Goal: Contribute content: Add original content to the website for others to see

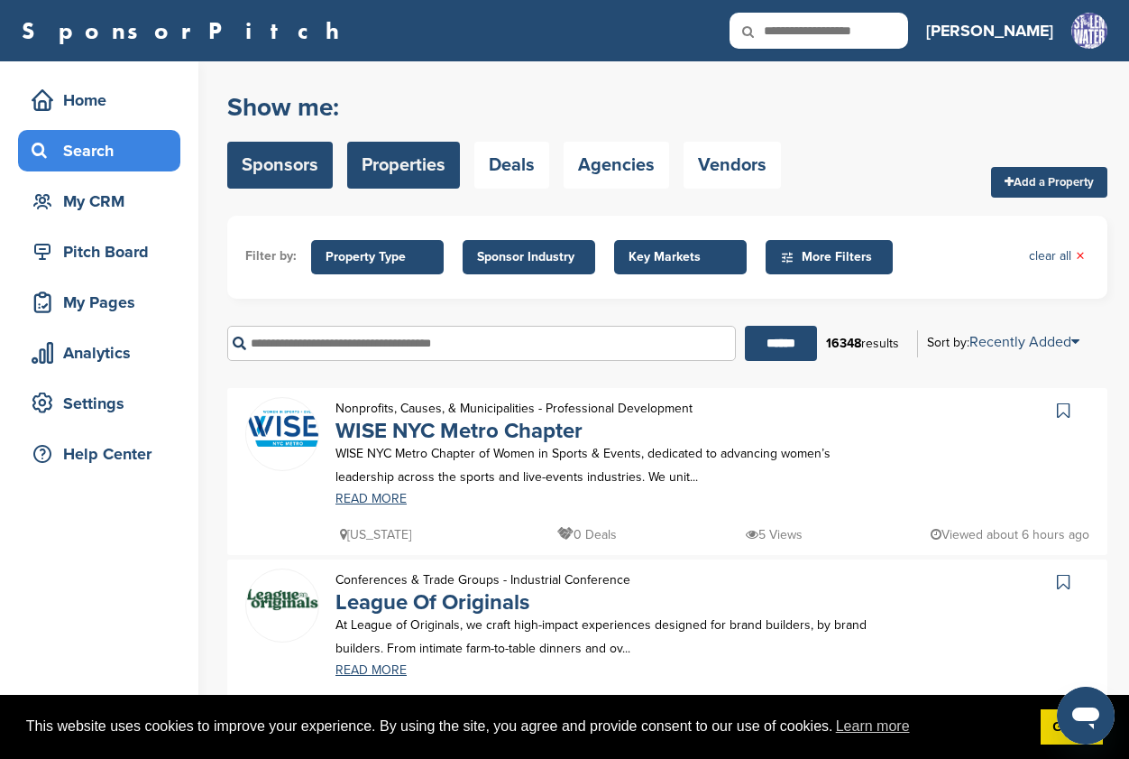
click at [319, 160] on link "Sponsors" at bounding box center [280, 165] width 106 height 47
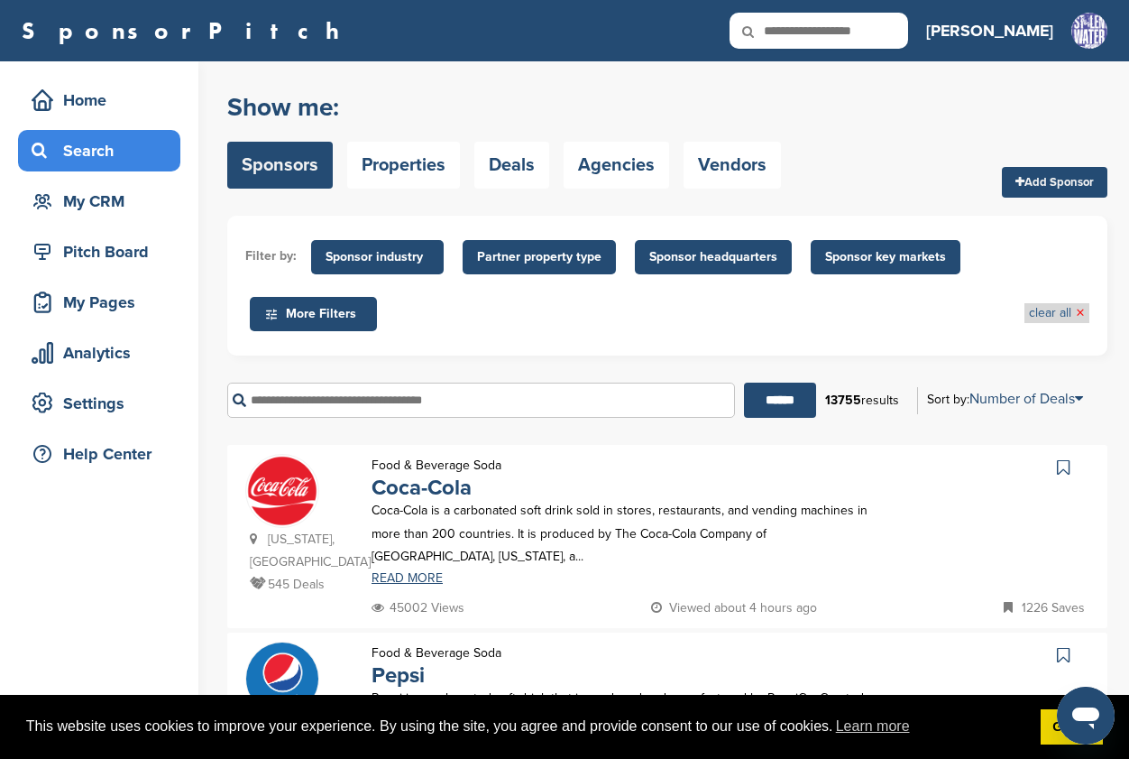
click at [1080, 313] on span "×" at bounding box center [1080, 313] width 9 height 20
click at [410, 255] on span "Sponsor industry" at bounding box center [378, 257] width 104 height 20
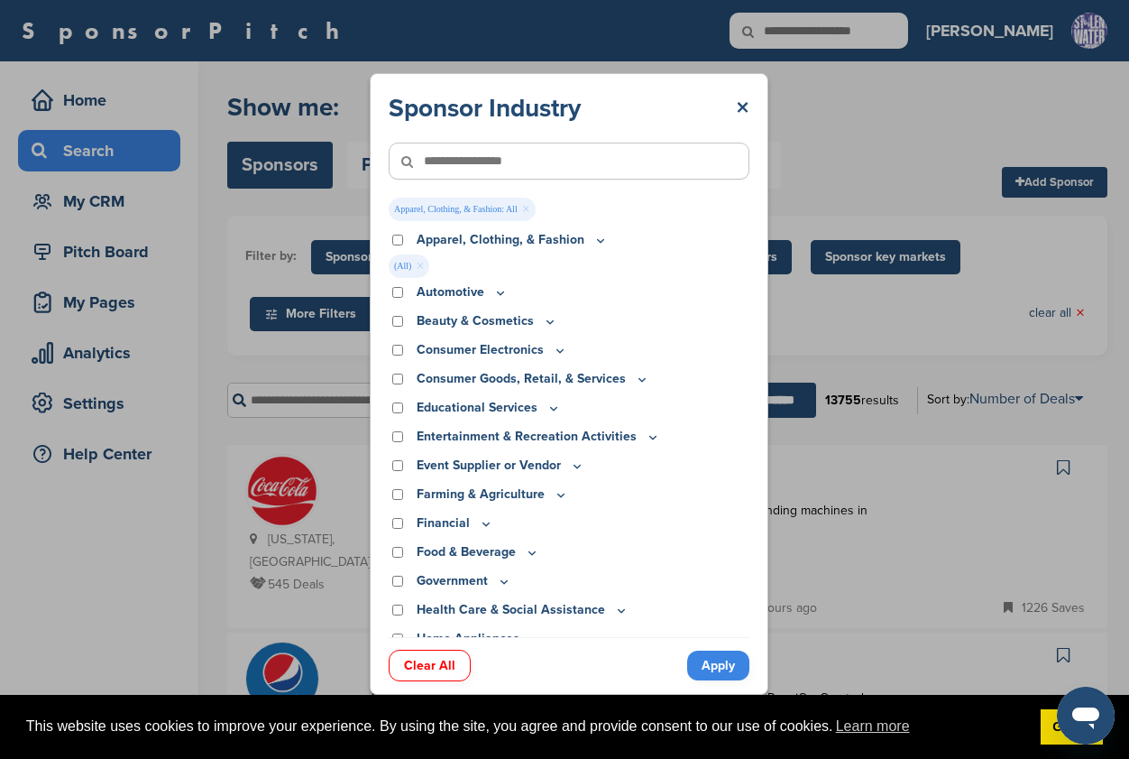
click at [594, 244] on icon at bounding box center [601, 240] width 14 height 15
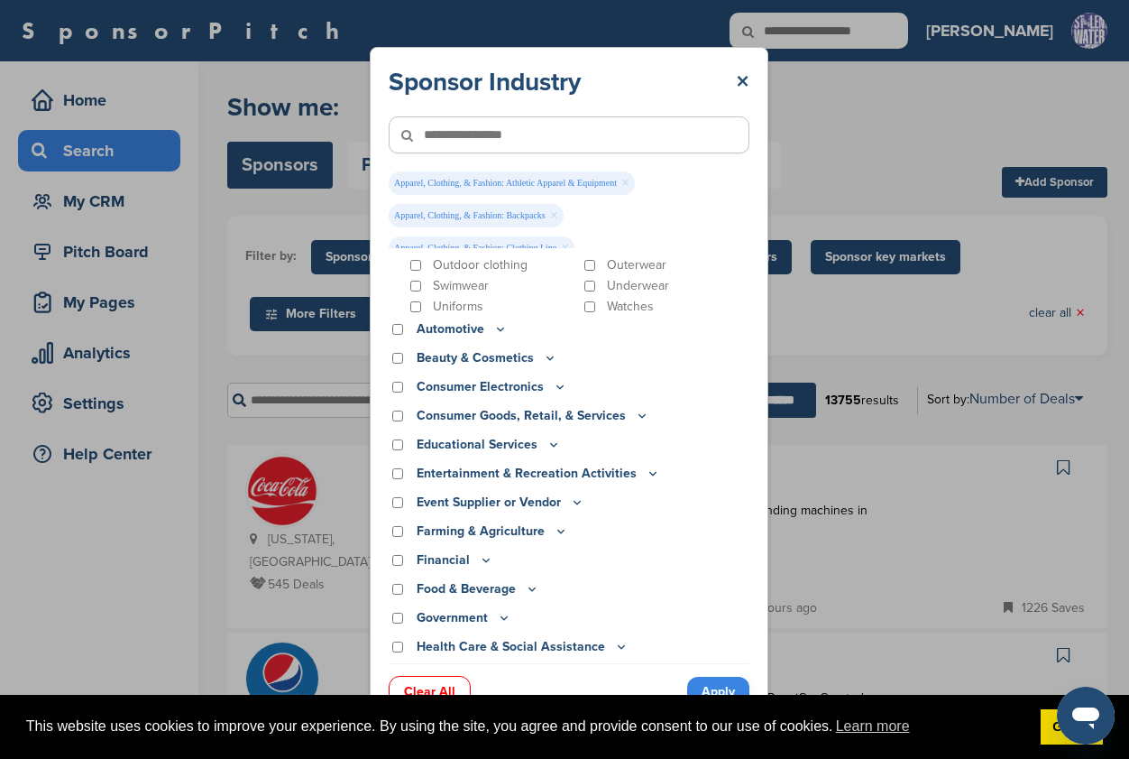
scroll to position [155, 0]
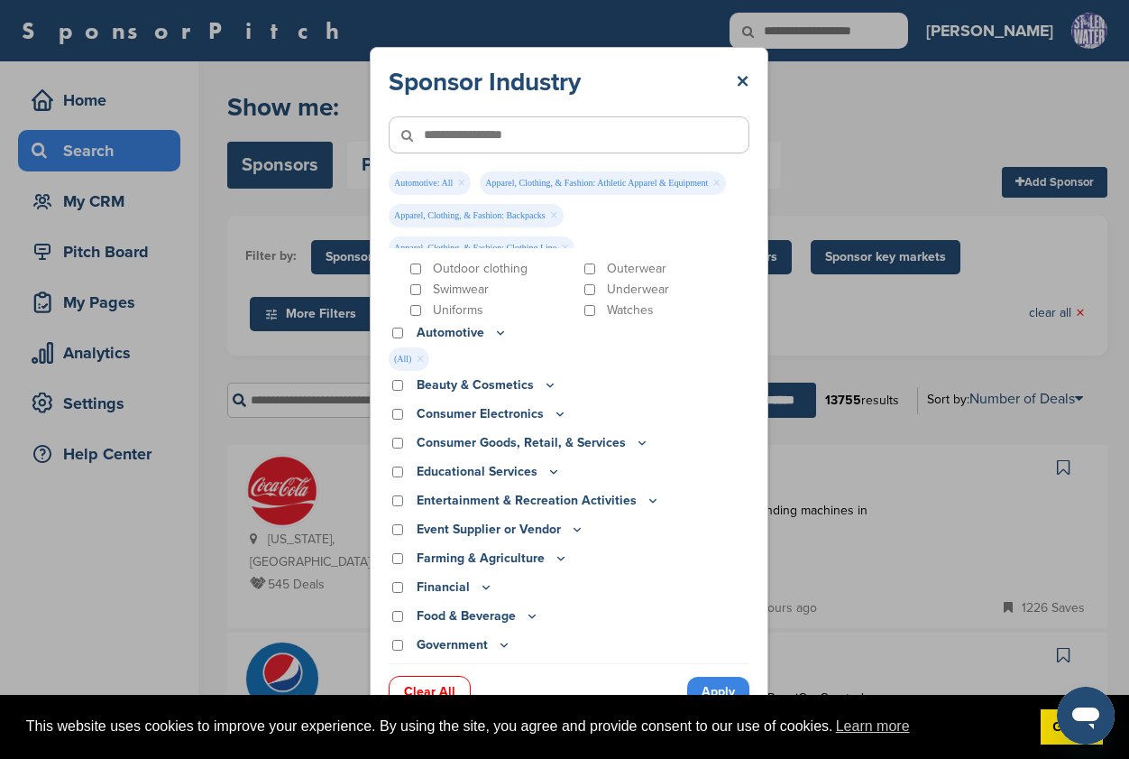
click at [493, 332] on icon at bounding box center [500, 332] width 14 height 15
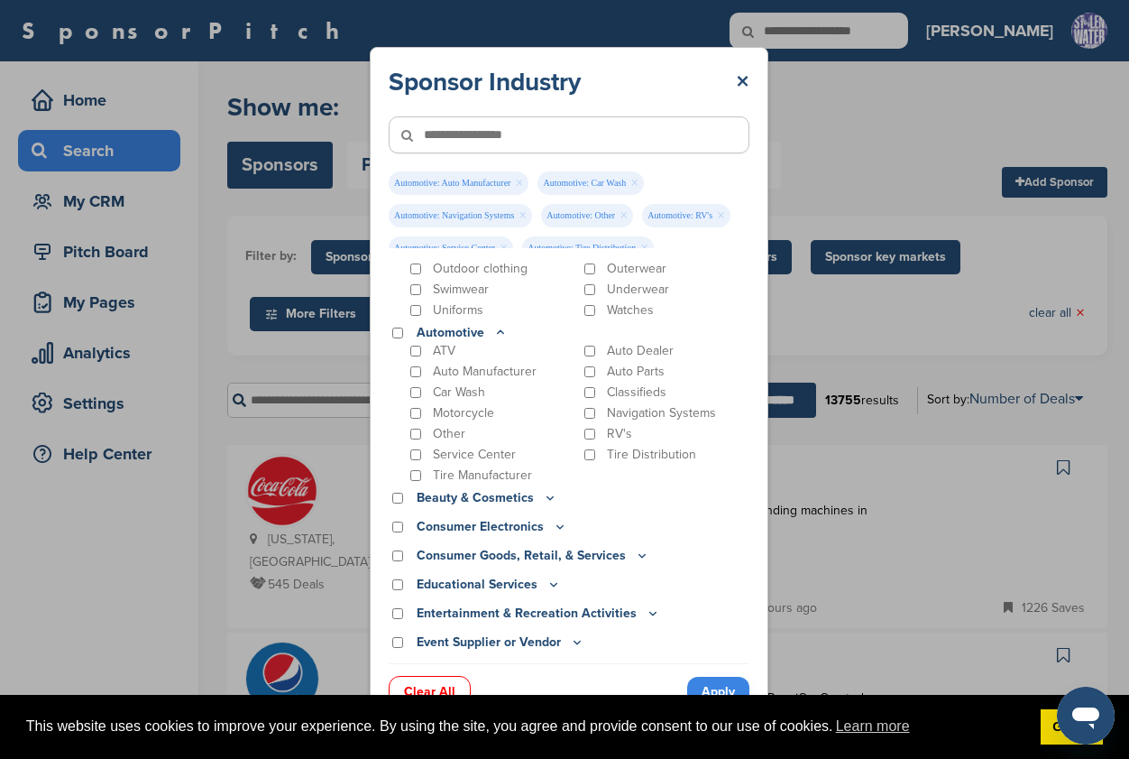
click at [553, 526] on icon at bounding box center [560, 526] width 14 height 15
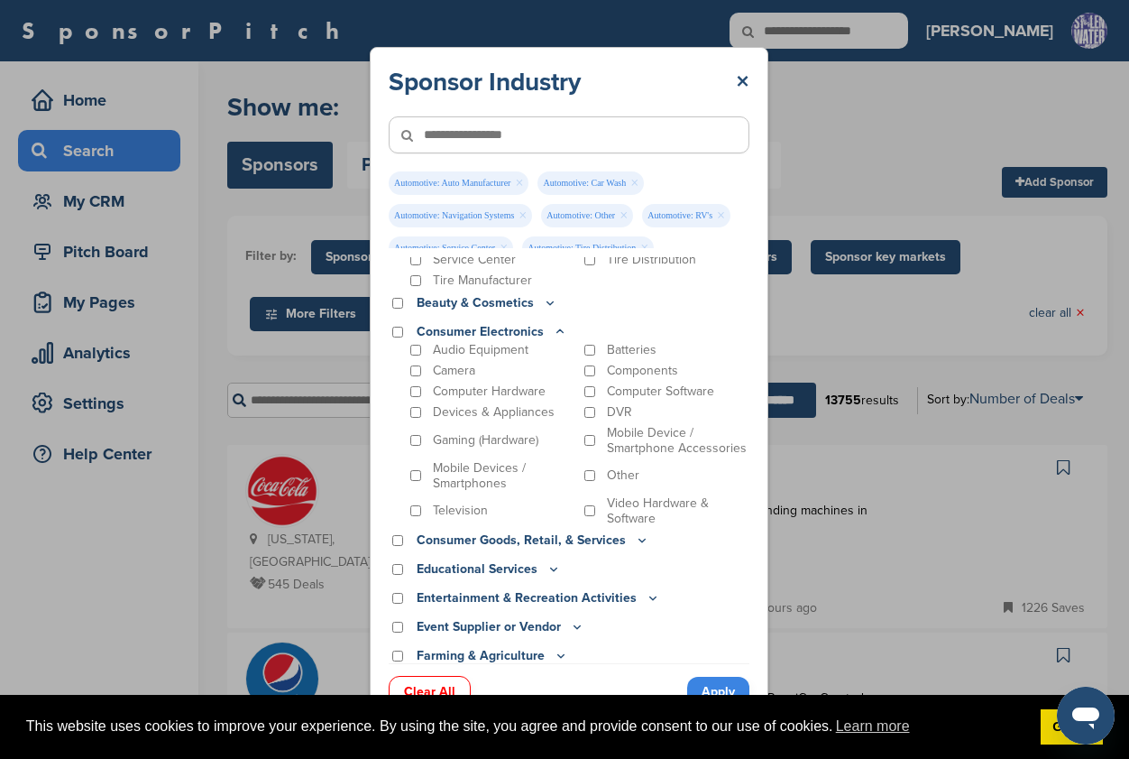
scroll to position [336, 0]
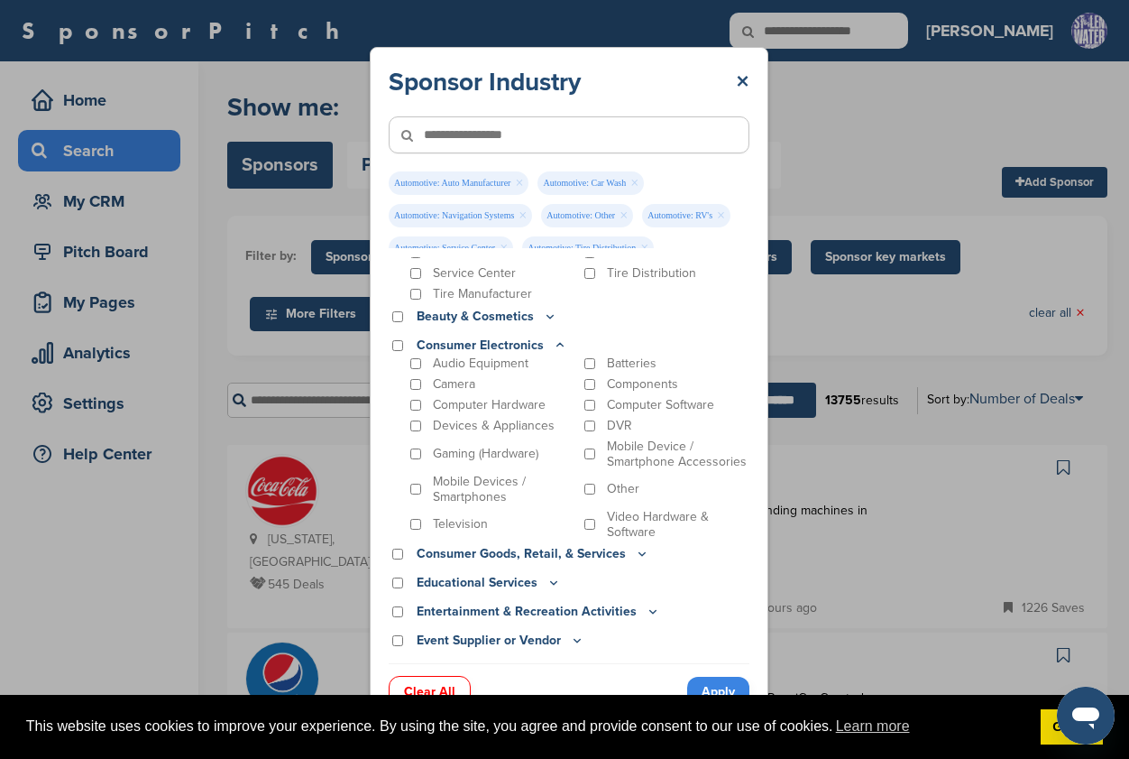
click at [415, 399] on div "Computer Hardware" at bounding box center [492, 405] width 170 height 16
click at [635, 554] on icon at bounding box center [642, 553] width 14 height 15
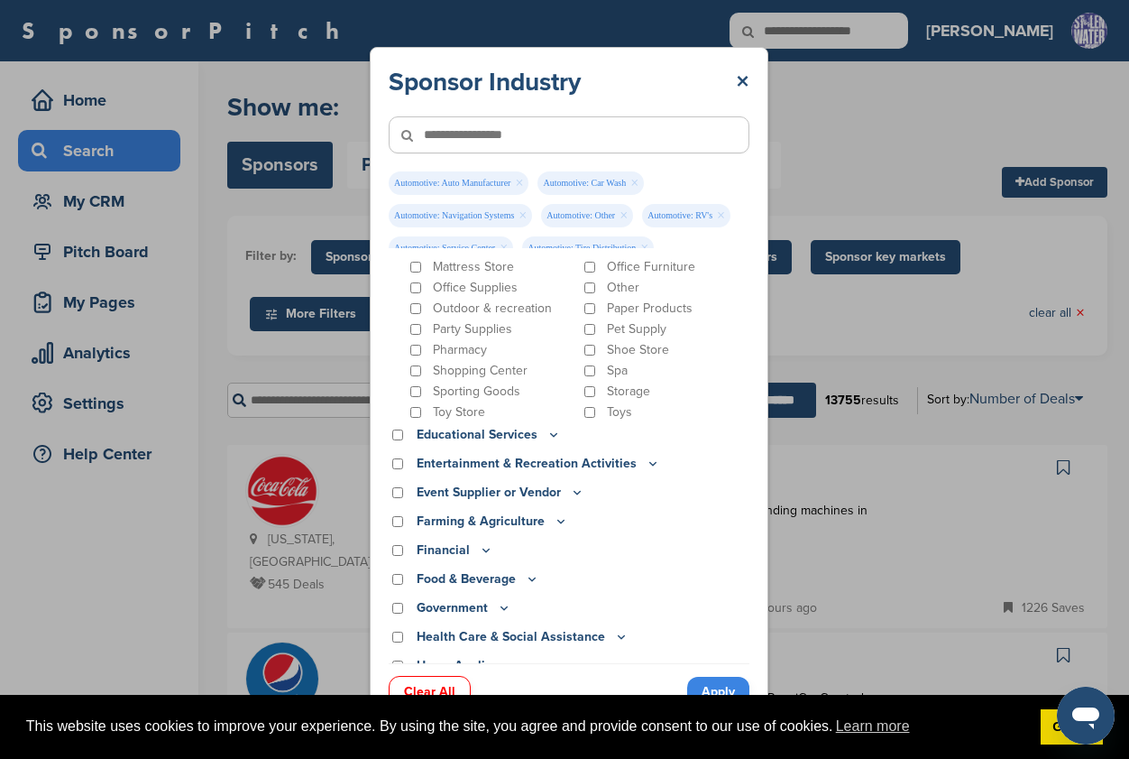
scroll to position [858, 0]
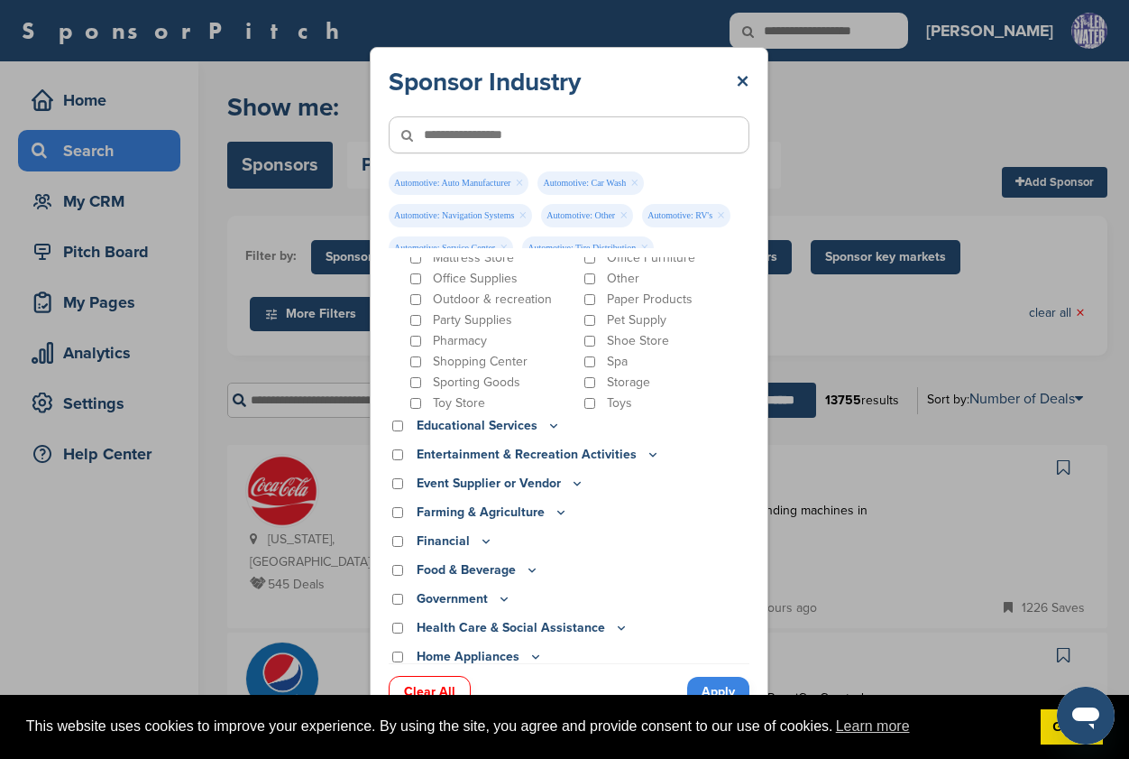
click at [650, 455] on icon at bounding box center [653, 455] width 6 height 3
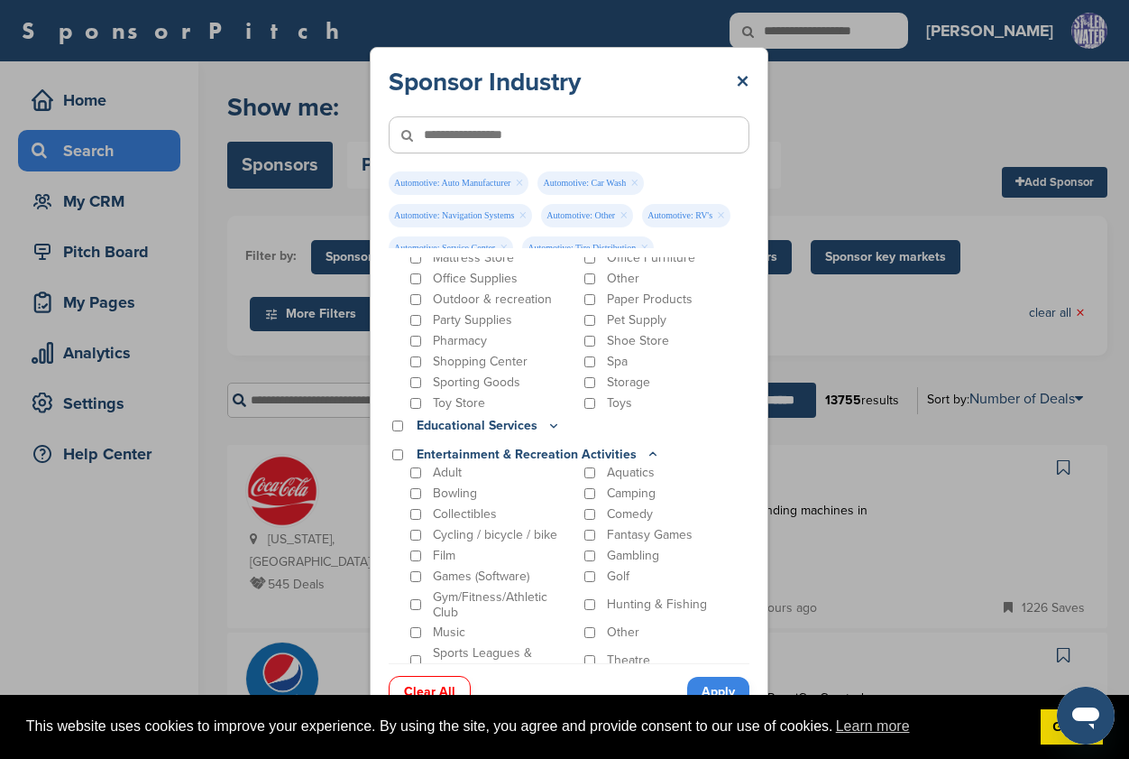
click at [586, 508] on div "Comedy" at bounding box center [666, 514] width 170 height 16
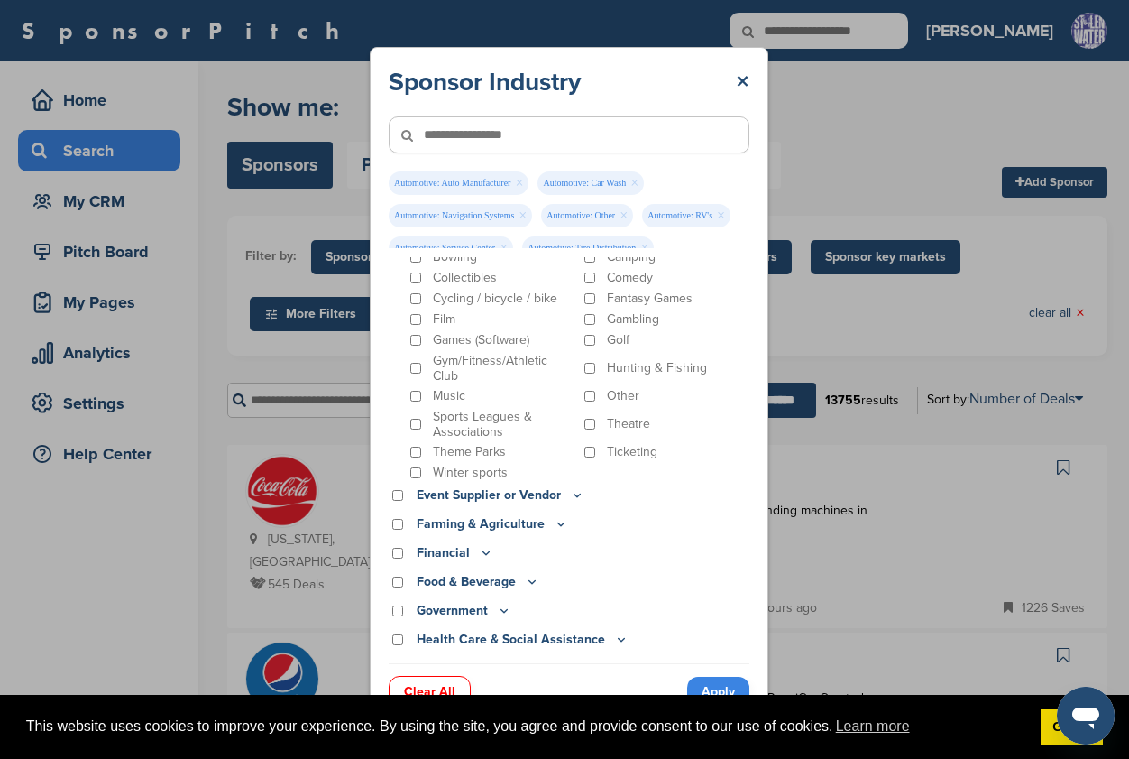
scroll to position [1116, 0]
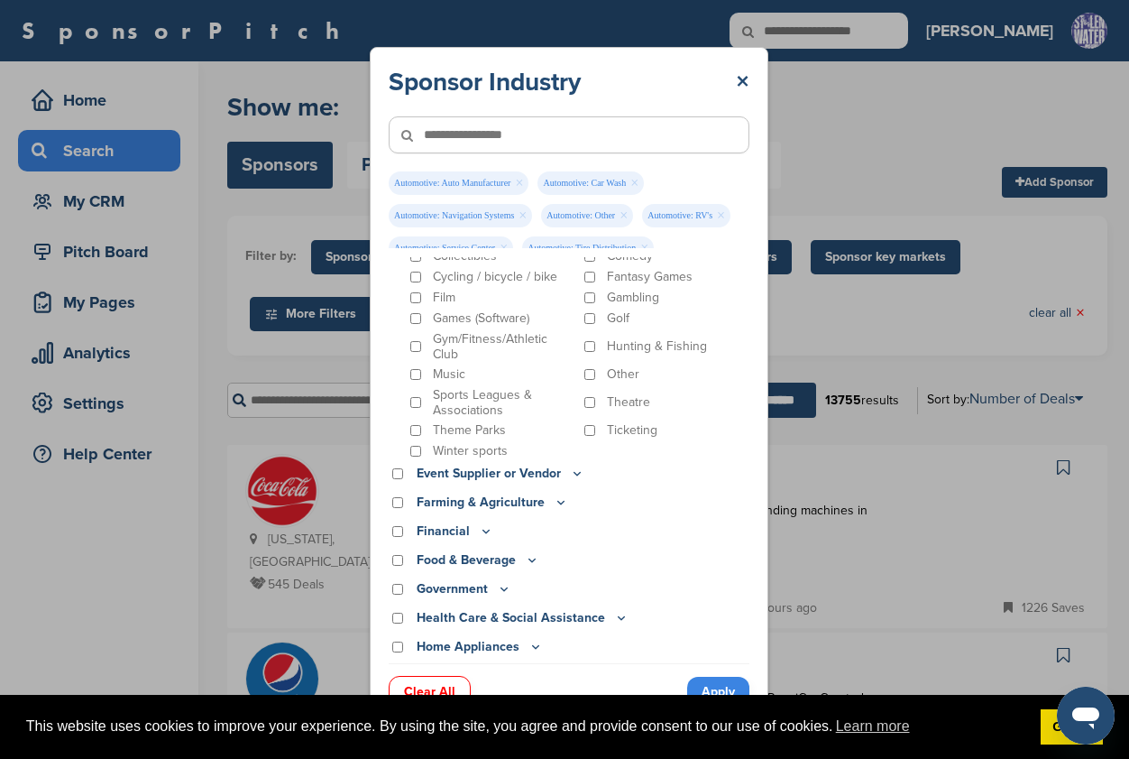
click at [571, 465] on icon at bounding box center [577, 472] width 14 height 15
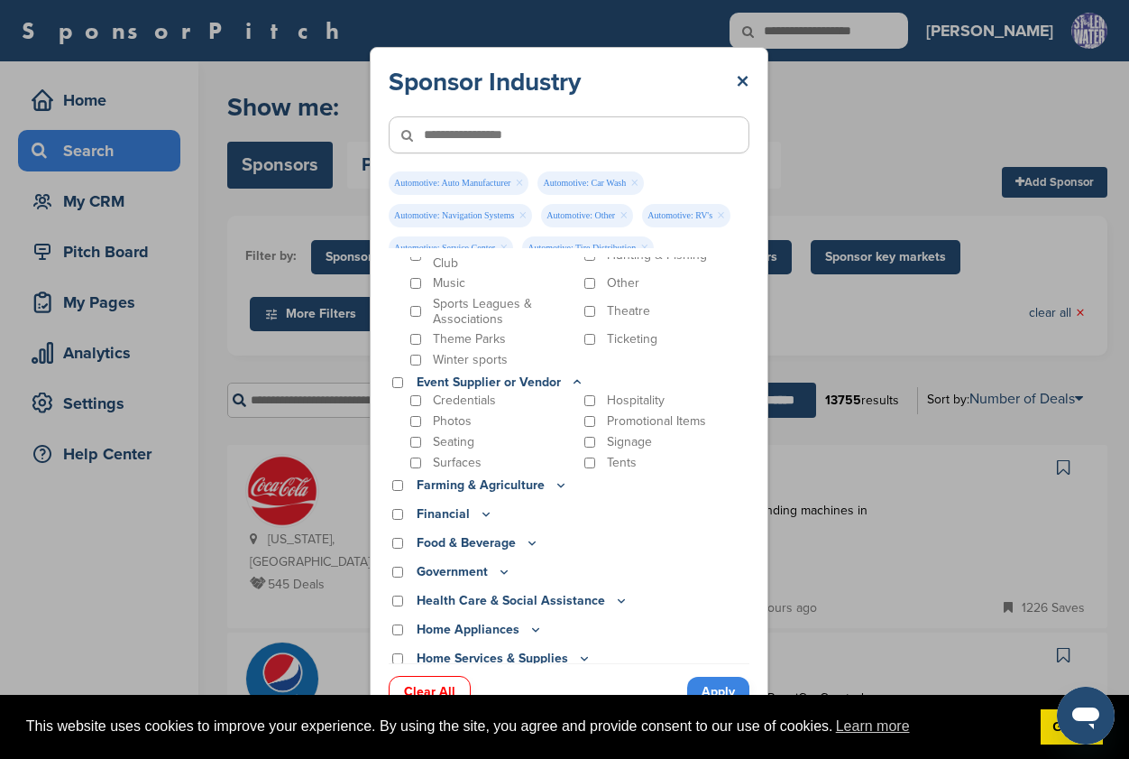
scroll to position [1209, 0]
click at [555, 475] on icon at bounding box center [561, 482] width 14 height 15
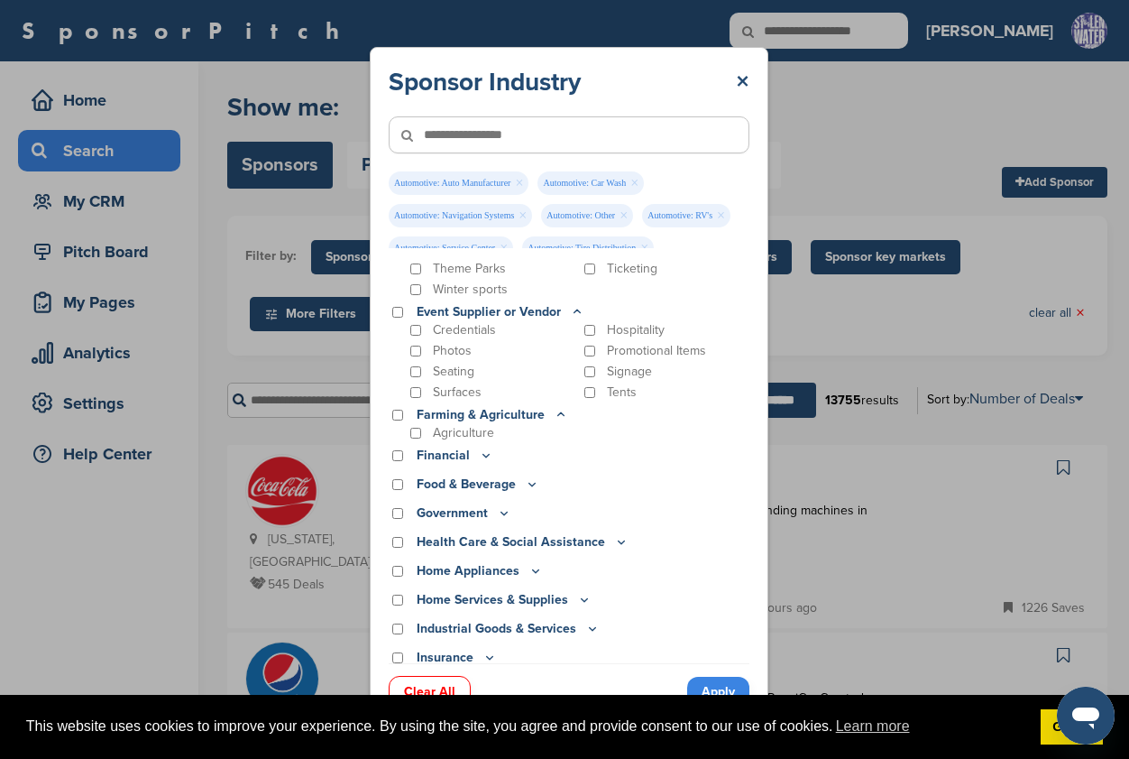
scroll to position [1285, 0]
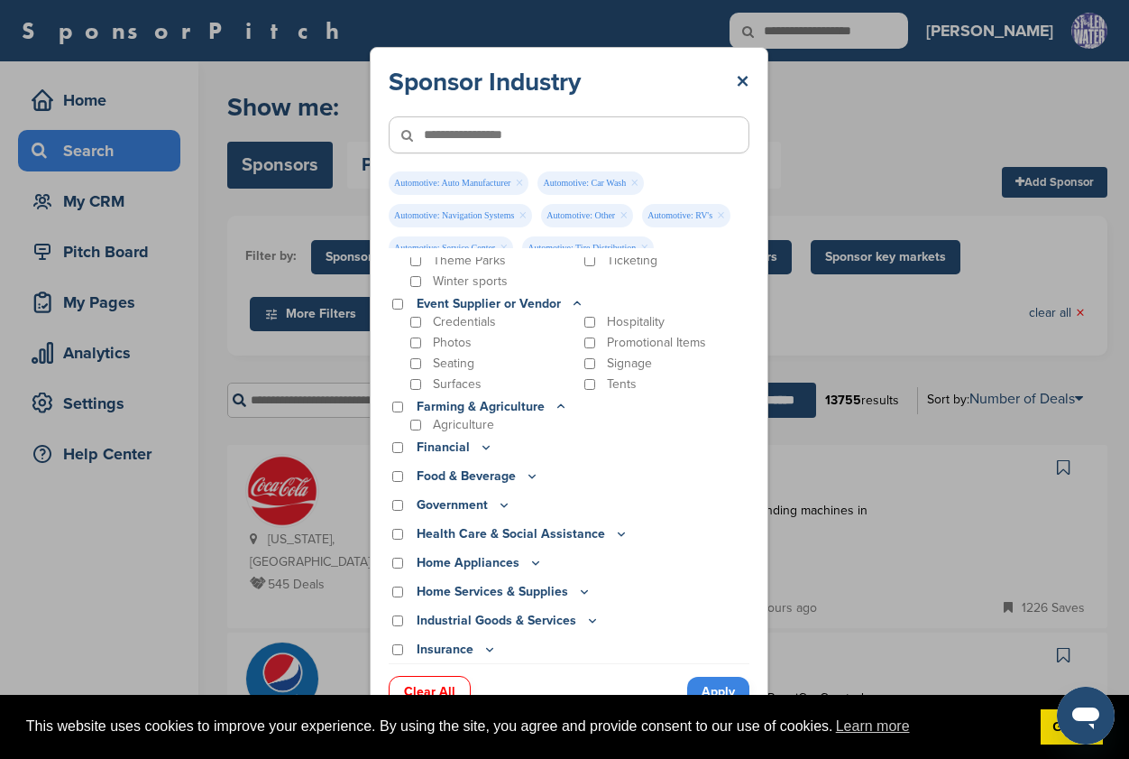
click at [484, 447] on icon at bounding box center [487, 448] width 6 height 3
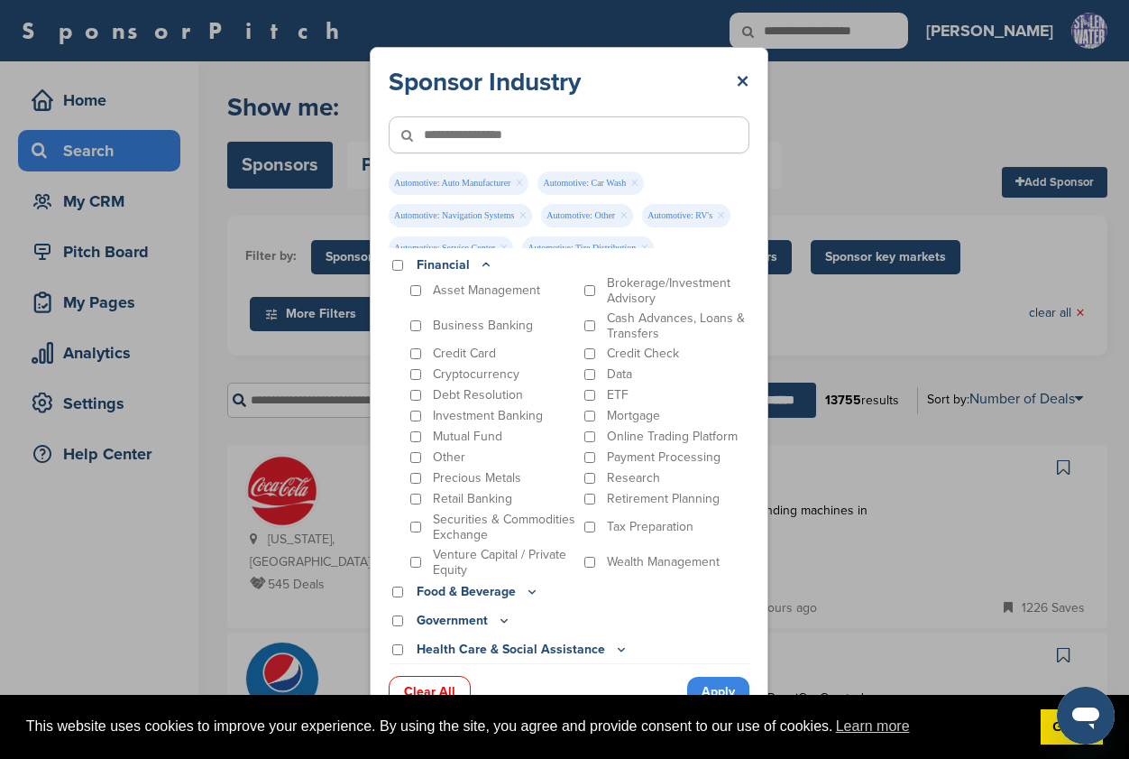
scroll to position [1464, 0]
click at [404, 552] on div "Asset Management Brokerage/Investment Advisory Business Banking Cash Advances, …" at bounding box center [569, 430] width 361 height 302
click at [530, 587] on icon at bounding box center [532, 594] width 14 height 15
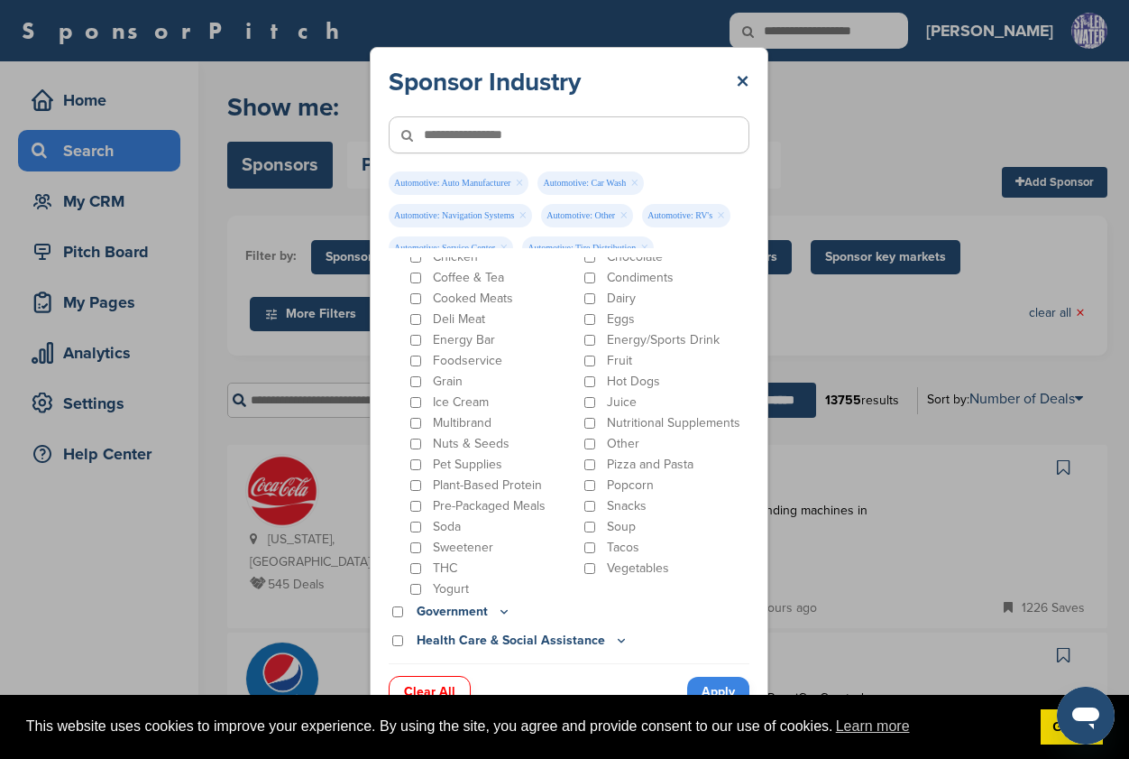
scroll to position [1963, 0]
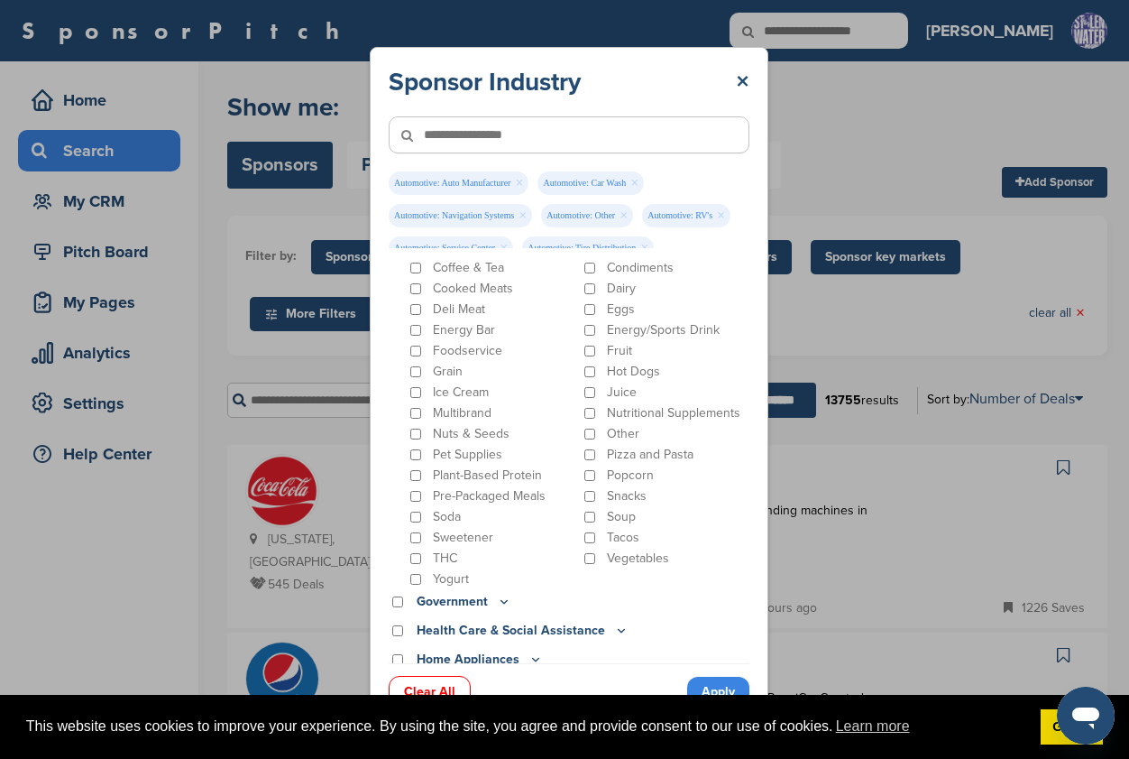
click at [501, 594] on icon at bounding box center [504, 601] width 14 height 15
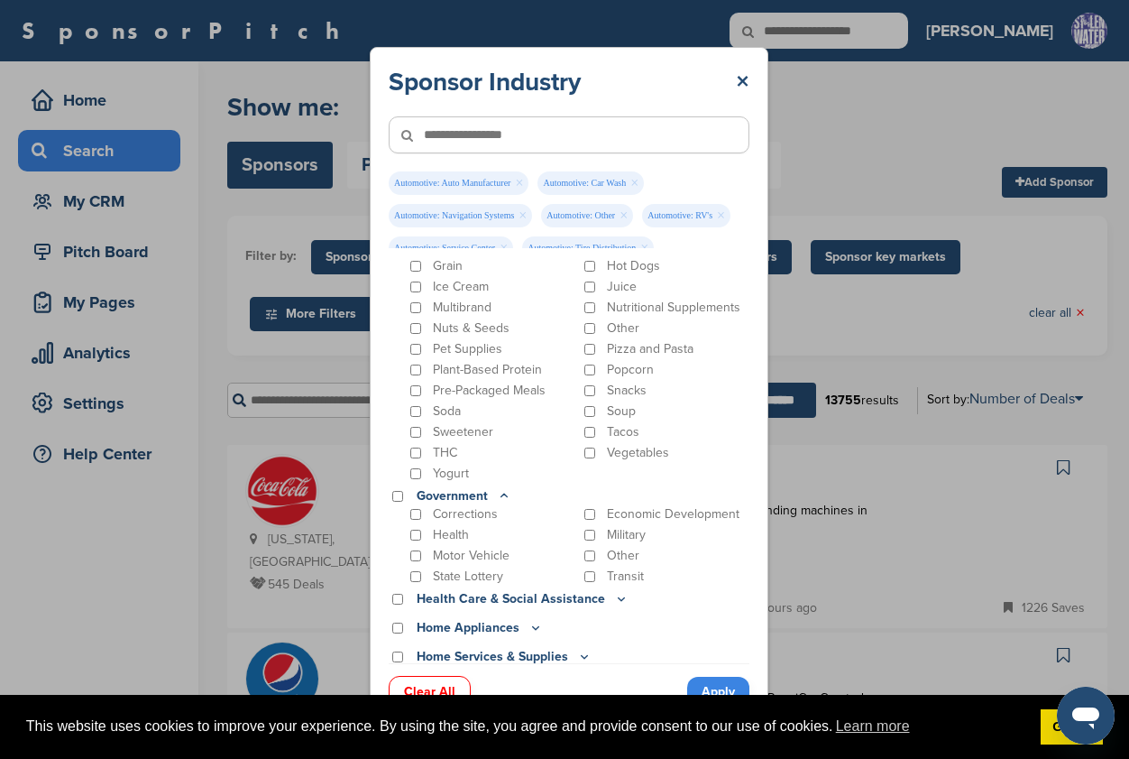
scroll to position [2098, 0]
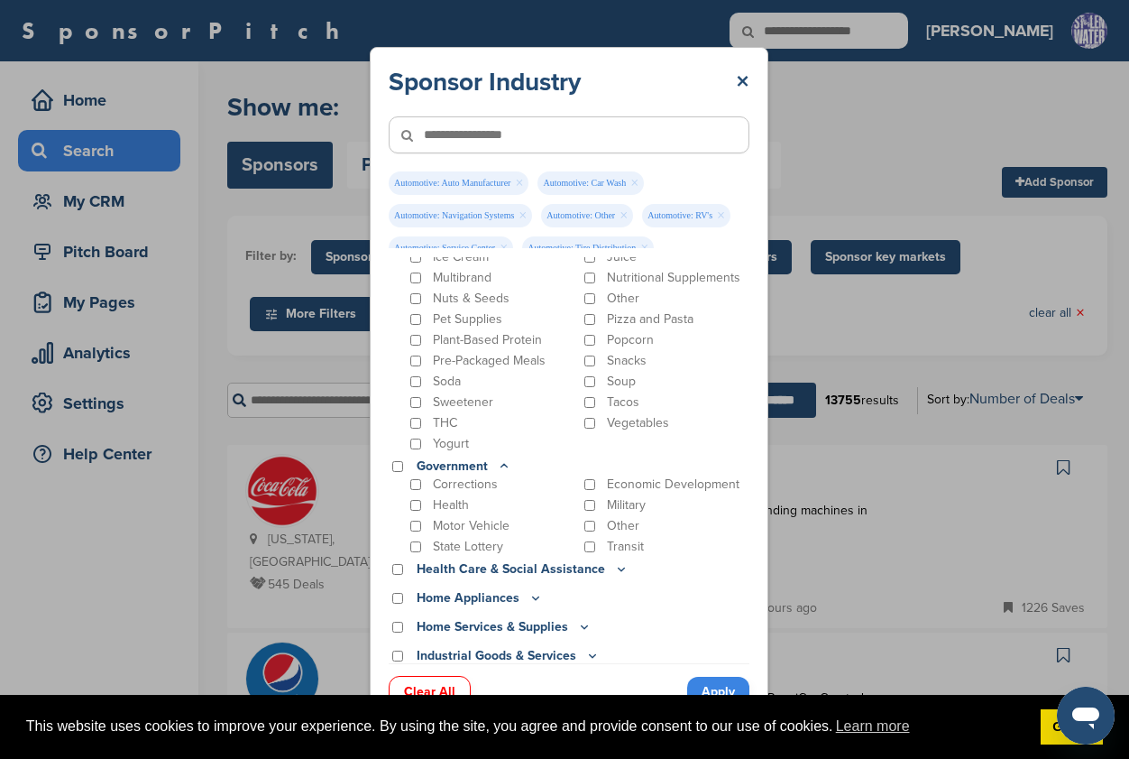
click at [614, 561] on icon at bounding box center [621, 568] width 14 height 15
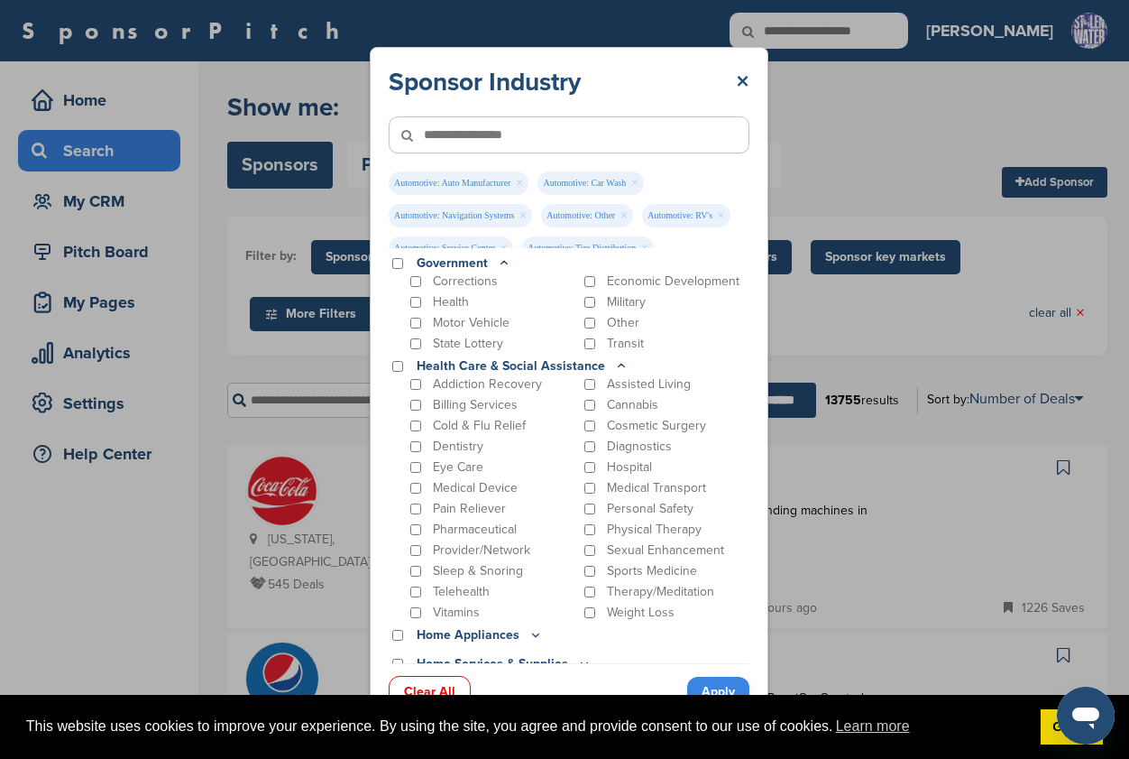
scroll to position [2310, 0]
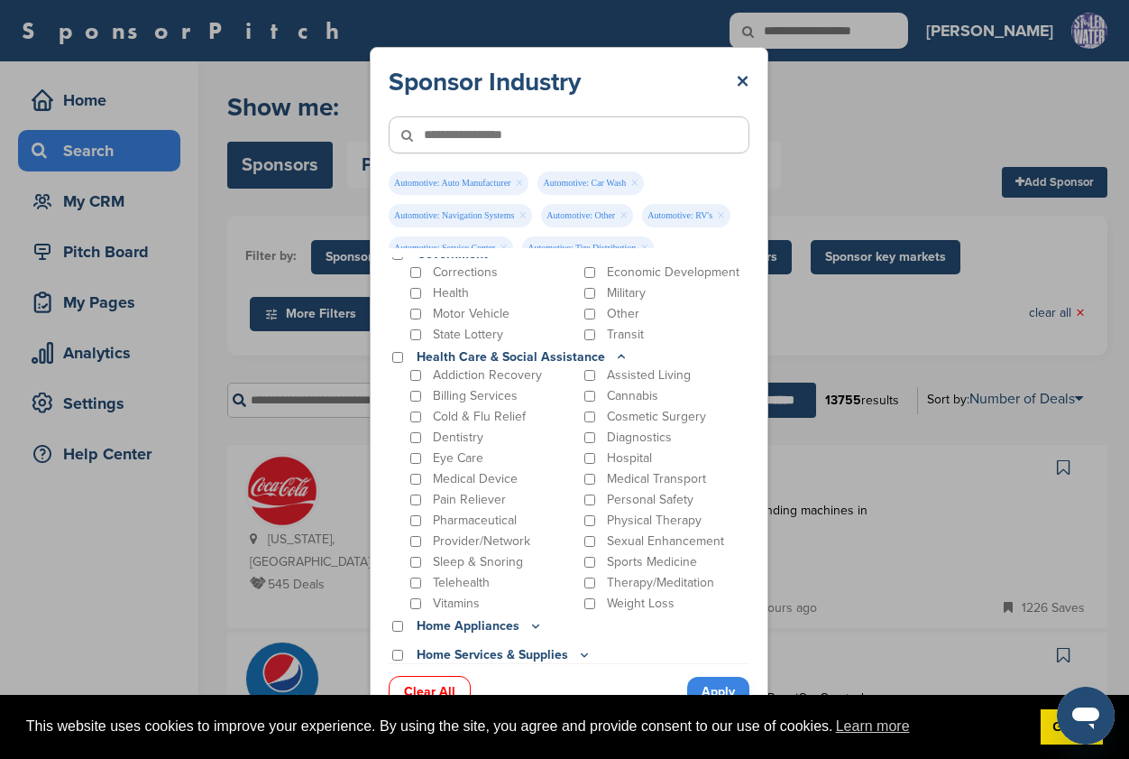
click at [421, 595] on div "Vitamins" at bounding box center [492, 603] width 170 height 16
click at [529, 618] on icon at bounding box center [536, 625] width 14 height 15
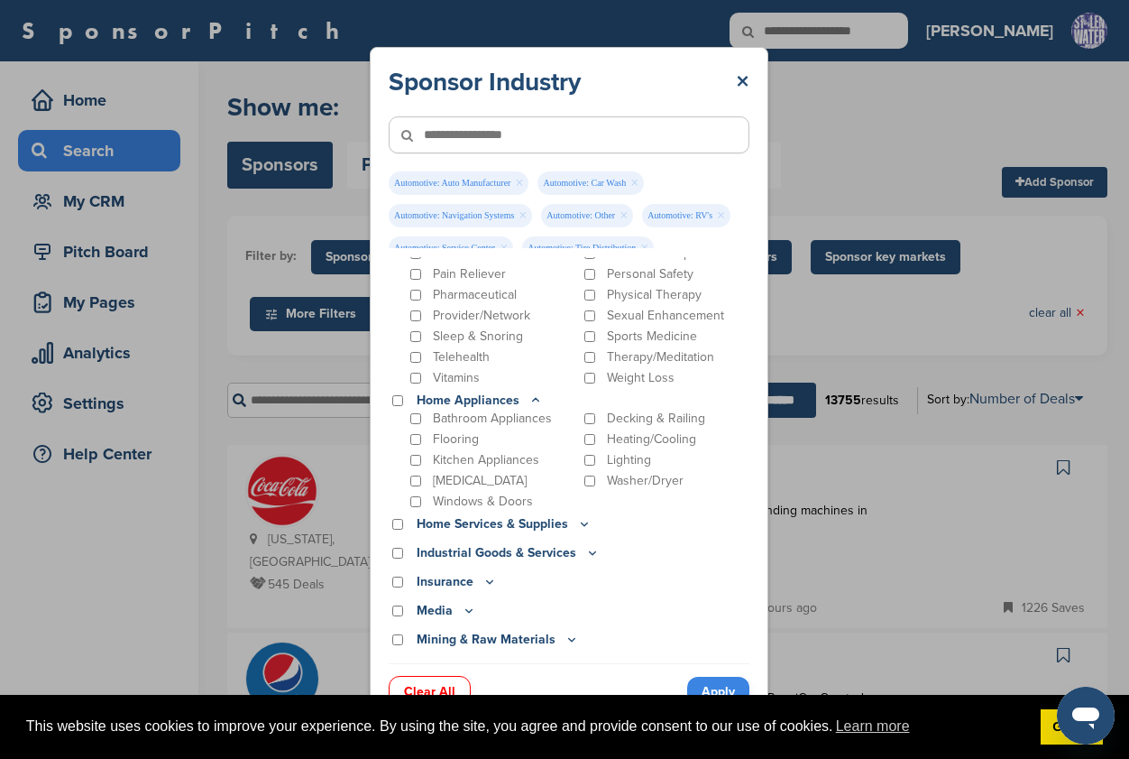
scroll to position [2538, 0]
click at [577, 514] on icon at bounding box center [584, 521] width 14 height 15
click at [0, 0] on icon at bounding box center [0, 0] width 0 height 0
click at [577, 514] on icon at bounding box center [584, 521] width 14 height 15
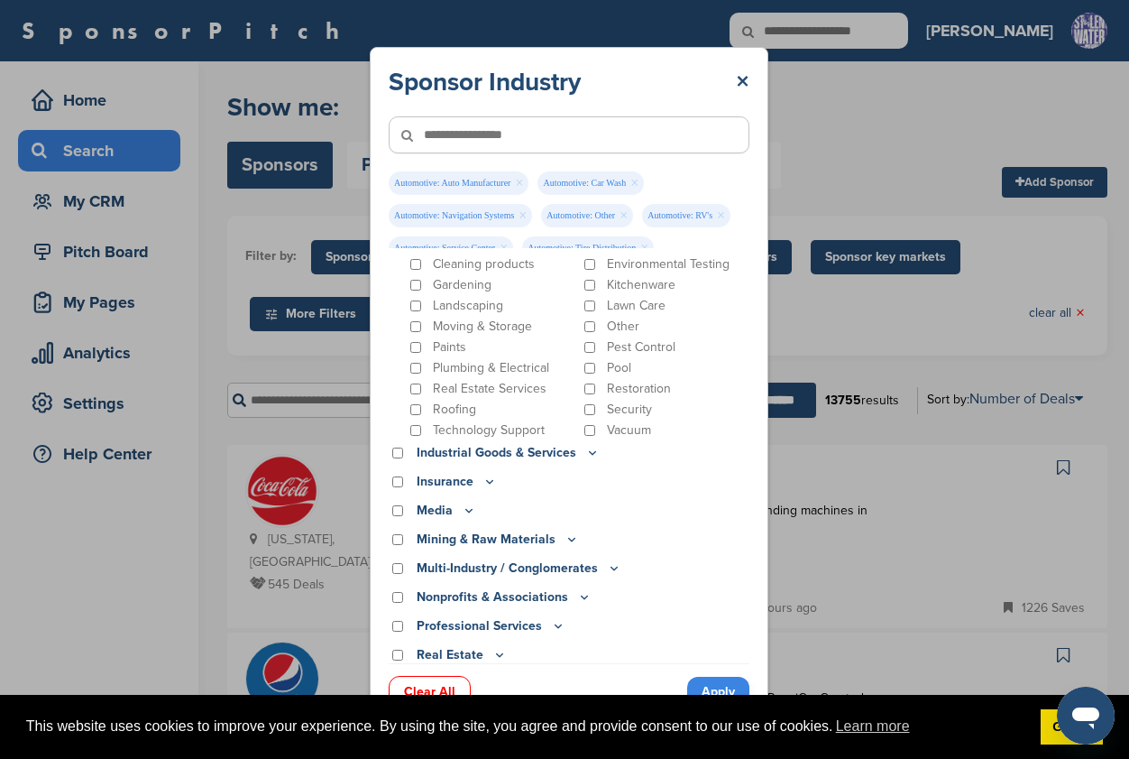
scroll to position [2870, 0]
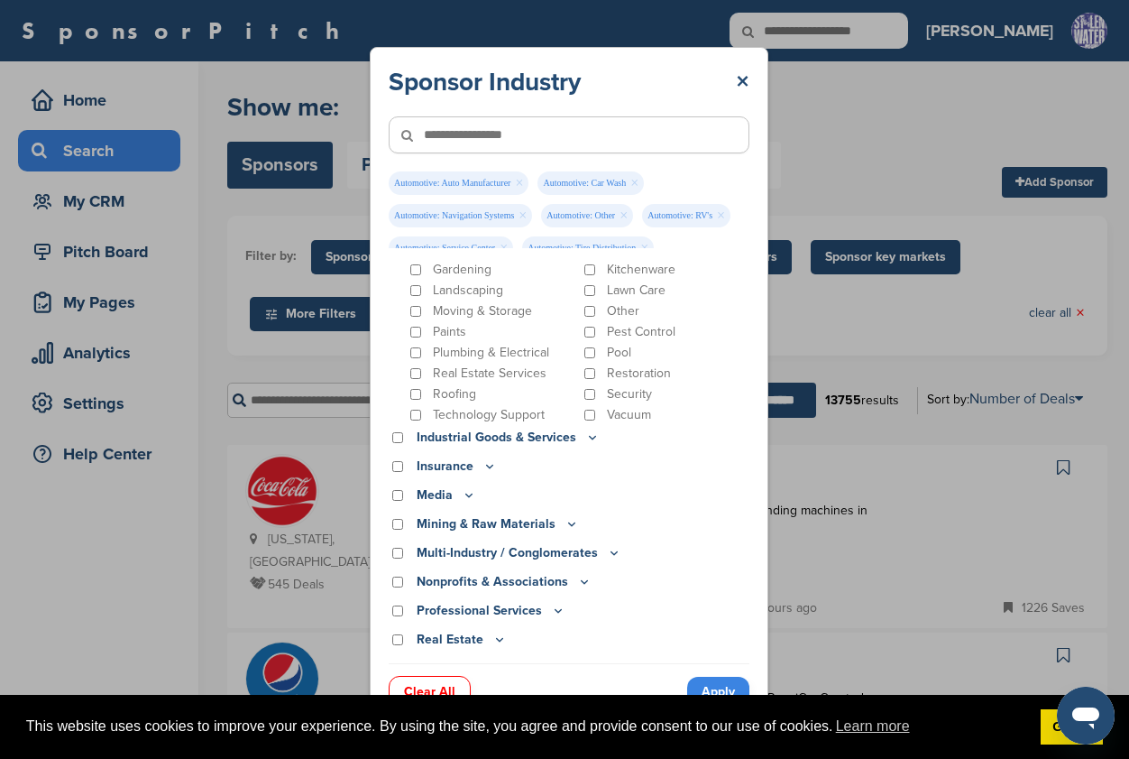
click at [585, 429] on icon at bounding box center [592, 436] width 14 height 15
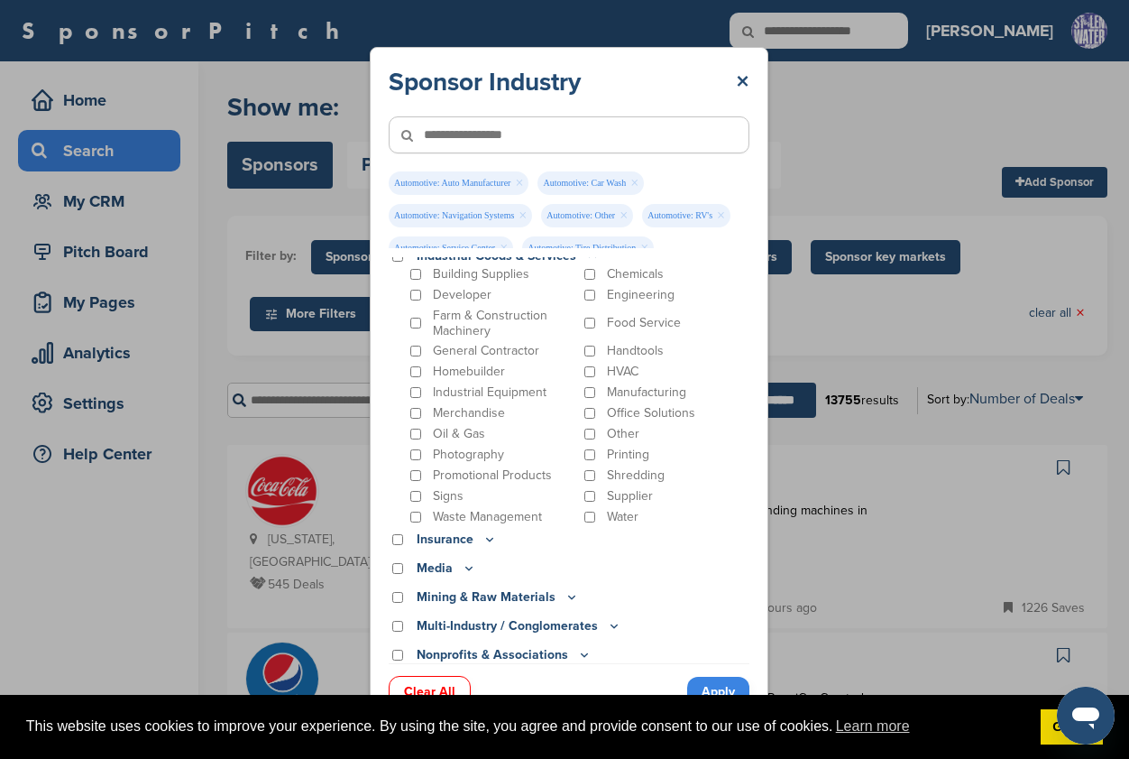
scroll to position [3082, 0]
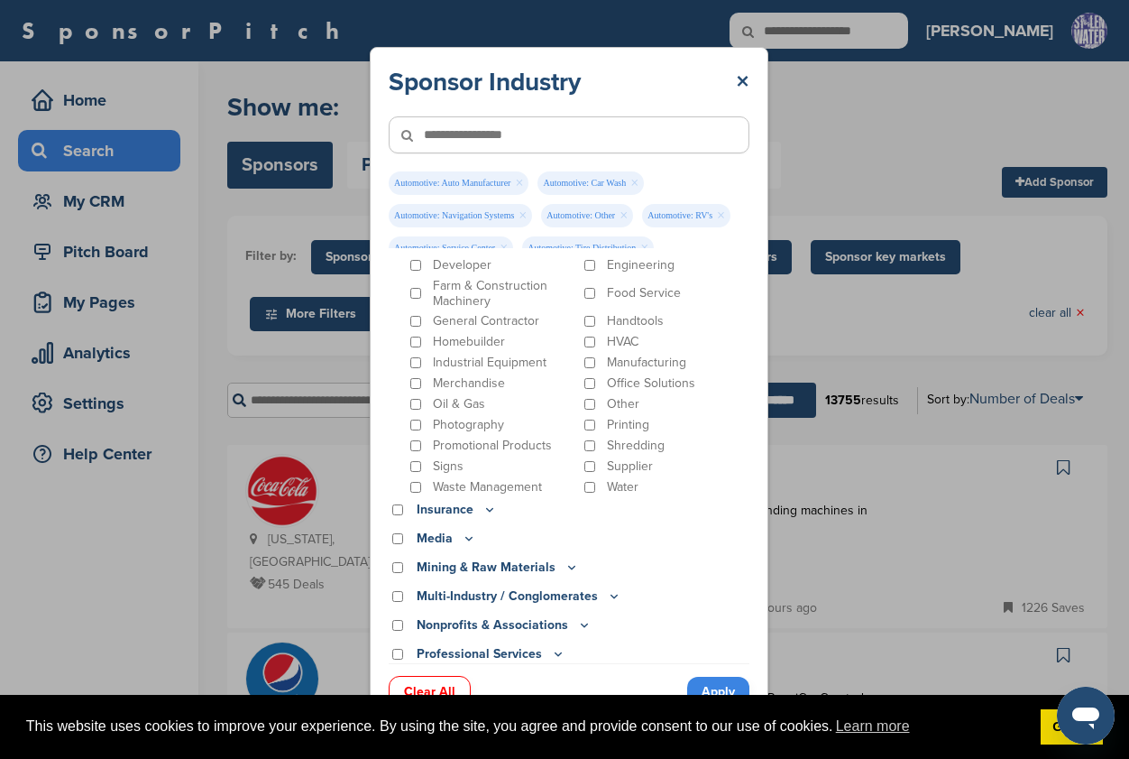
click at [484, 502] on icon at bounding box center [490, 509] width 14 height 15
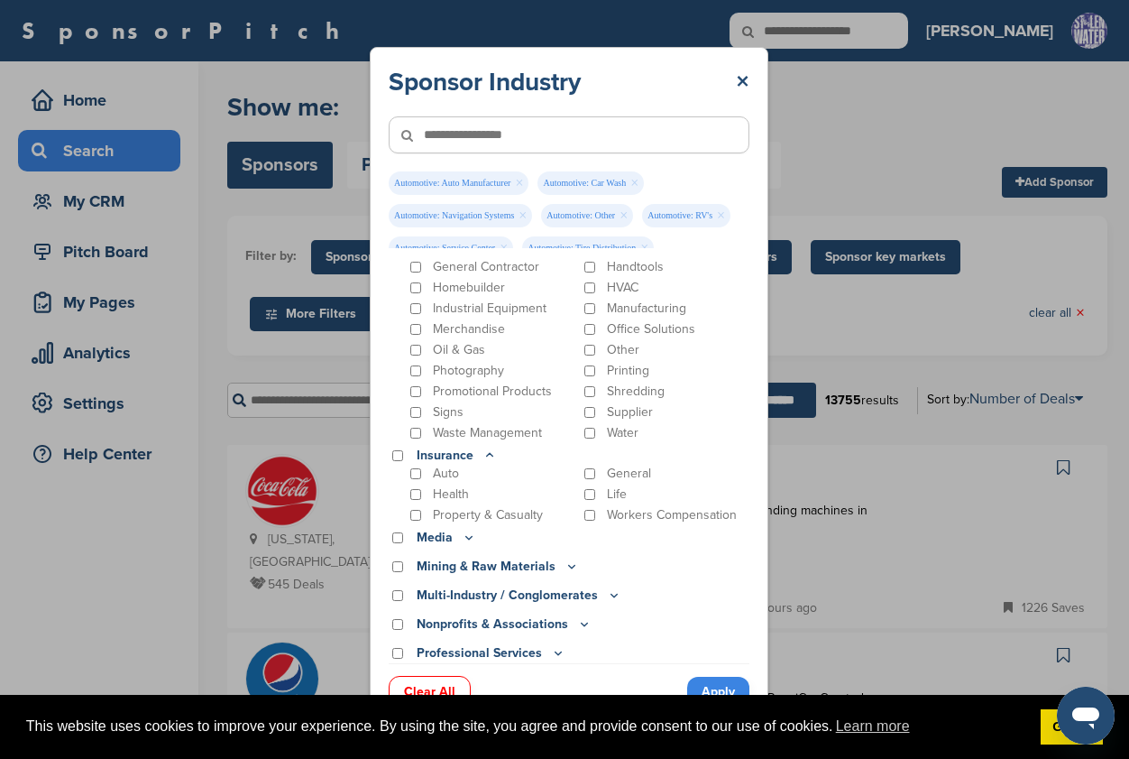
scroll to position [3153, 0]
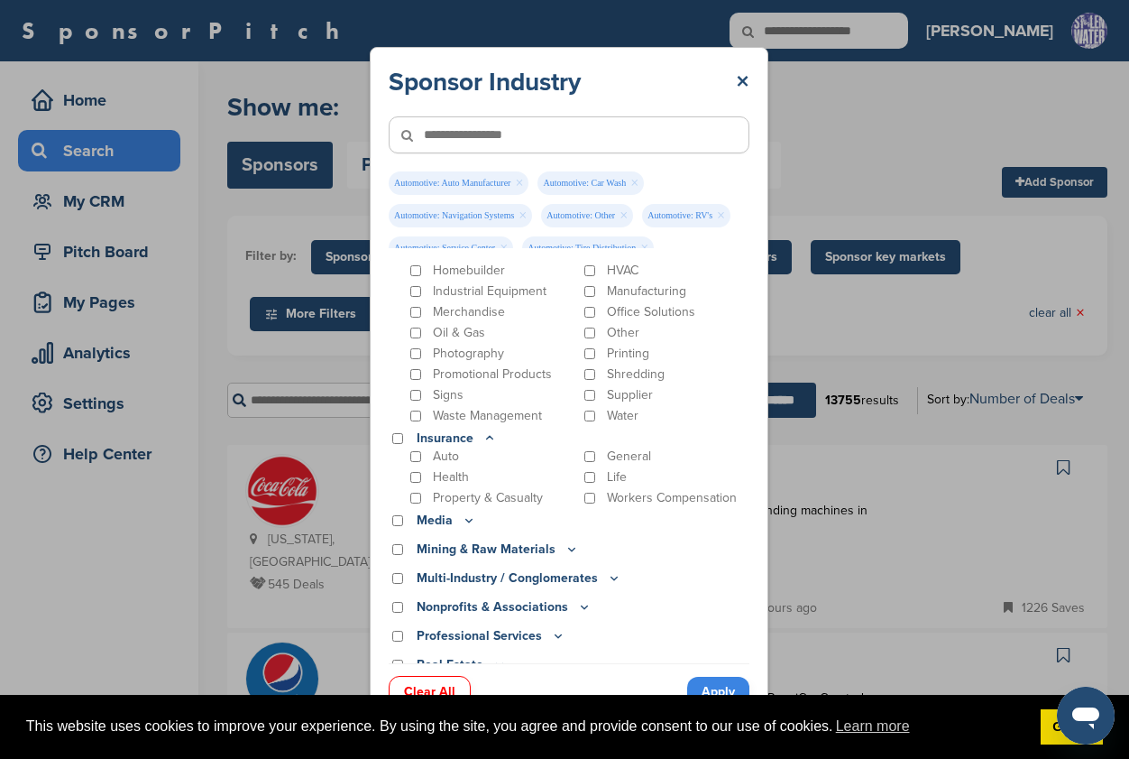
click at [462, 512] on icon at bounding box center [469, 519] width 14 height 15
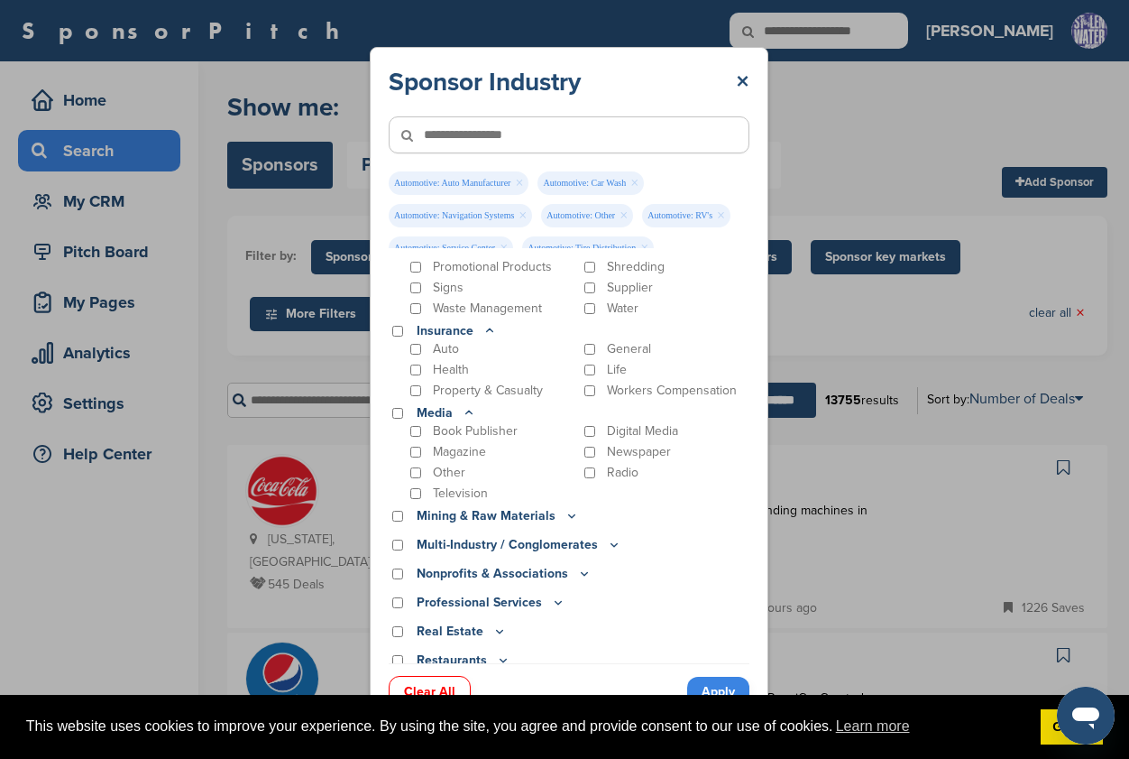
scroll to position [3271, 0]
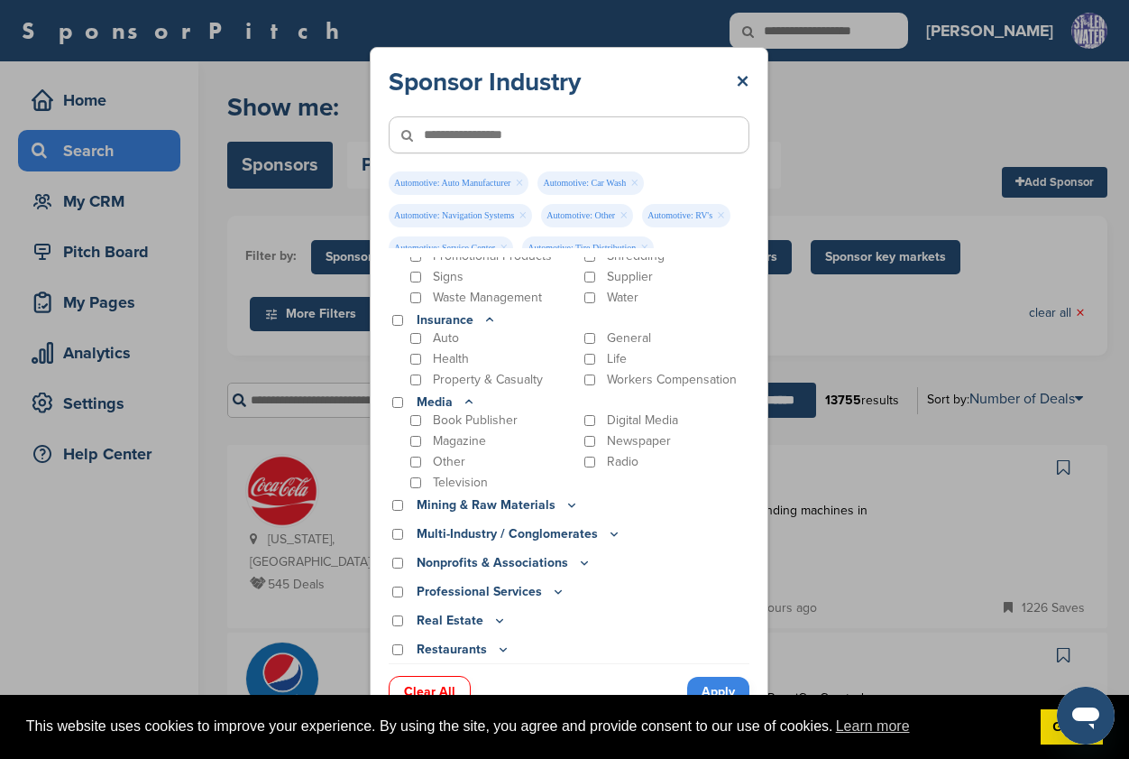
click at [607, 526] on icon at bounding box center [614, 533] width 14 height 15
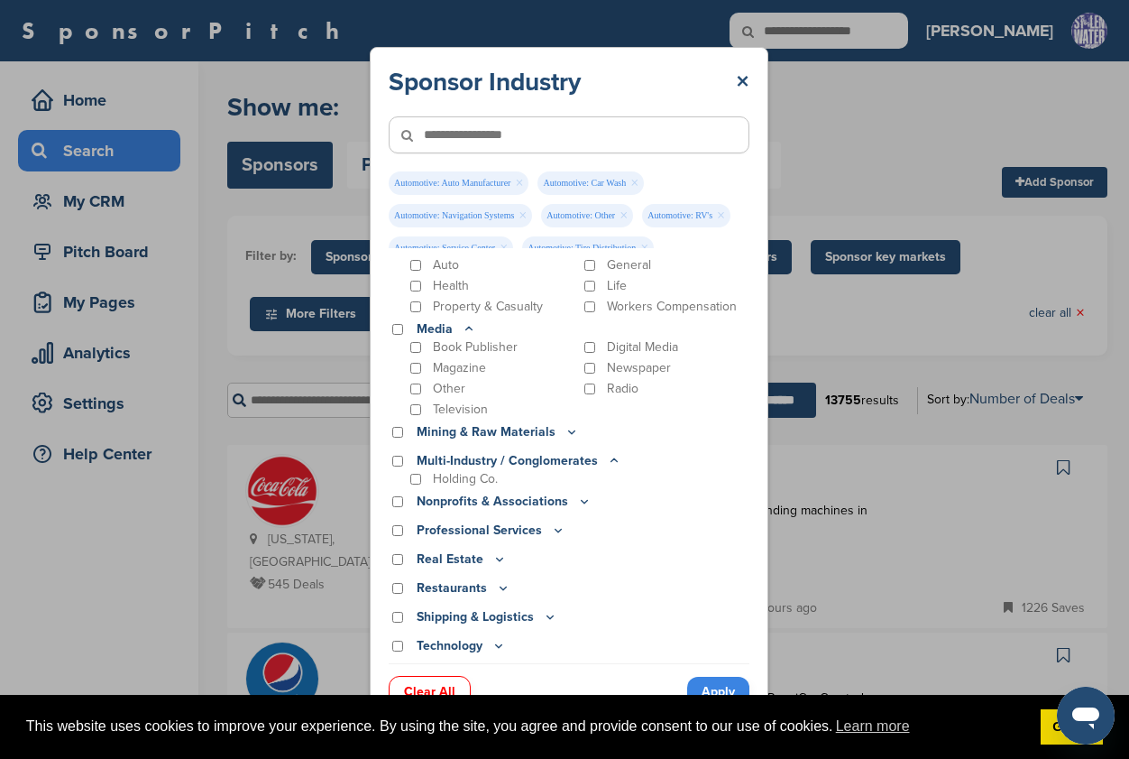
scroll to position [3369, 0]
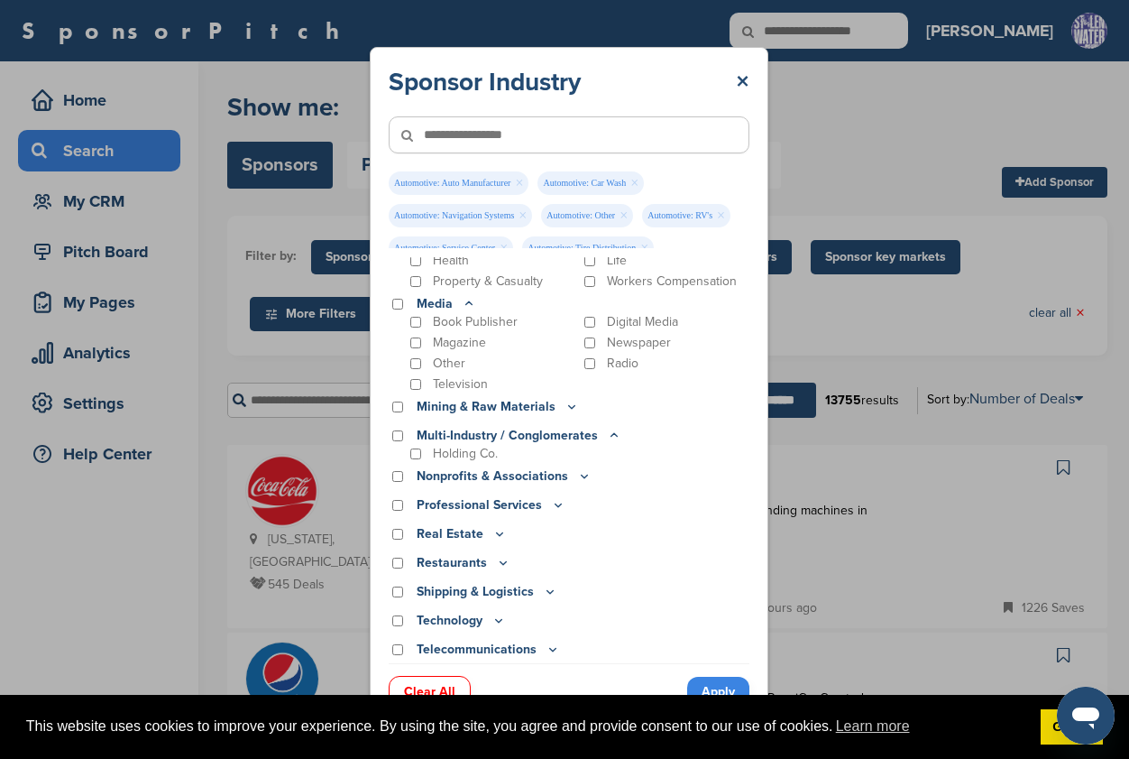
click at [577, 468] on icon at bounding box center [584, 475] width 14 height 15
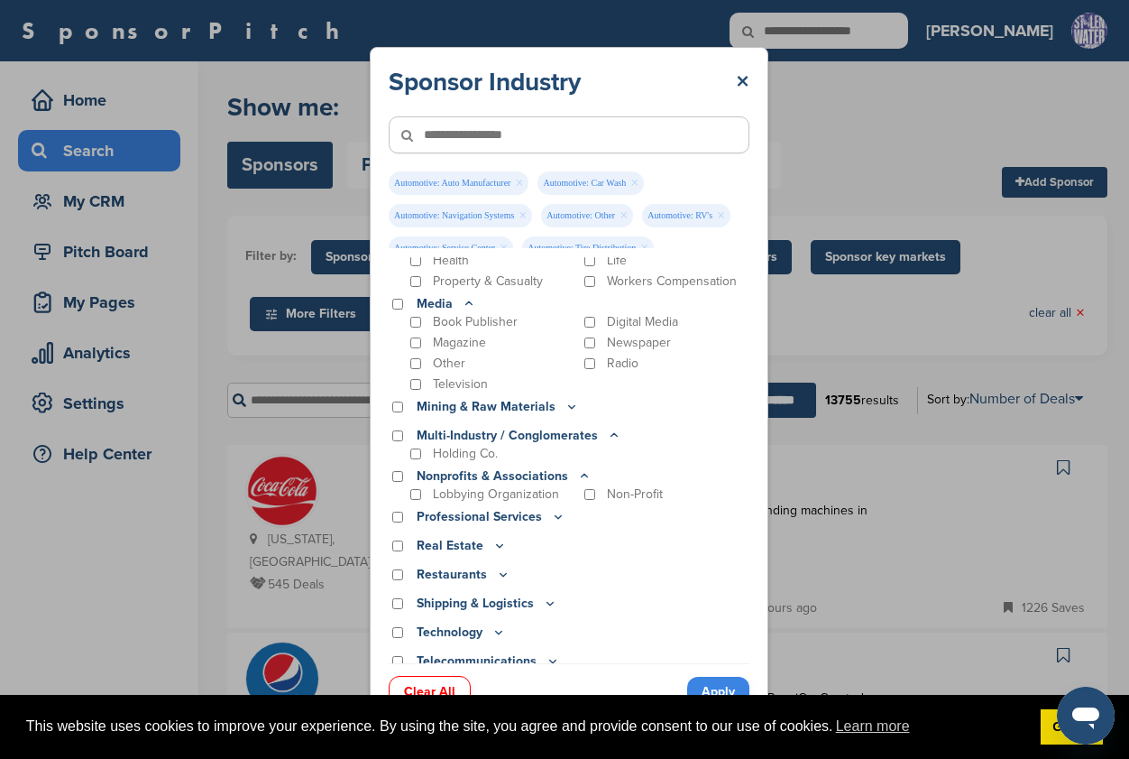
click at [553, 509] on icon at bounding box center [558, 516] width 14 height 15
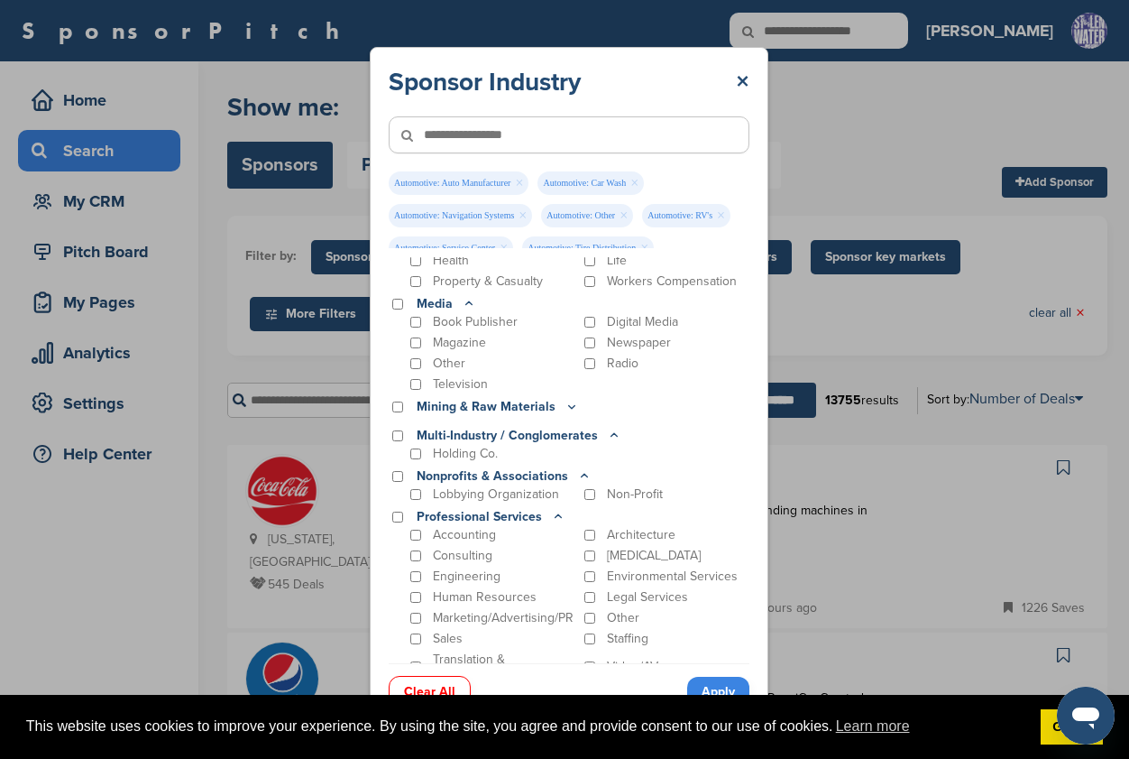
click at [589, 631] on div "Staffing" at bounding box center [666, 639] width 170 height 16
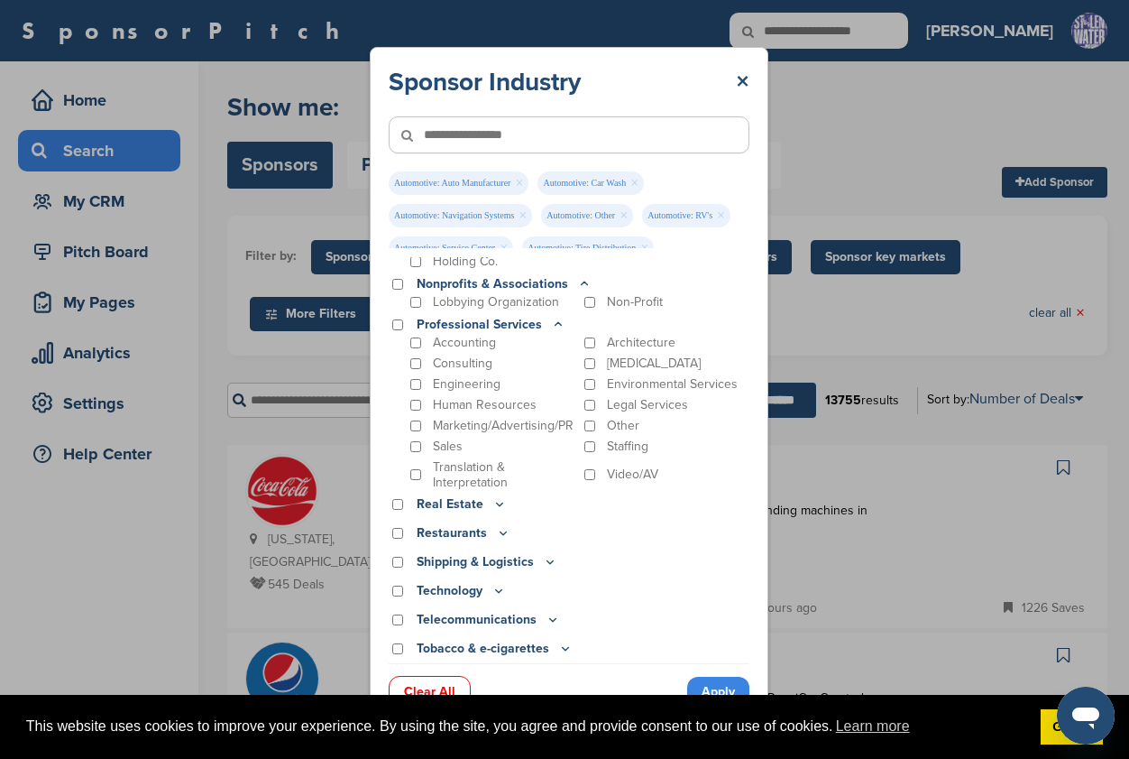
scroll to position [3561, 0]
click at [494, 497] on icon at bounding box center [500, 504] width 14 height 15
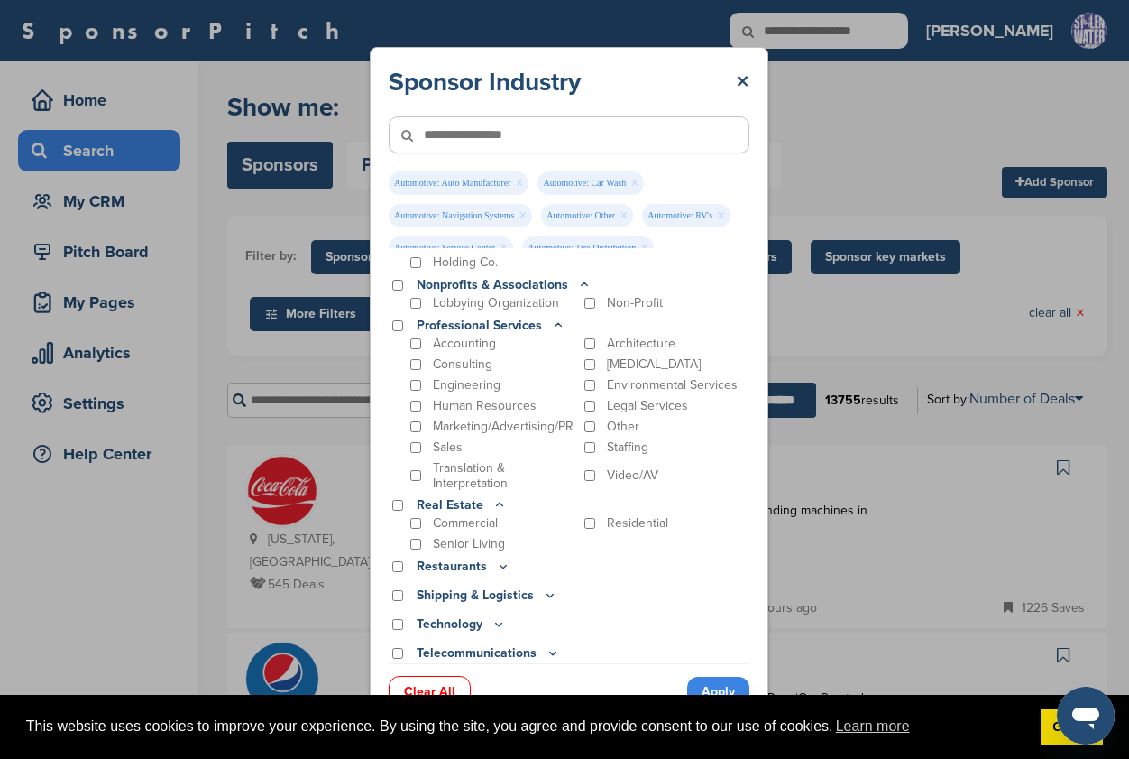
click at [499, 558] on icon at bounding box center [503, 565] width 14 height 15
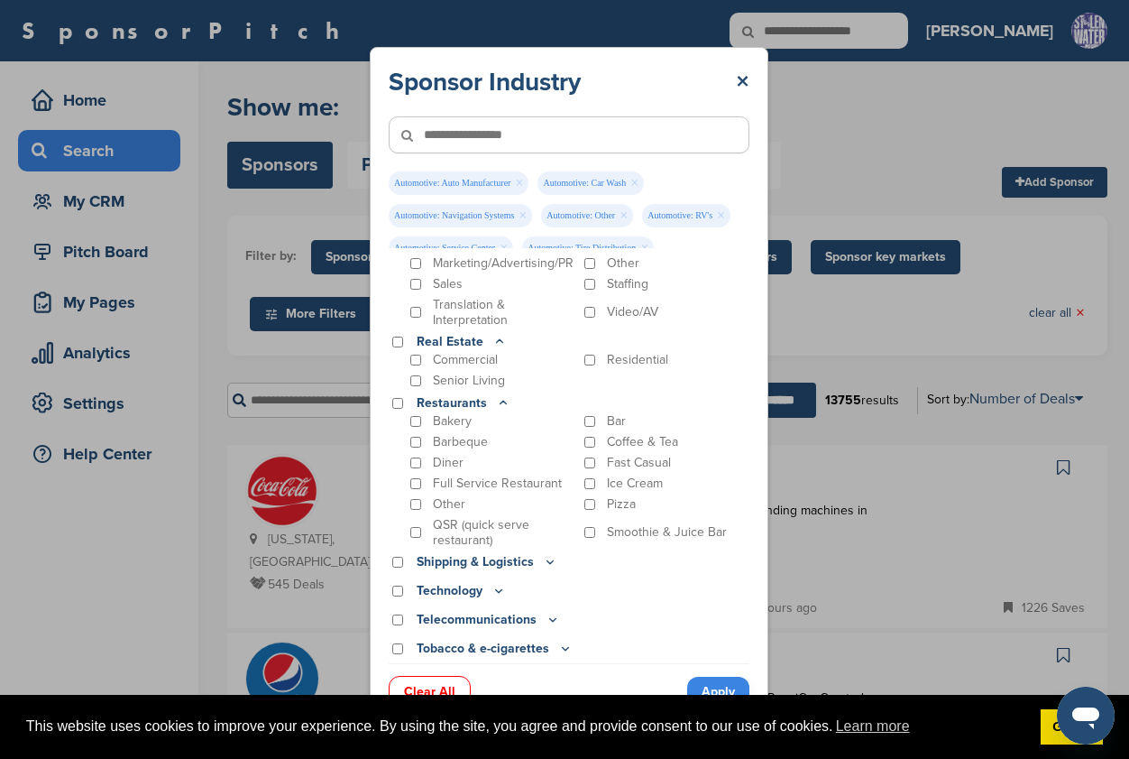
scroll to position [3723, 0]
click at [543, 555] on icon at bounding box center [550, 562] width 14 height 15
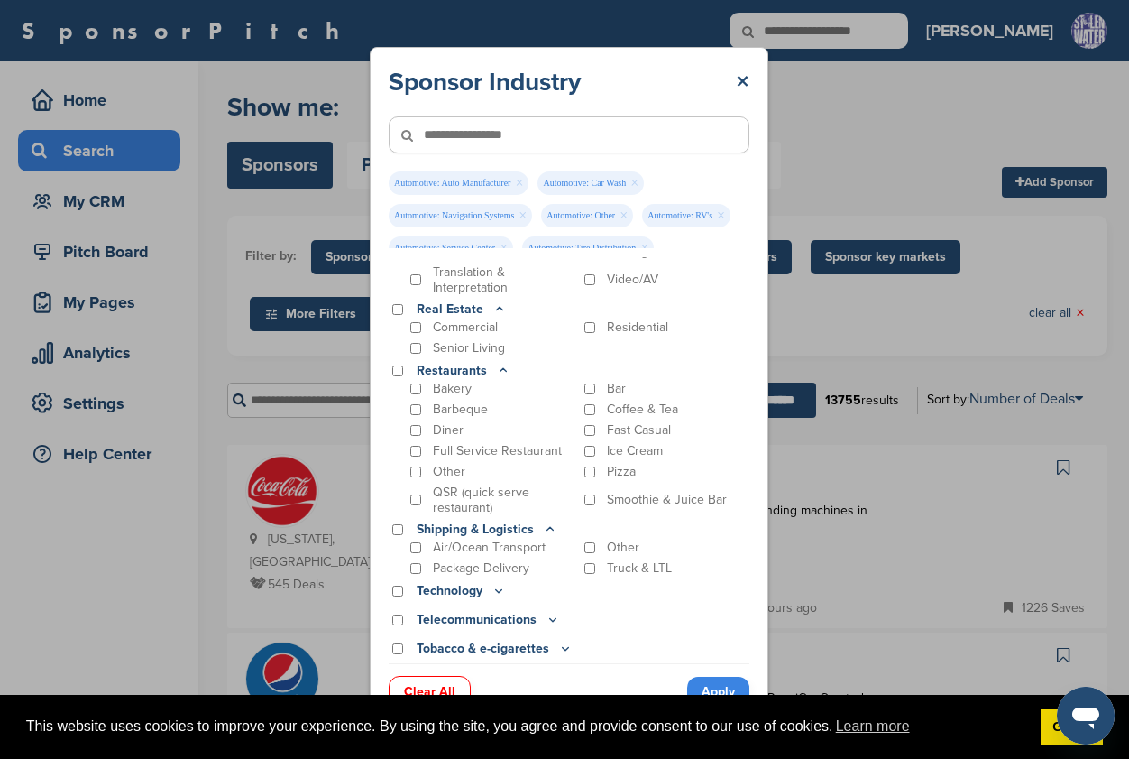
scroll to position [3755, 0]
click at [496, 591] on icon at bounding box center [499, 592] width 6 height 3
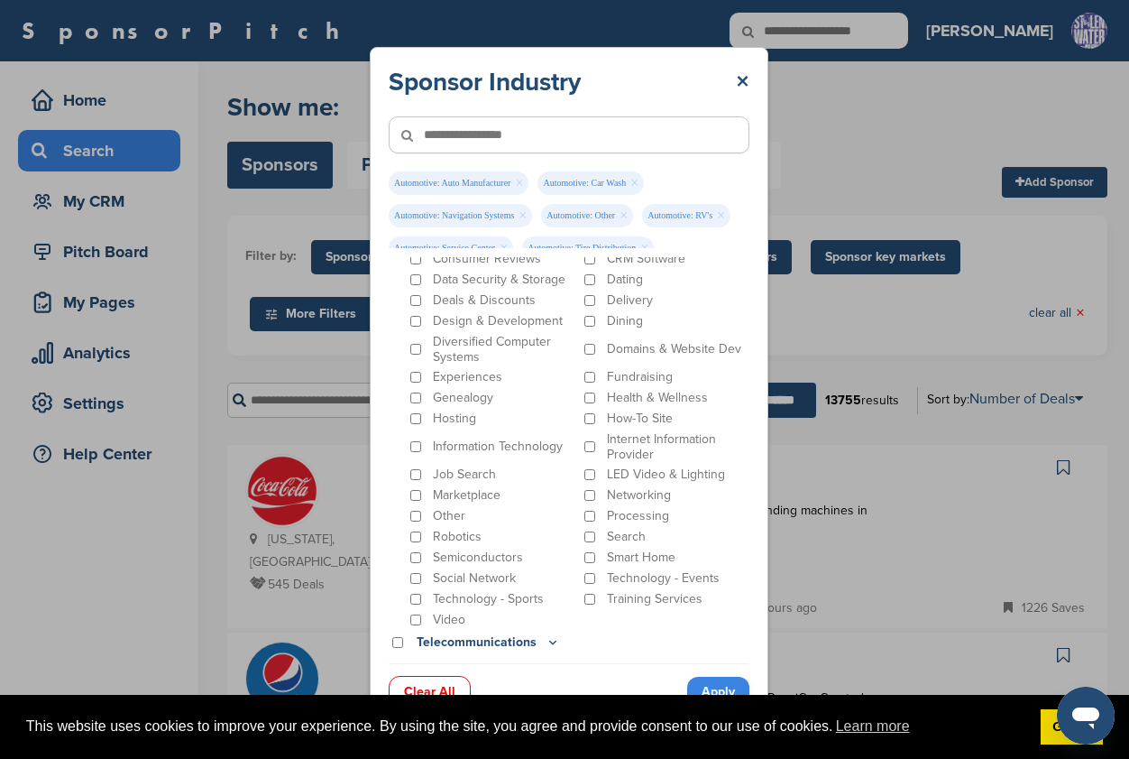
scroll to position [4192, 0]
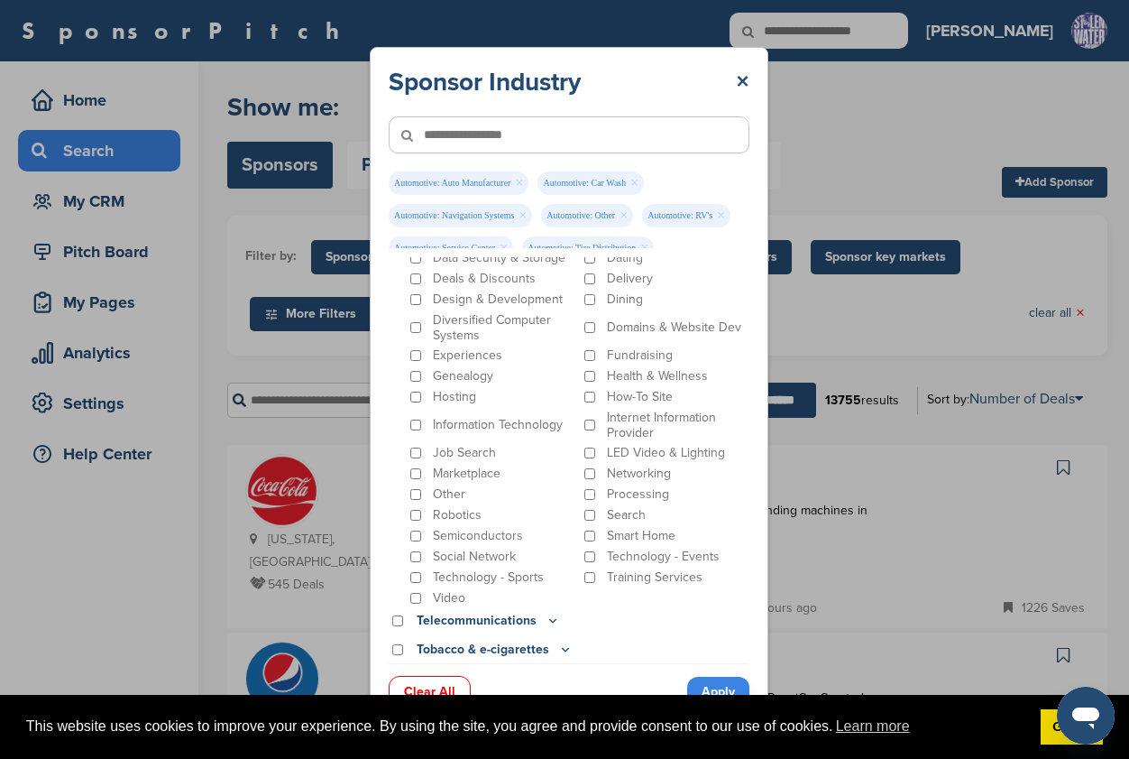
click at [548, 613] on icon at bounding box center [553, 620] width 14 height 15
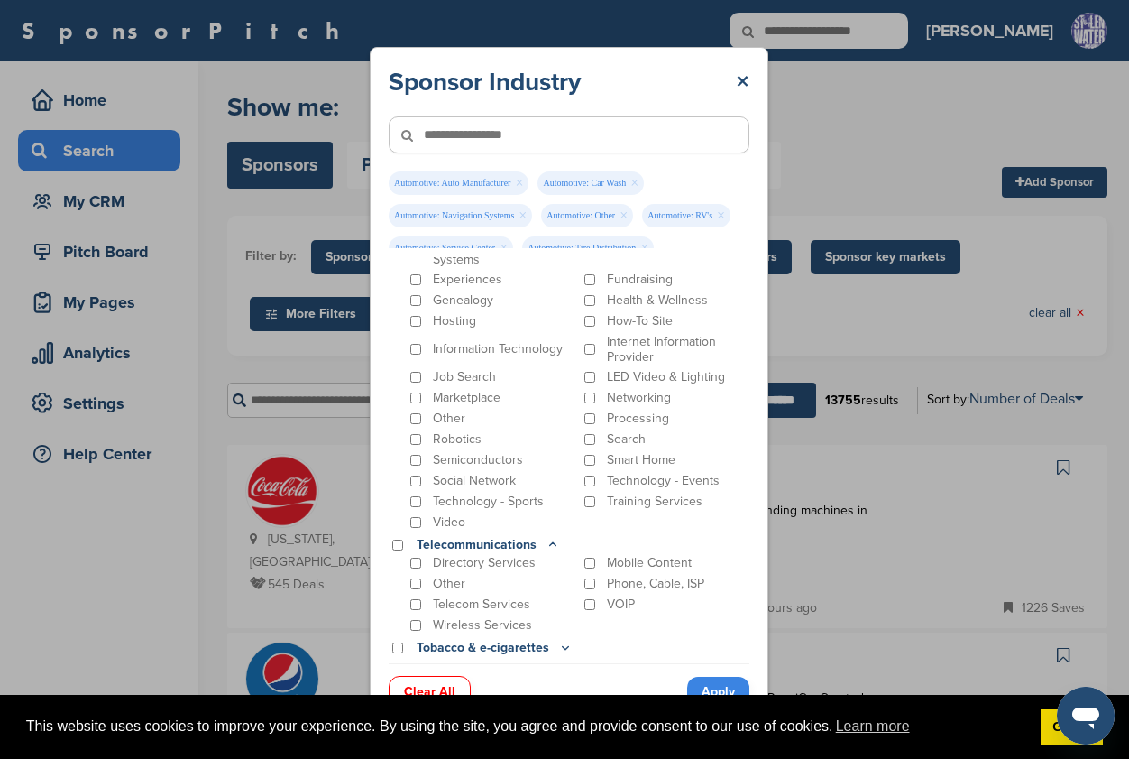
scroll to position [4285, 0]
click at [559, 641] on icon at bounding box center [565, 648] width 14 height 15
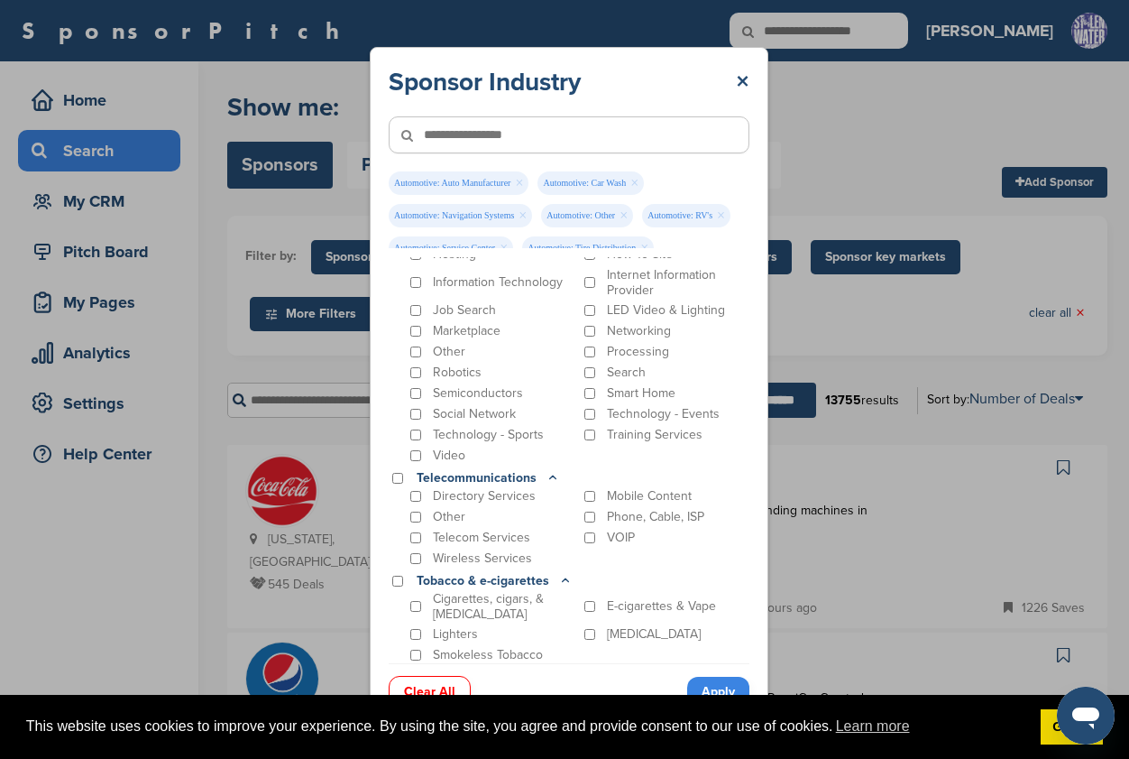
scroll to position [4353, 0]
click at [465, 670] on icon at bounding box center [468, 677] width 14 height 15
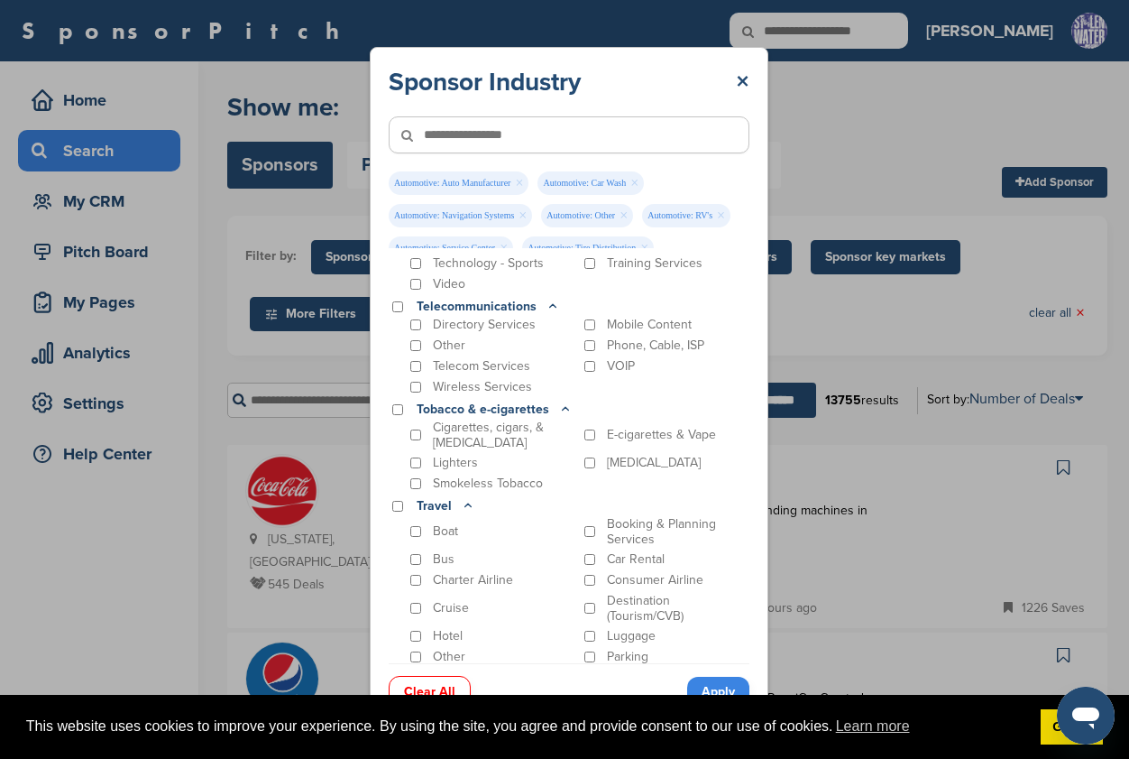
scroll to position [4524, 0]
click at [721, 681] on link "Apply" at bounding box center [718, 692] width 62 height 30
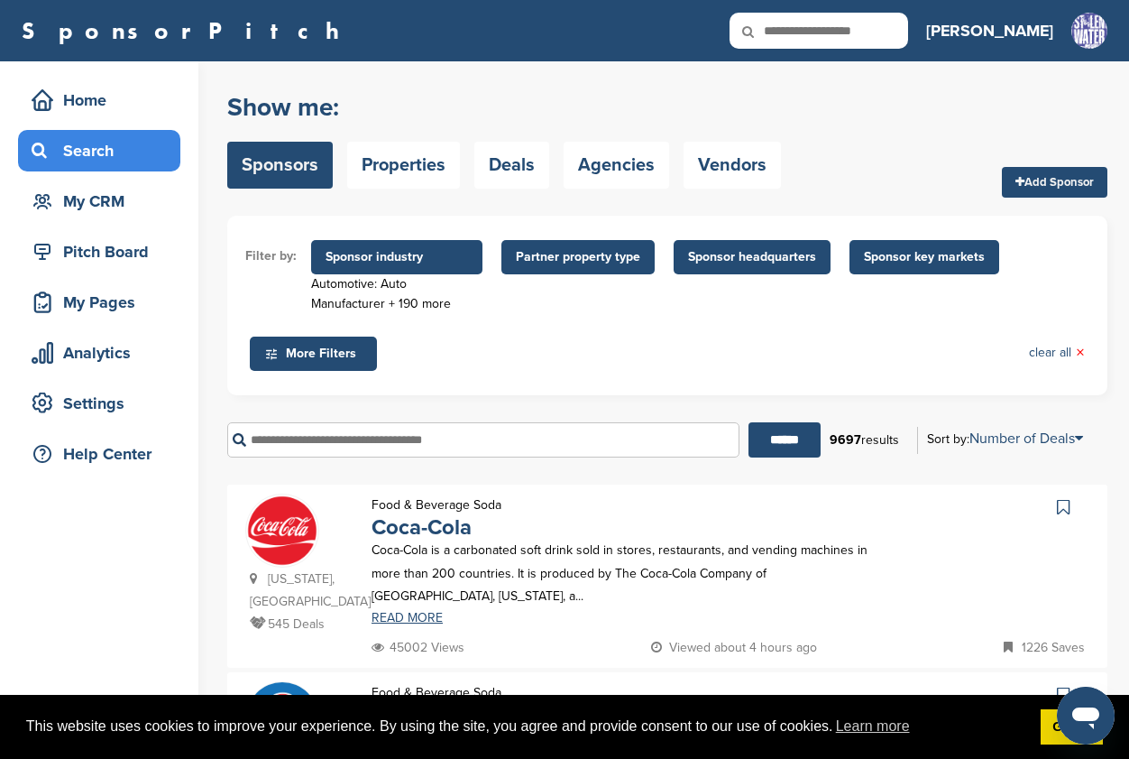
click at [604, 261] on span "Partner property type" at bounding box center [578, 257] width 124 height 20
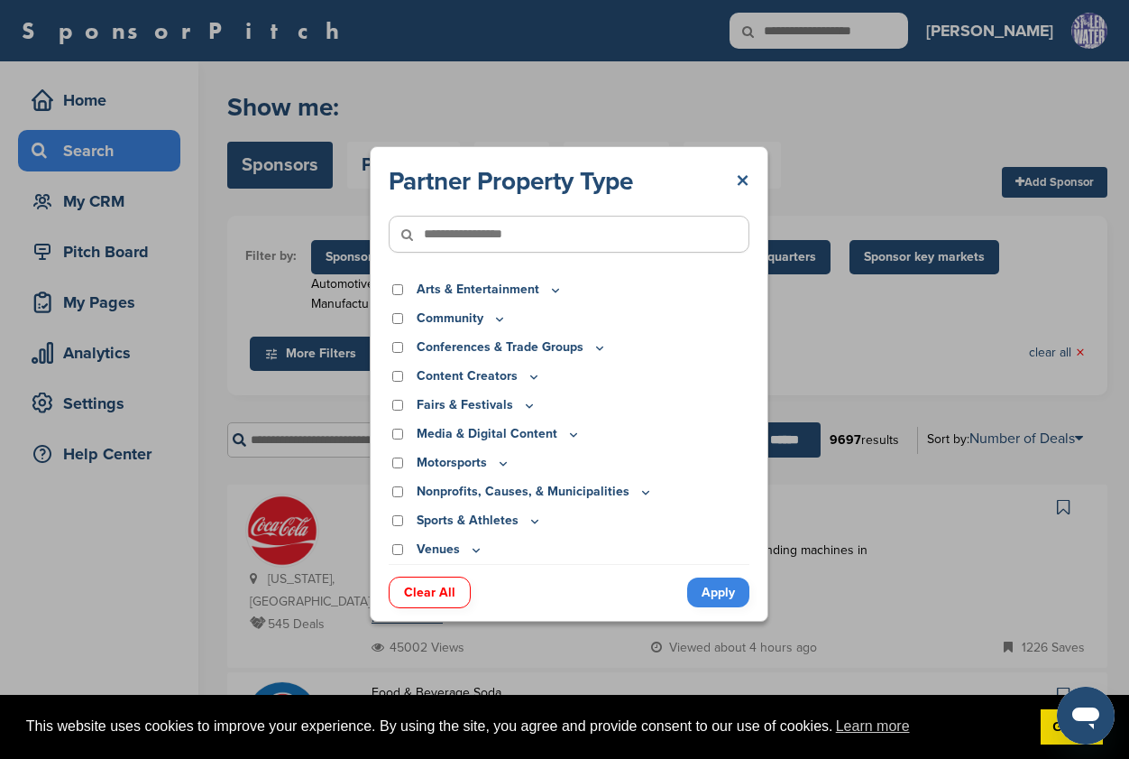
click at [742, 175] on link "×" at bounding box center [743, 181] width 14 height 32
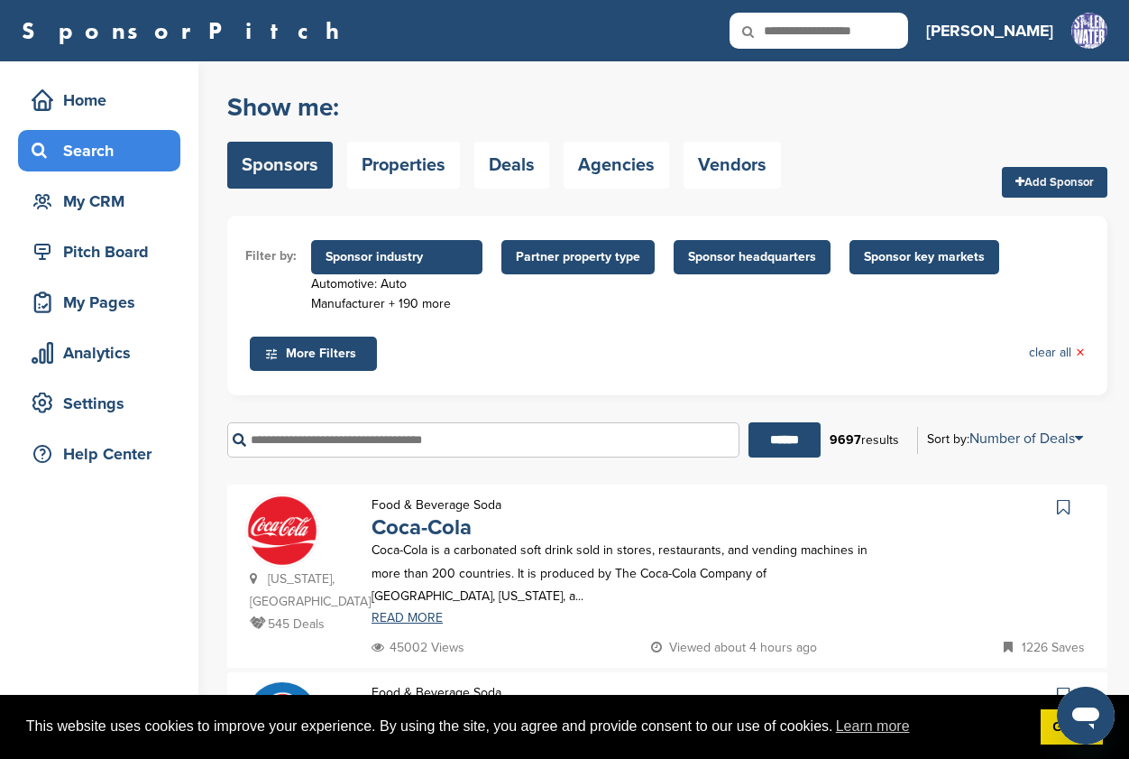
click at [742, 260] on span "Sponsor headquarters" at bounding box center [752, 257] width 128 height 20
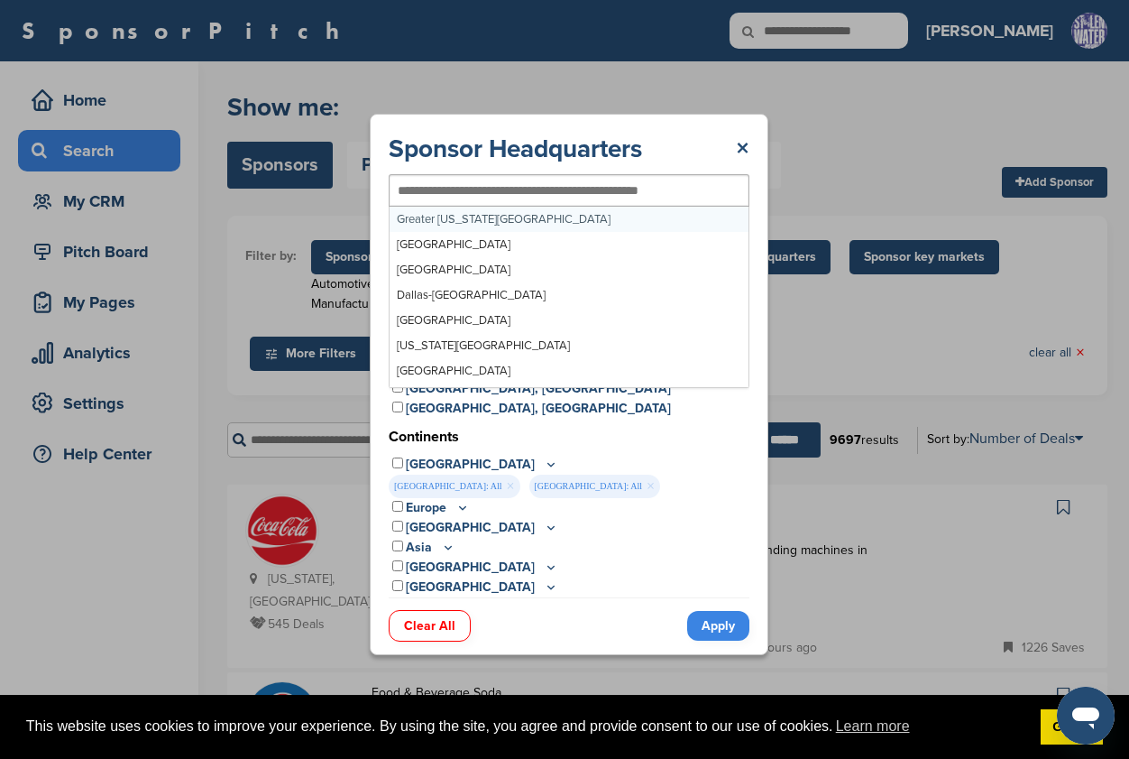
click at [433, 182] on input "text" at bounding box center [540, 190] width 284 height 16
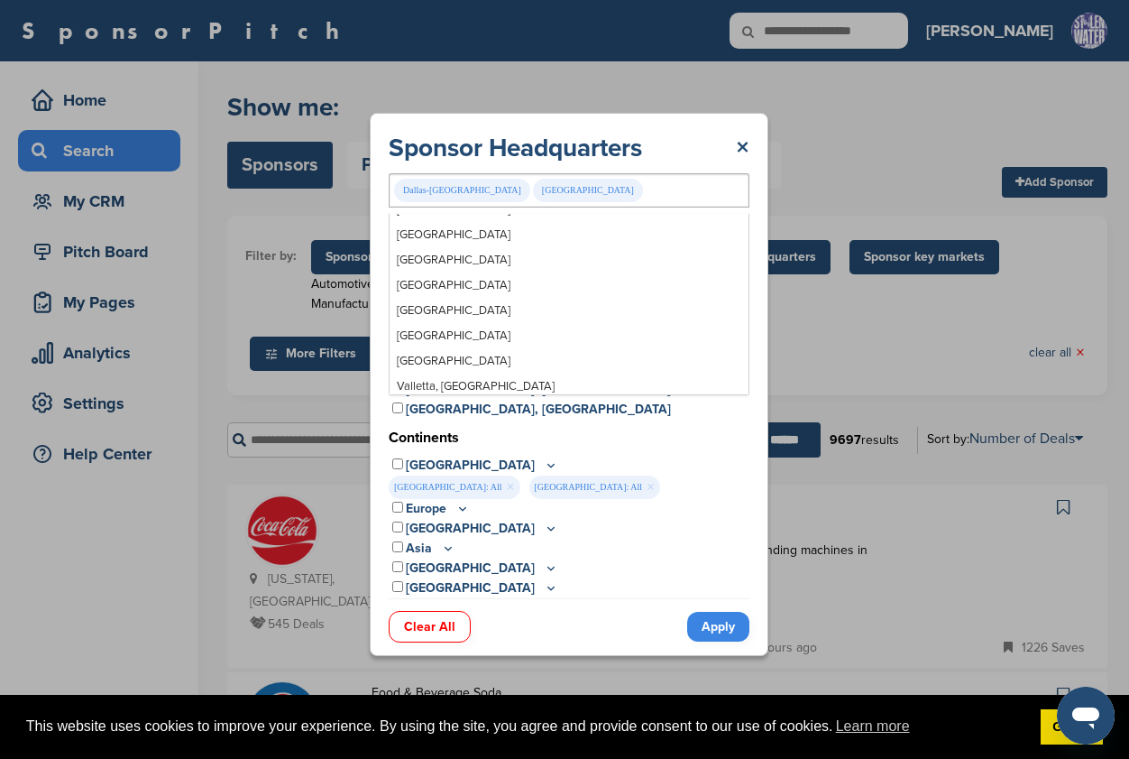
scroll to position [299, 0]
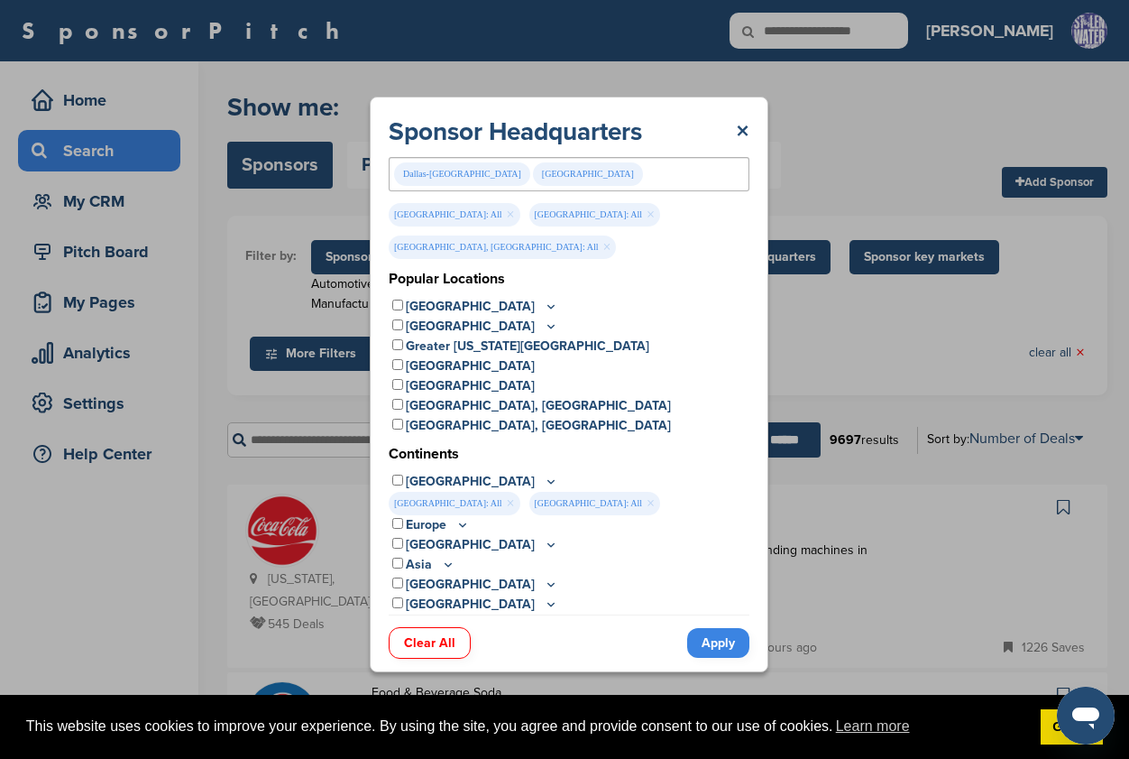
click at [706, 632] on link "Apply" at bounding box center [718, 643] width 62 height 30
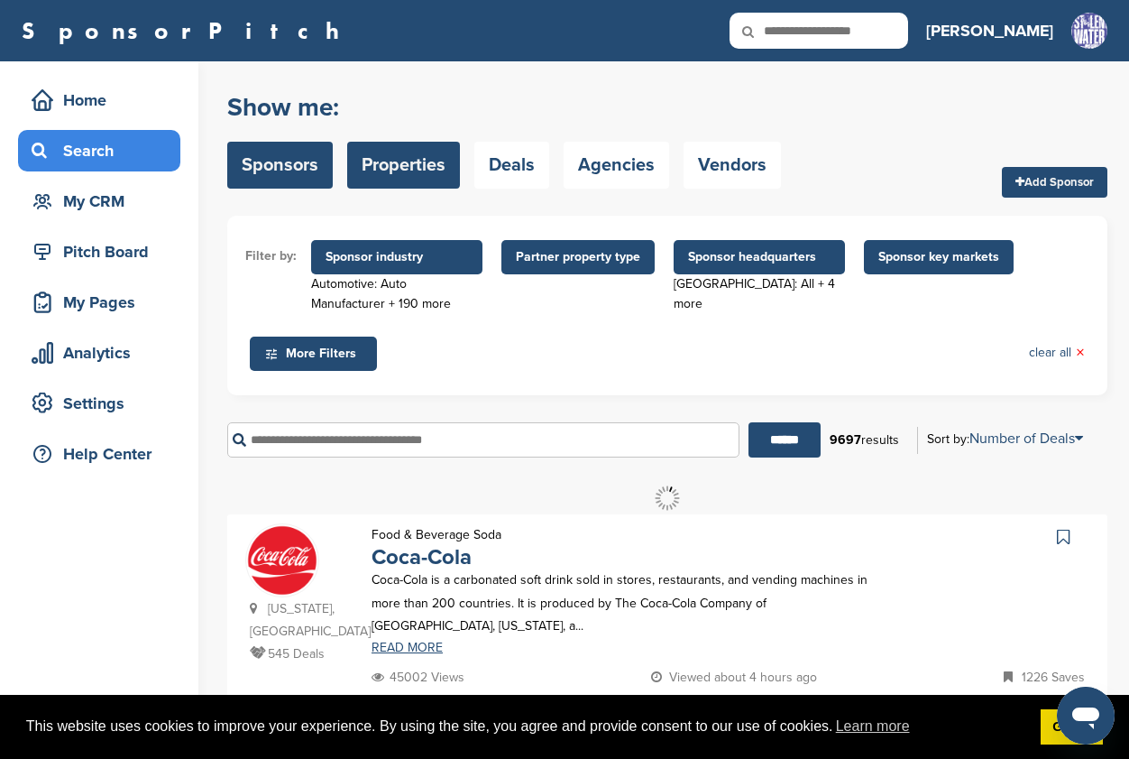
click at [420, 168] on link "Properties" at bounding box center [403, 165] width 113 height 47
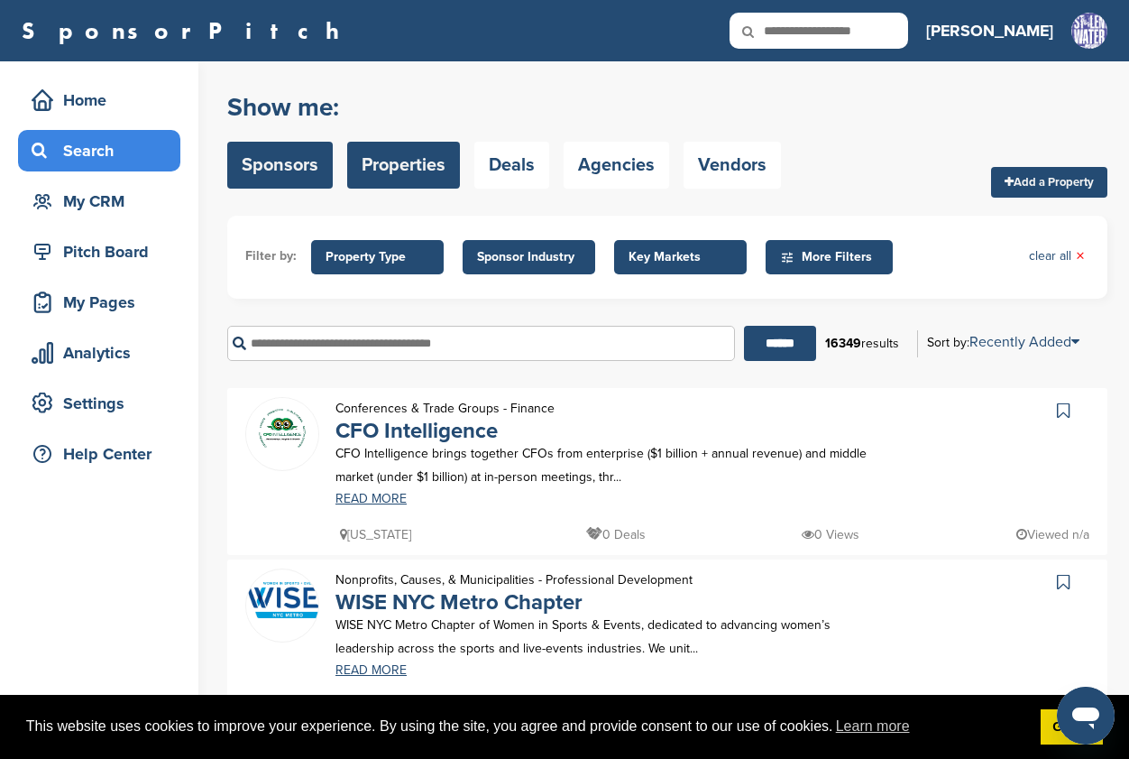
click at [290, 161] on link "Sponsors" at bounding box center [280, 165] width 106 height 47
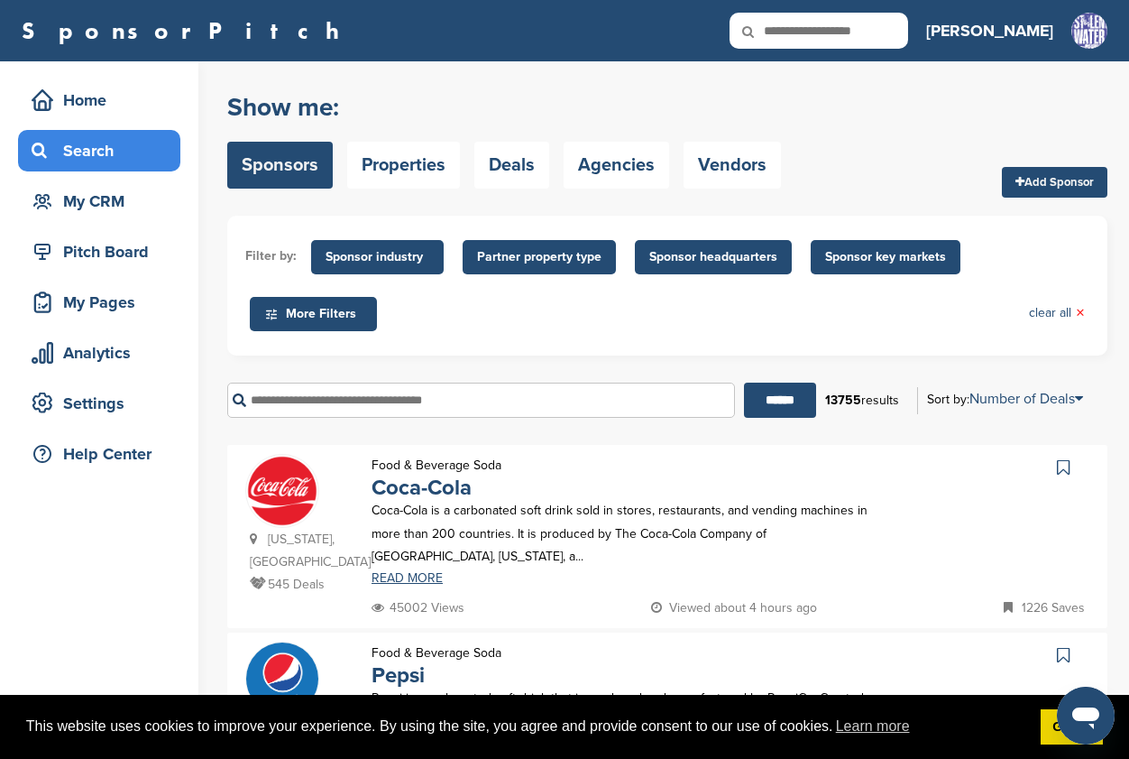
click at [324, 315] on span "More Filters" at bounding box center [316, 314] width 104 height 20
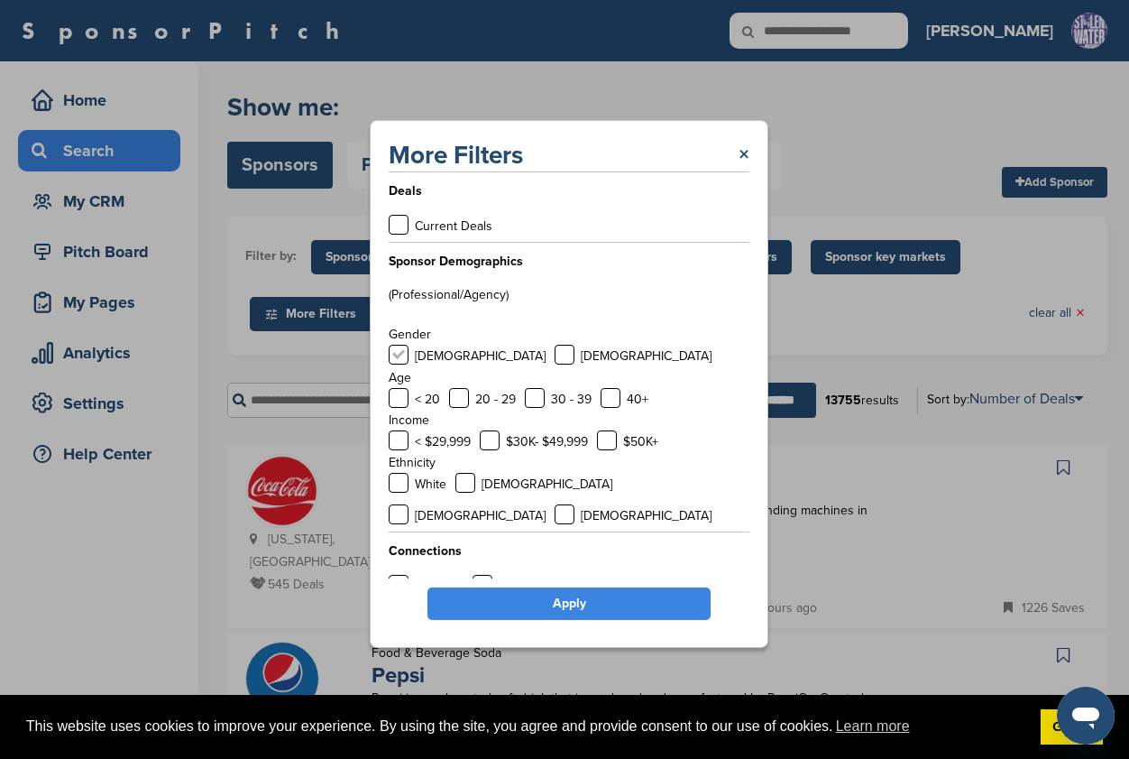
click at [405, 358] on label at bounding box center [399, 355] width 20 height 20
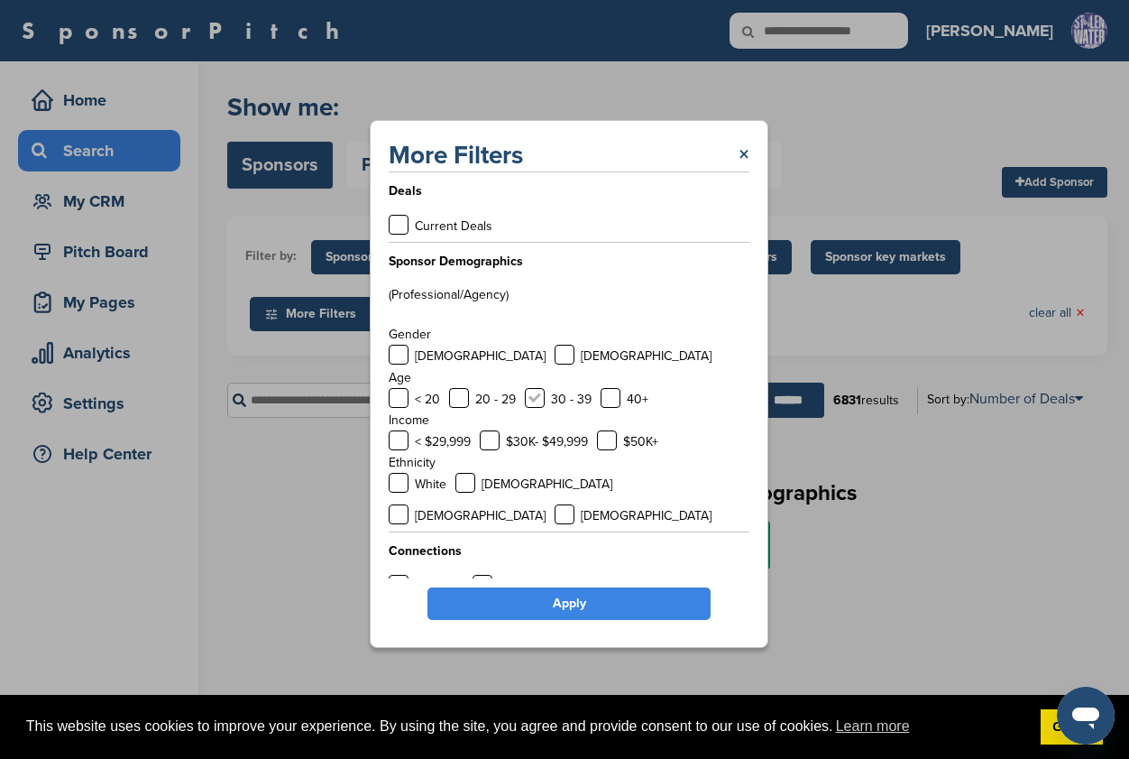
click at [530, 408] on label at bounding box center [535, 398] width 20 height 20
click at [611, 405] on label at bounding box center [611, 398] width 20 height 20
click at [460, 404] on label at bounding box center [459, 398] width 20 height 20
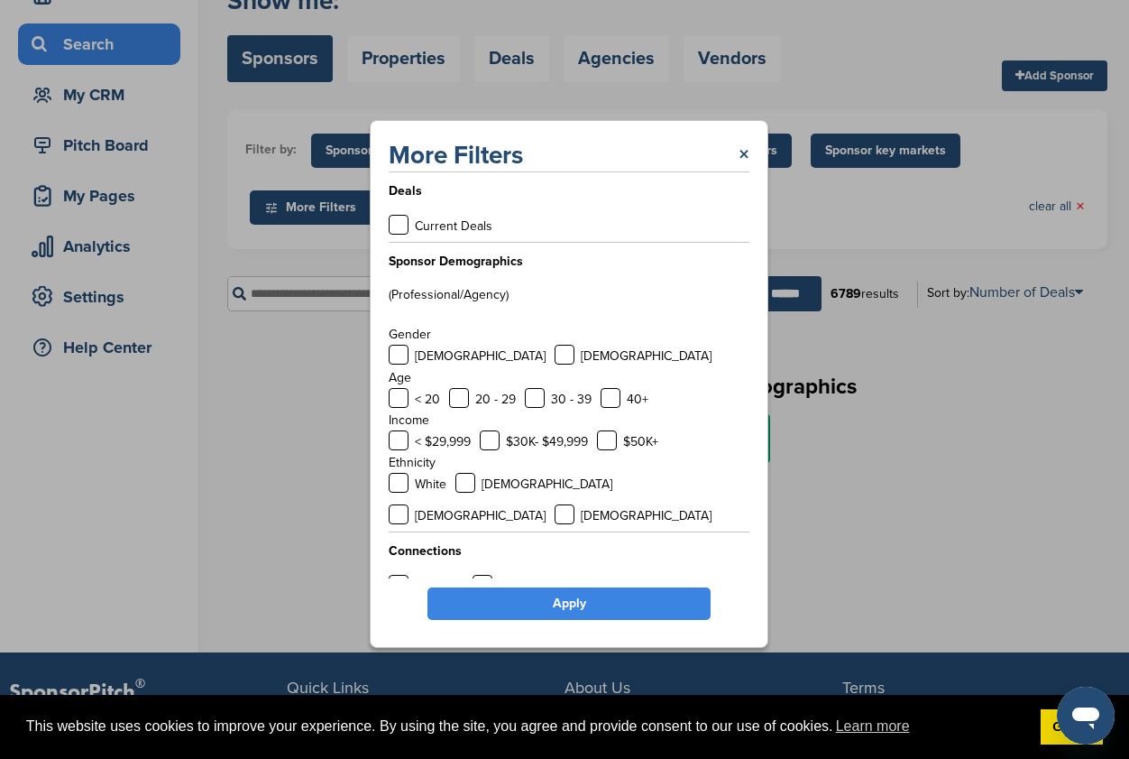
scroll to position [105, 0]
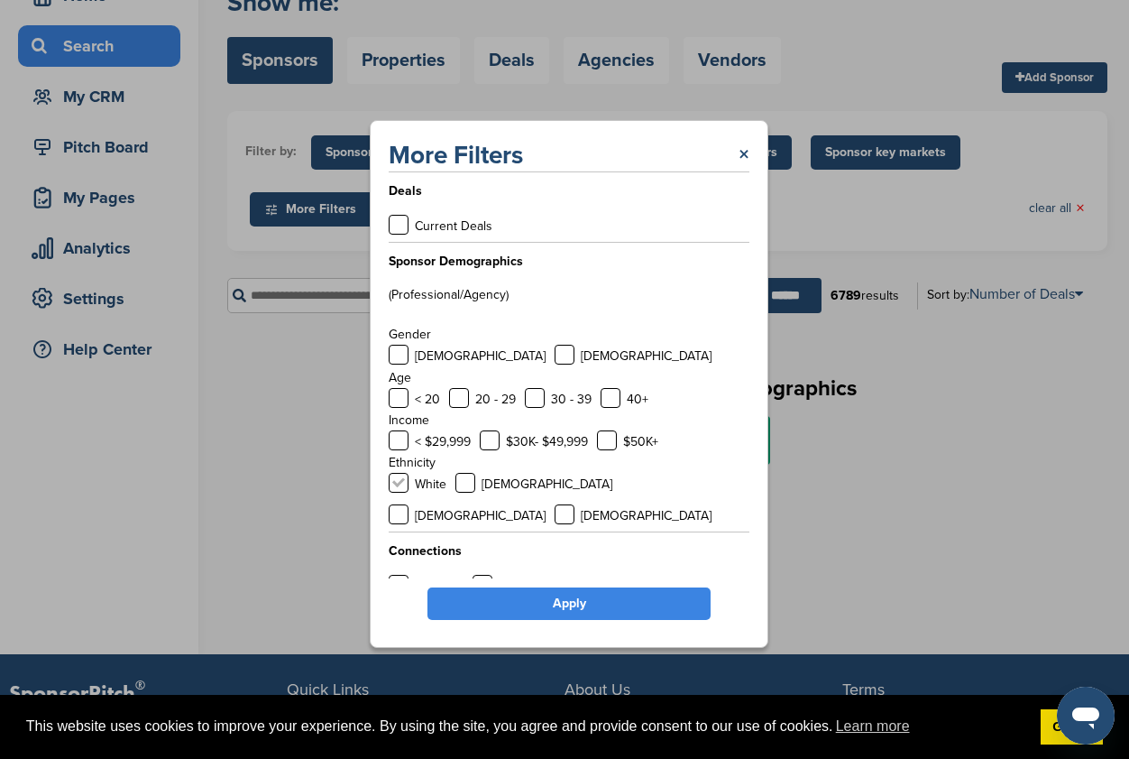
click at [395, 491] on label at bounding box center [399, 483] width 20 height 20
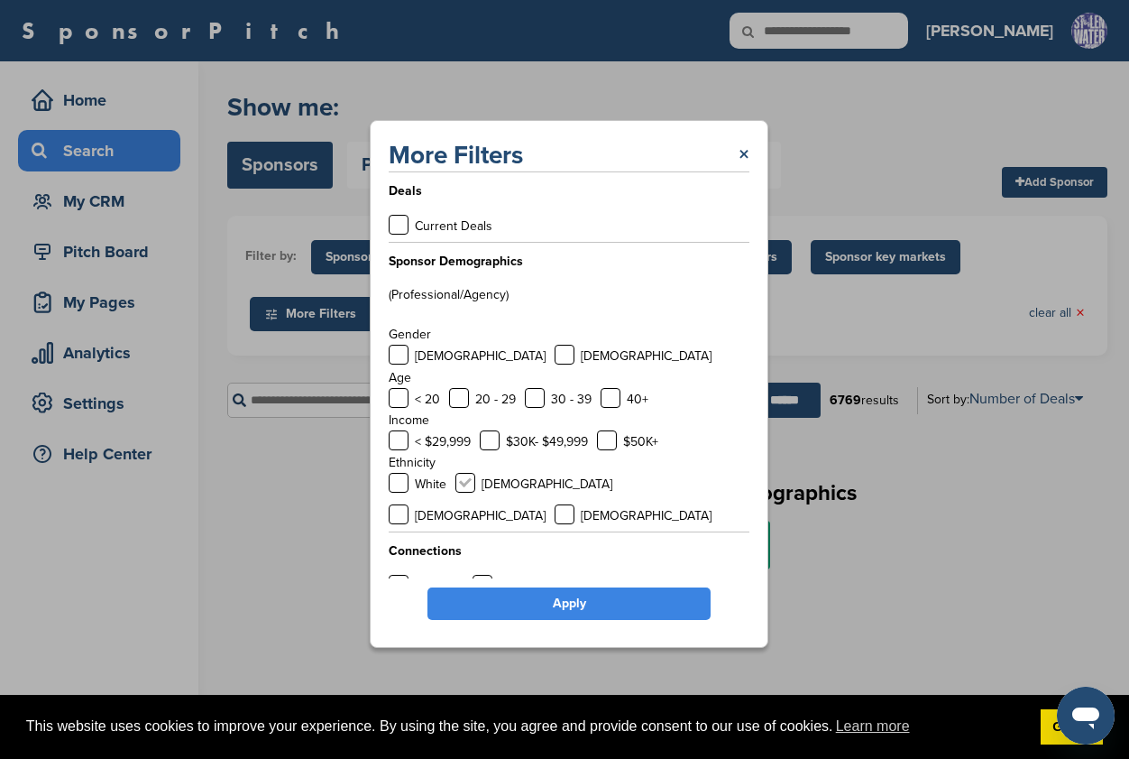
click at [464, 490] on label at bounding box center [466, 483] width 20 height 20
click at [409, 504] on label at bounding box center [399, 514] width 20 height 20
click at [468, 486] on label at bounding box center [466, 483] width 20 height 20
click at [393, 490] on label at bounding box center [399, 483] width 20 height 20
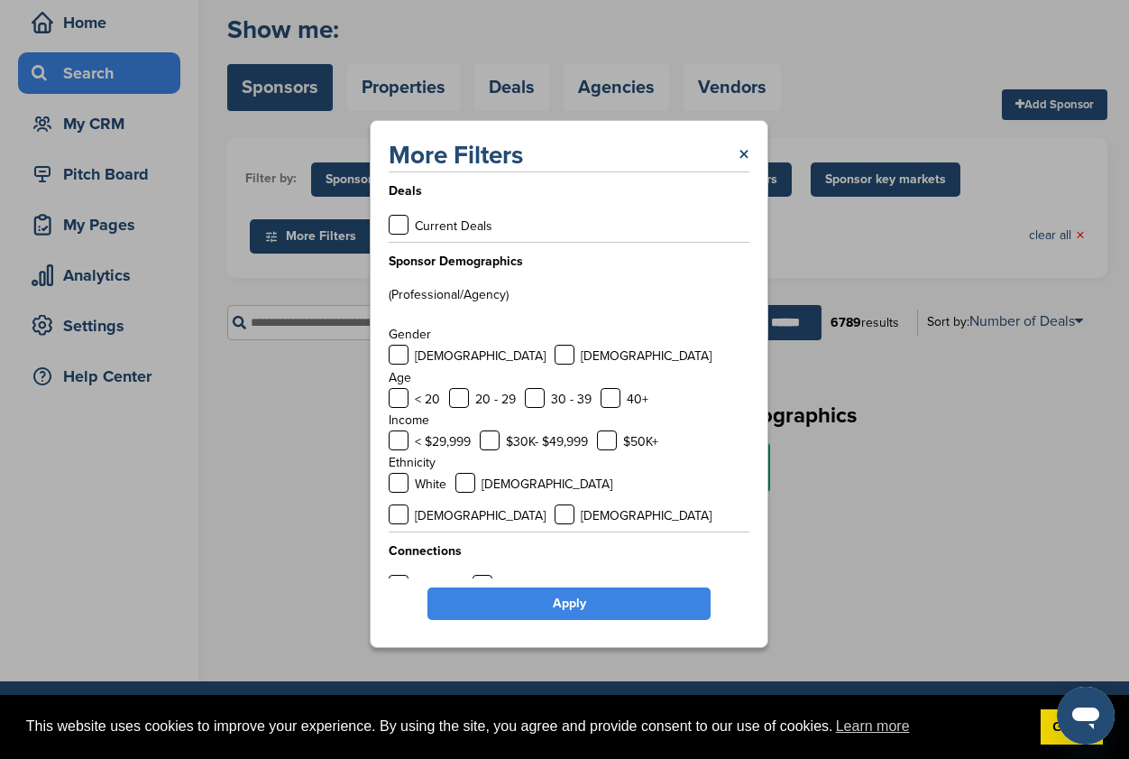
scroll to position [75, 0]
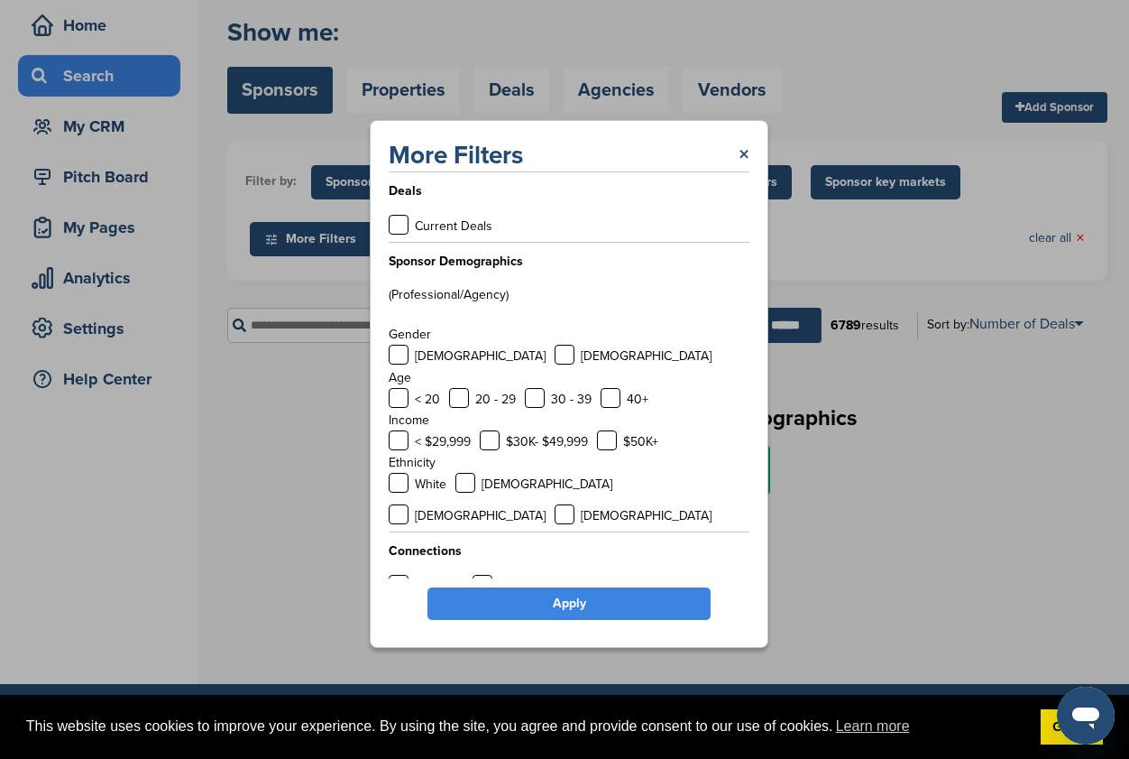
click at [581, 598] on link "Apply" at bounding box center [569, 603] width 283 height 32
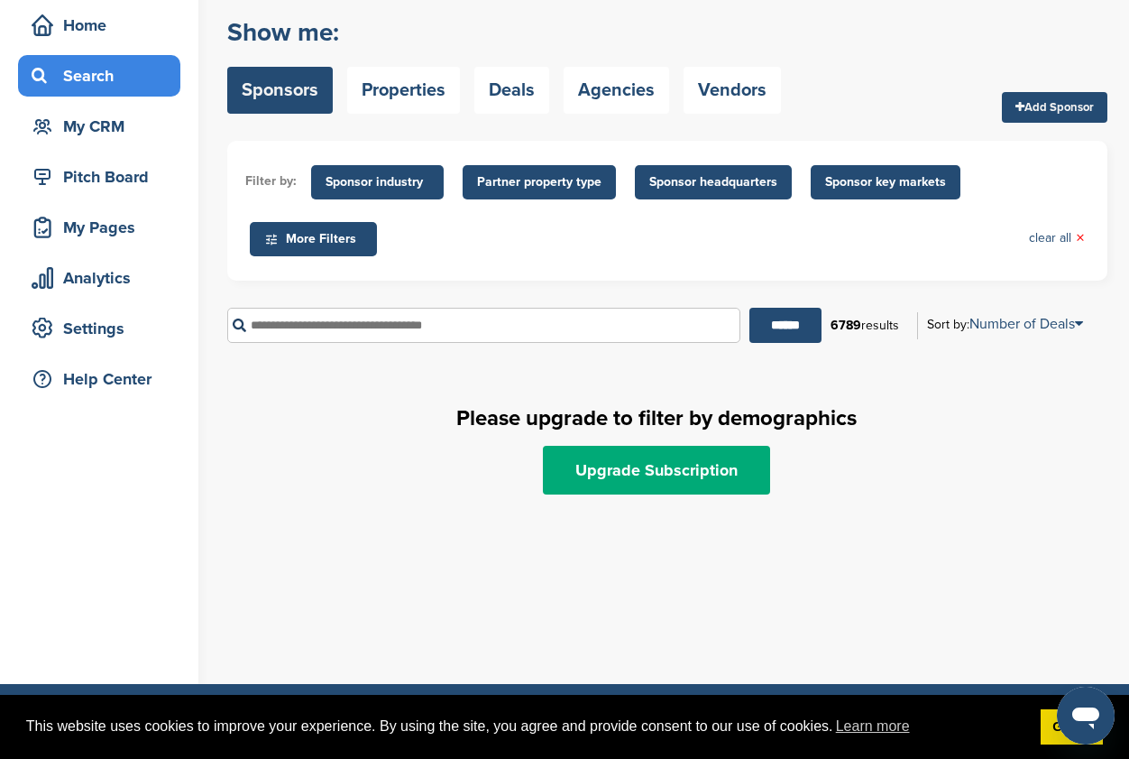
click at [336, 245] on span "More Filters" at bounding box center [316, 239] width 104 height 20
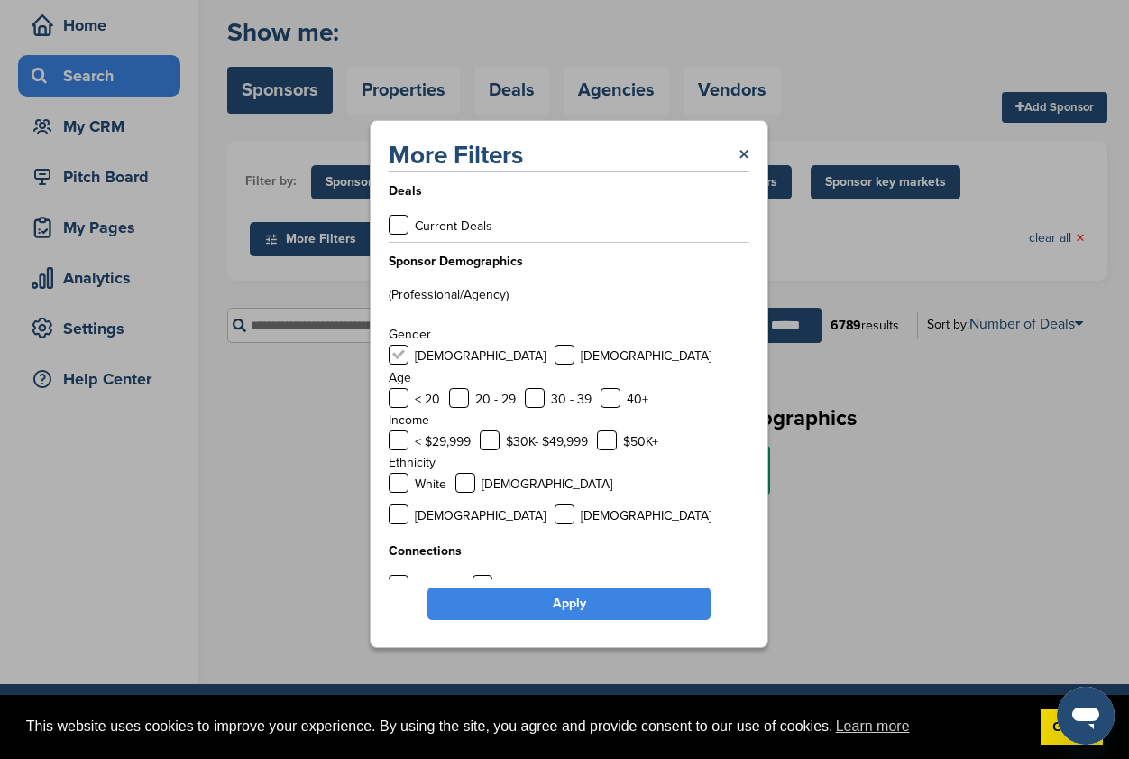
click at [398, 353] on label at bounding box center [399, 355] width 20 height 20
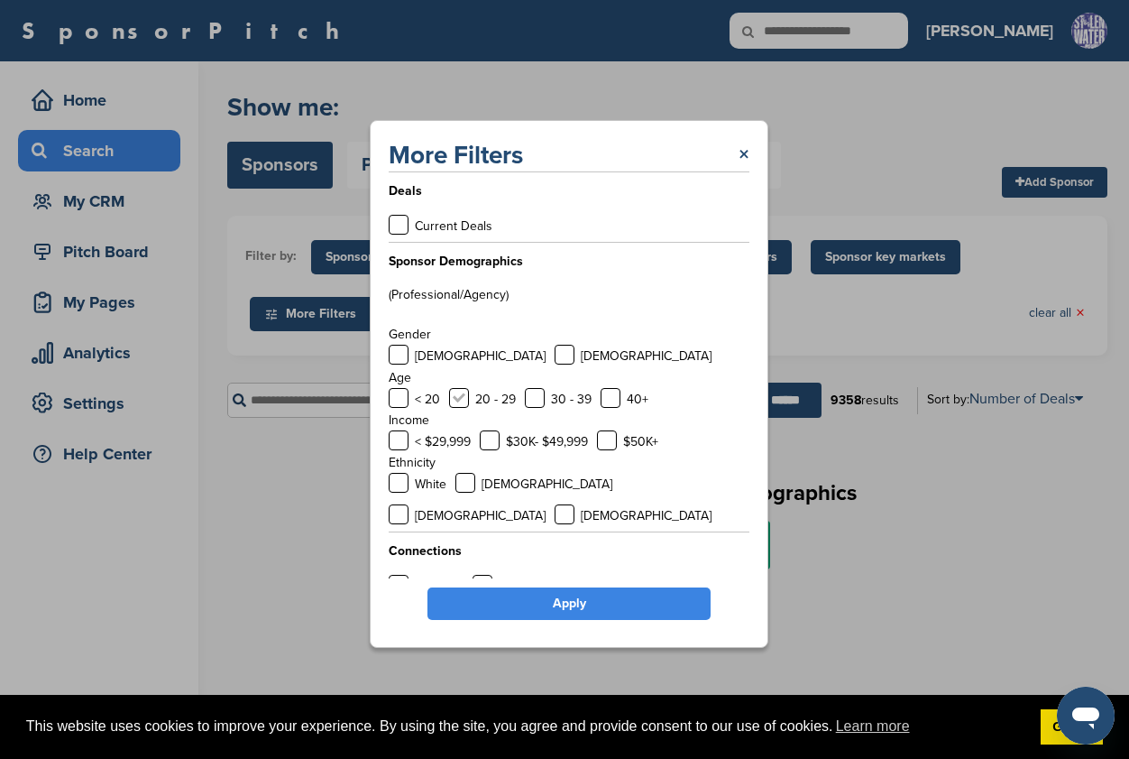
click at [453, 406] on label at bounding box center [459, 398] width 20 height 20
click at [539, 408] on label at bounding box center [535, 398] width 20 height 20
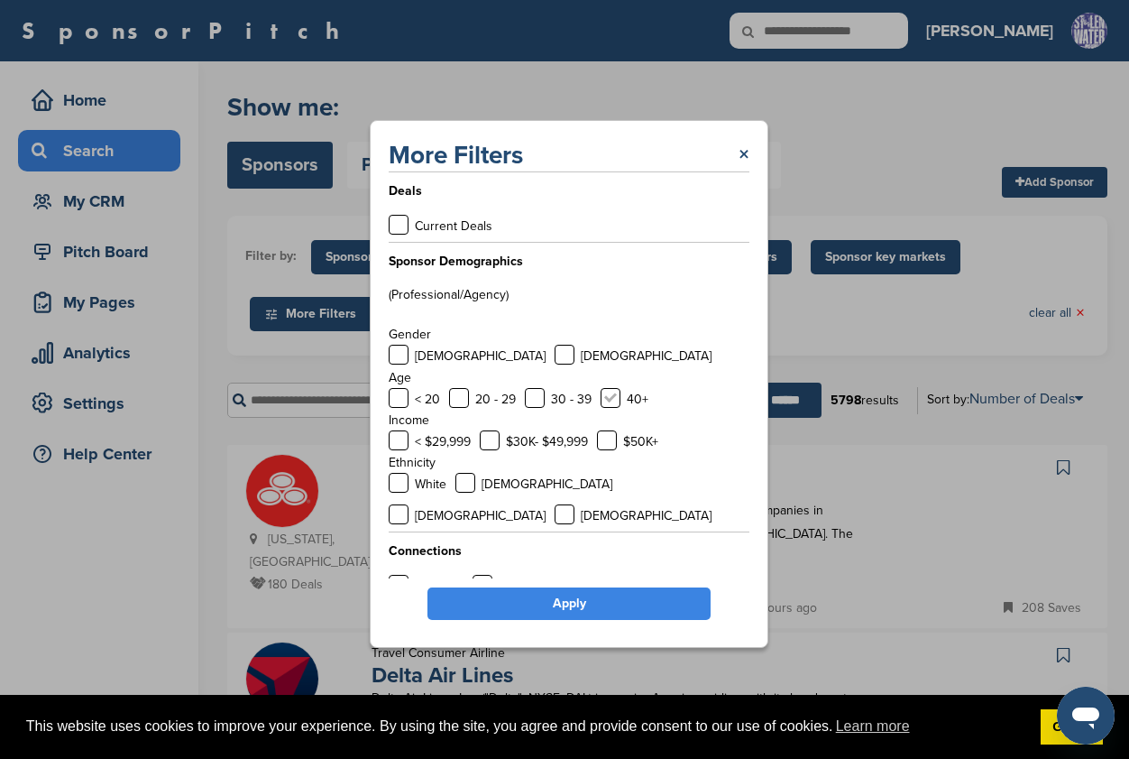
click at [601, 405] on label at bounding box center [611, 398] width 20 height 20
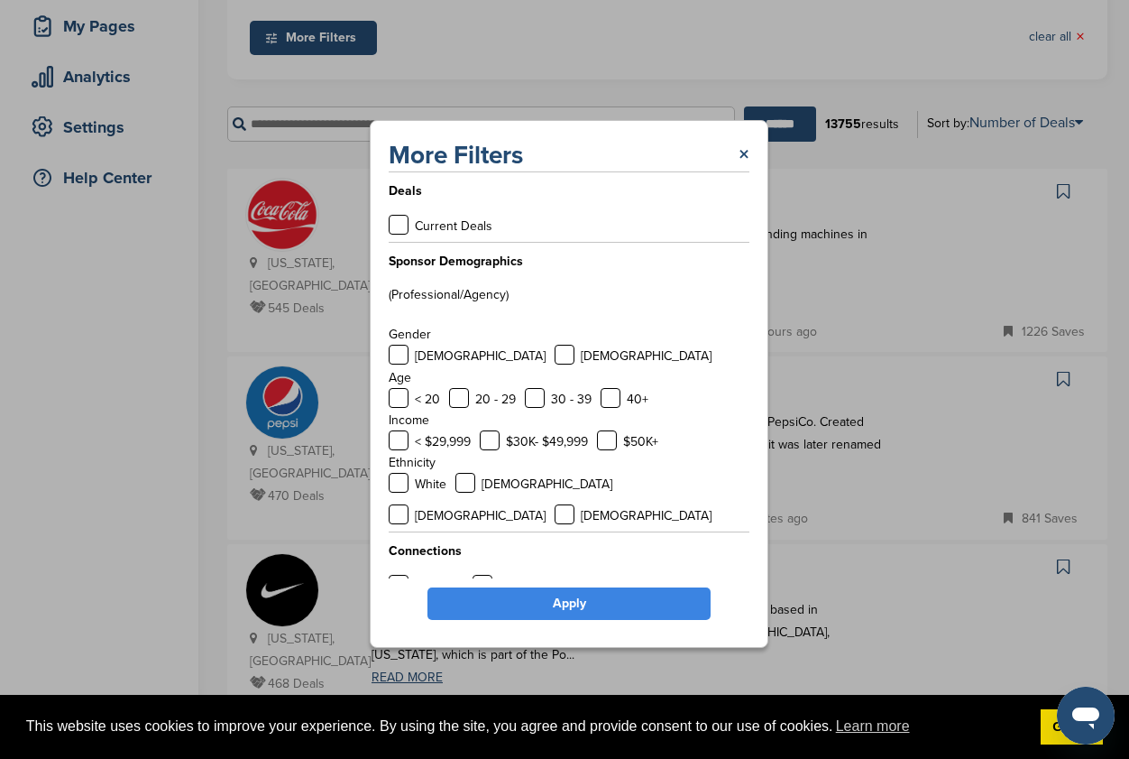
scroll to position [282, 0]
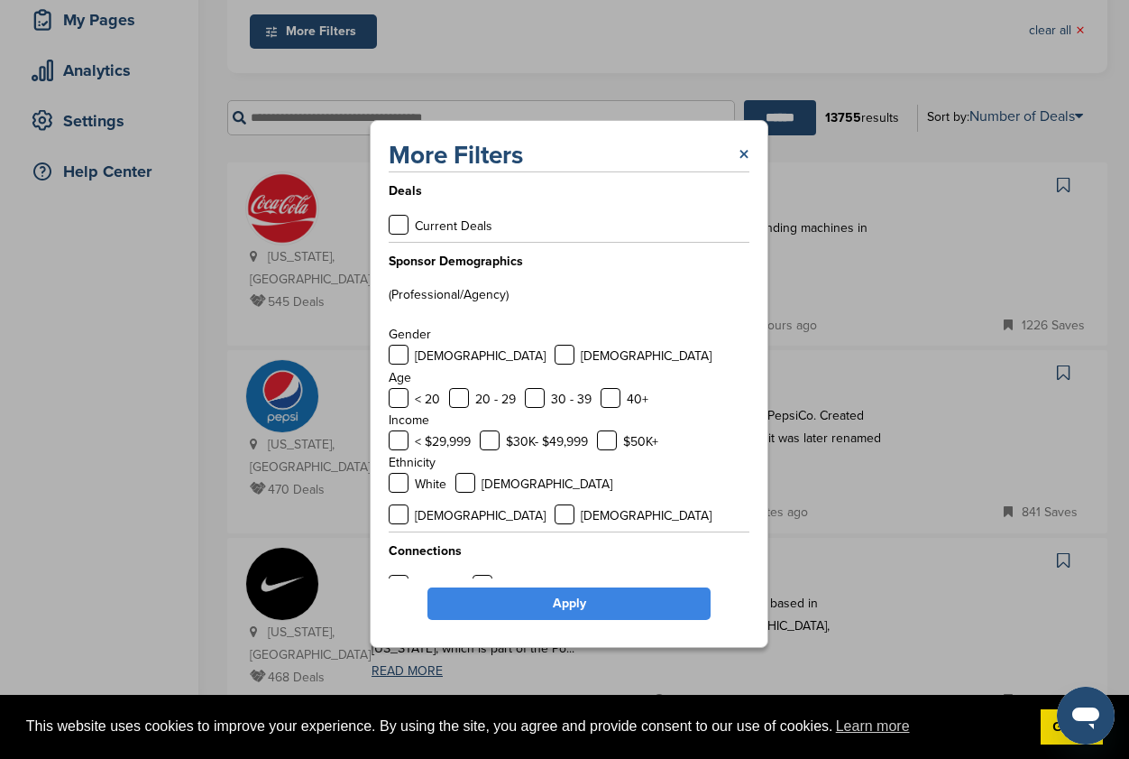
click at [743, 162] on link "×" at bounding box center [744, 155] width 11 height 32
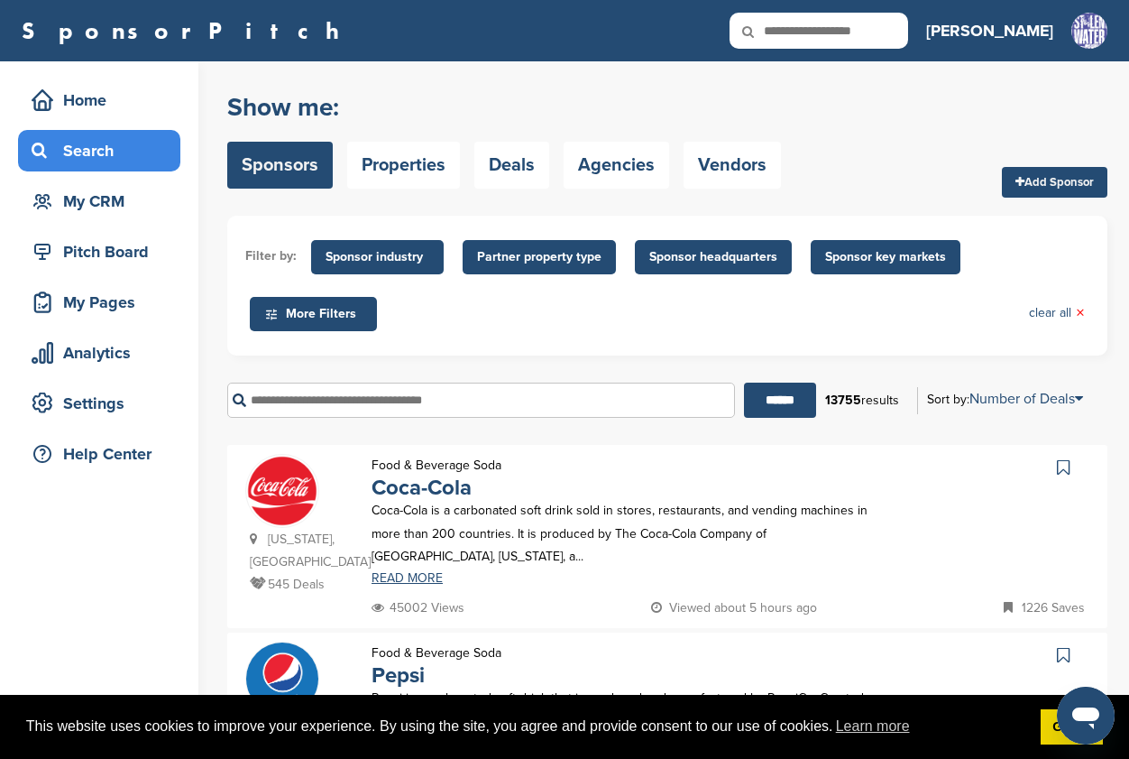
scroll to position [0, 0]
click at [421, 166] on link "Properties" at bounding box center [403, 165] width 113 height 47
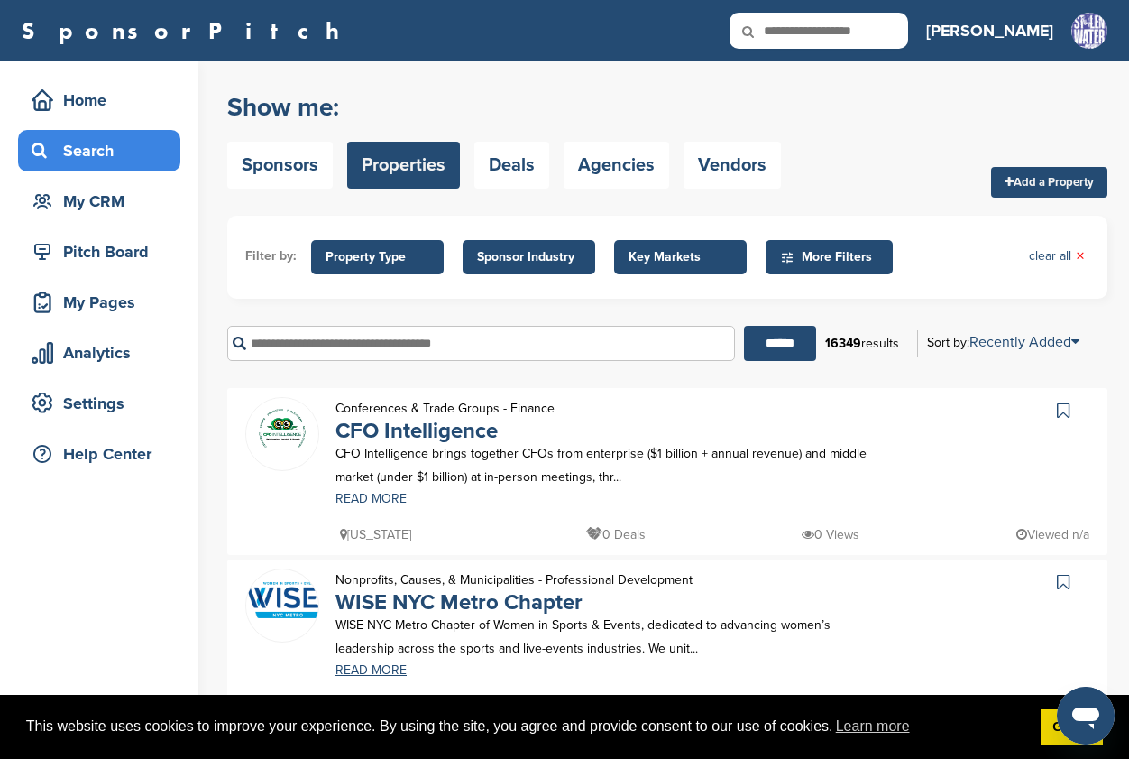
click at [526, 168] on link "Deals" at bounding box center [512, 165] width 75 height 47
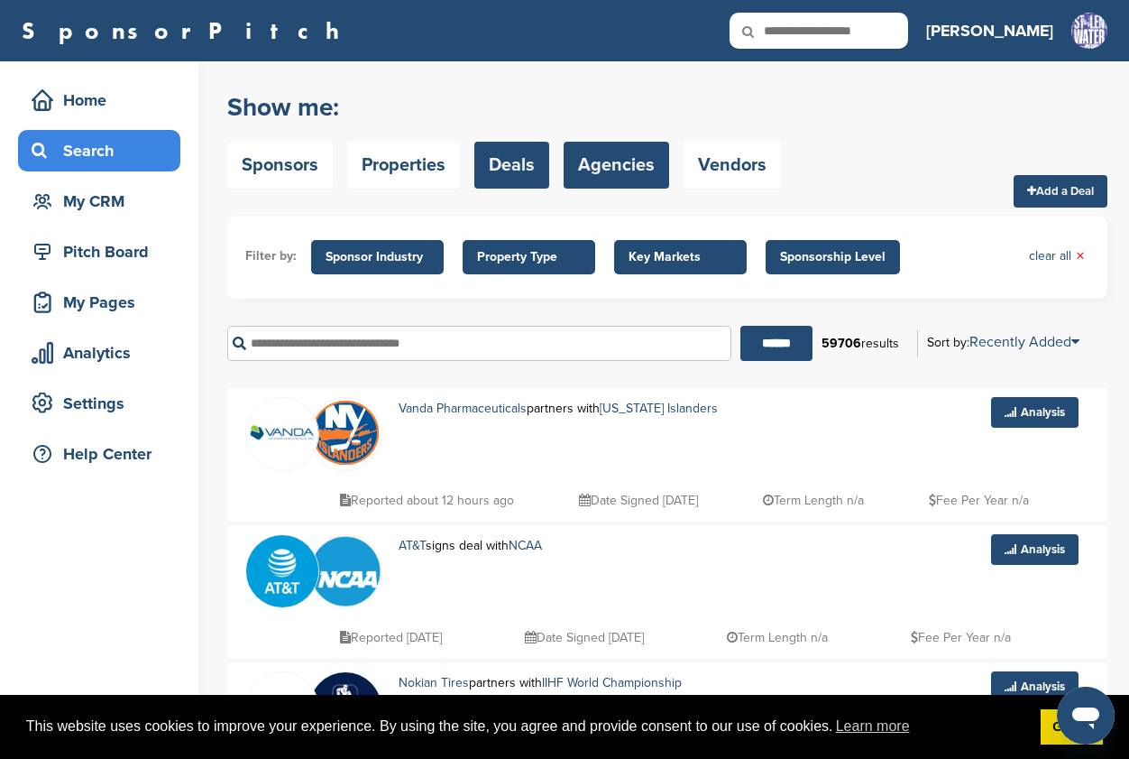
click at [604, 187] on link "Agencies" at bounding box center [617, 165] width 106 height 47
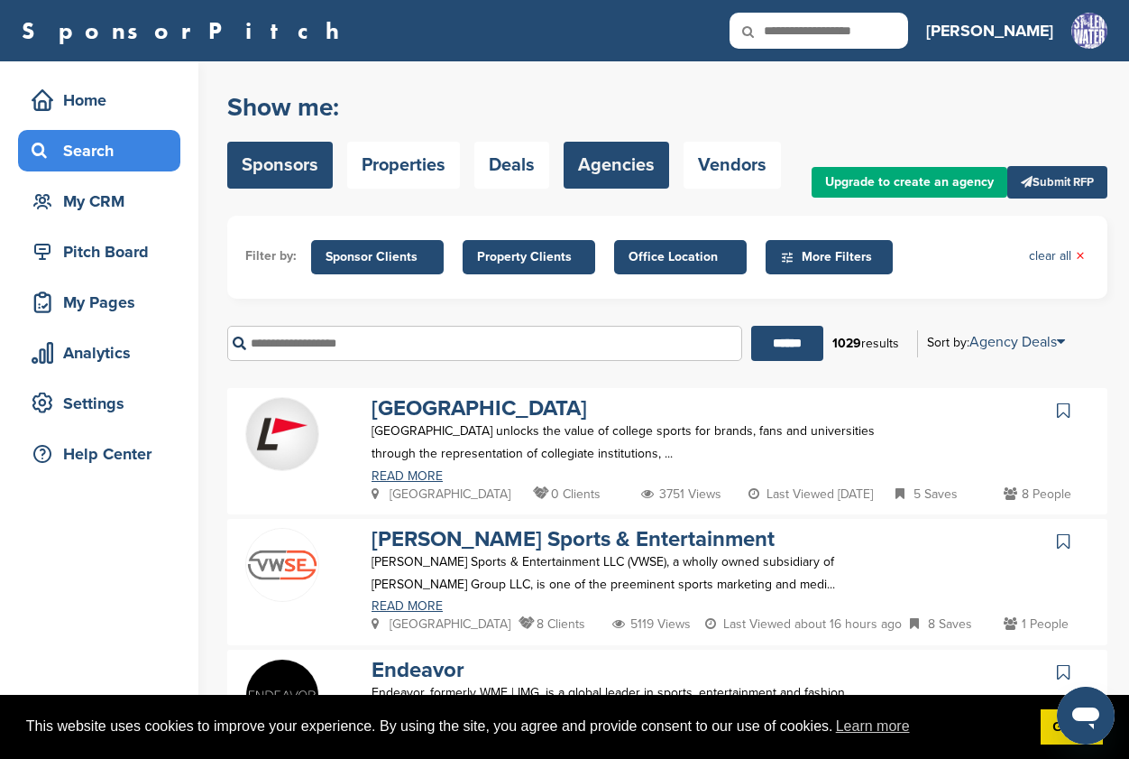
click at [239, 162] on link "Sponsors" at bounding box center [280, 165] width 106 height 47
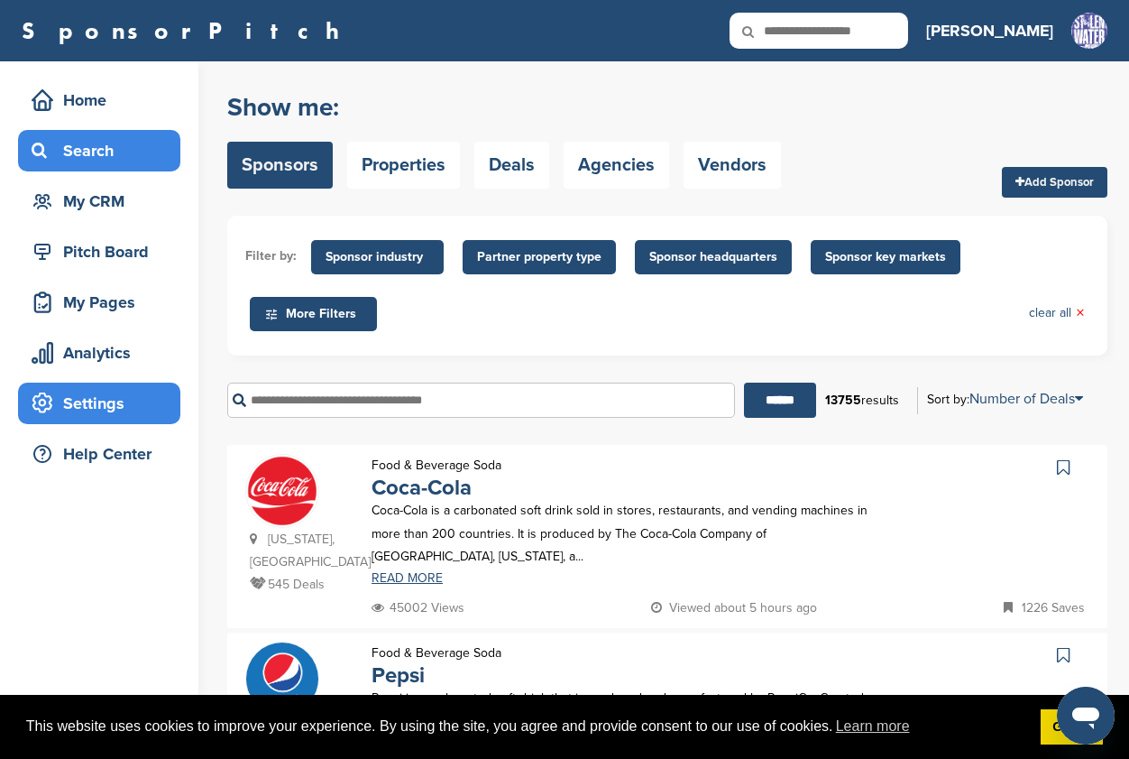
click at [83, 413] on div "Settings" at bounding box center [103, 403] width 153 height 32
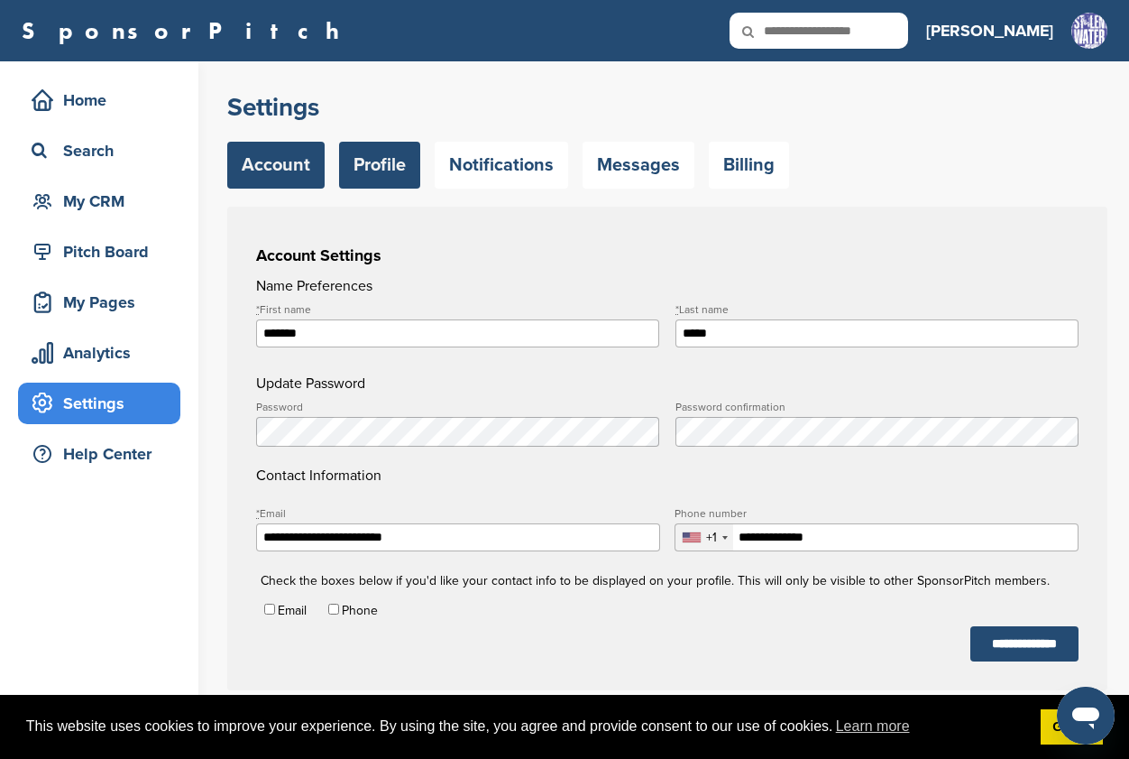
click at [367, 170] on link "Profile" at bounding box center [379, 165] width 81 height 47
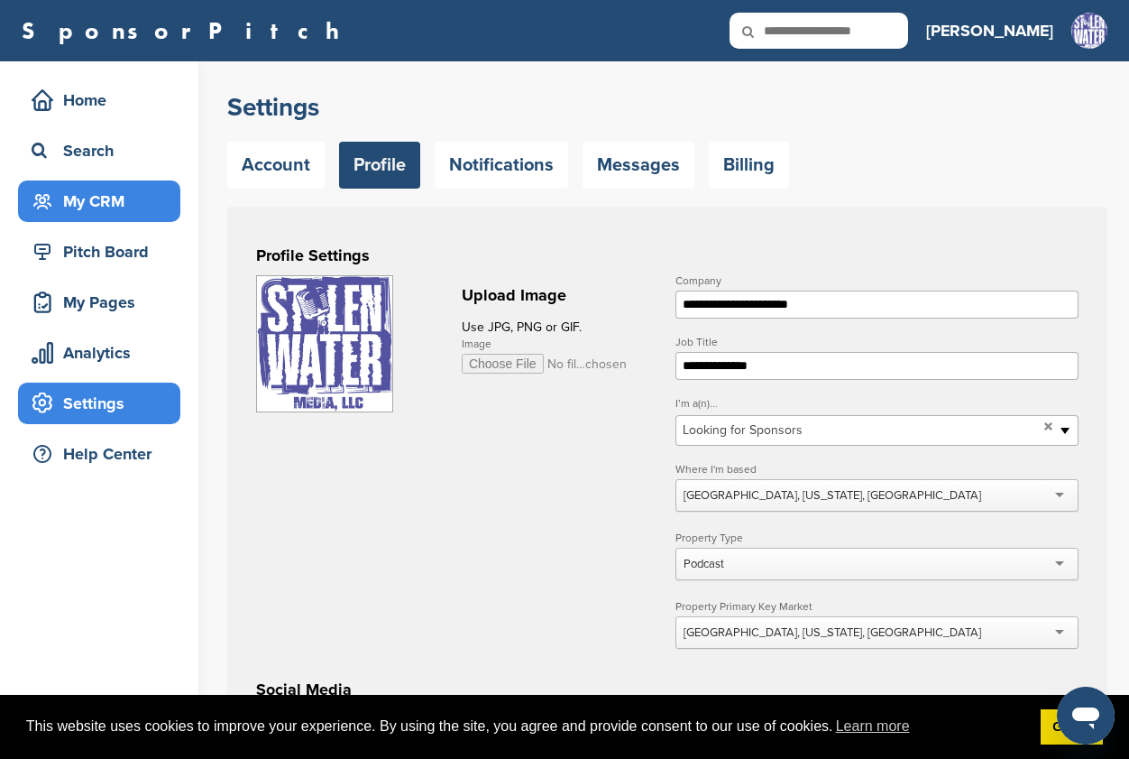
click at [119, 201] on div "My CRM" at bounding box center [103, 201] width 153 height 32
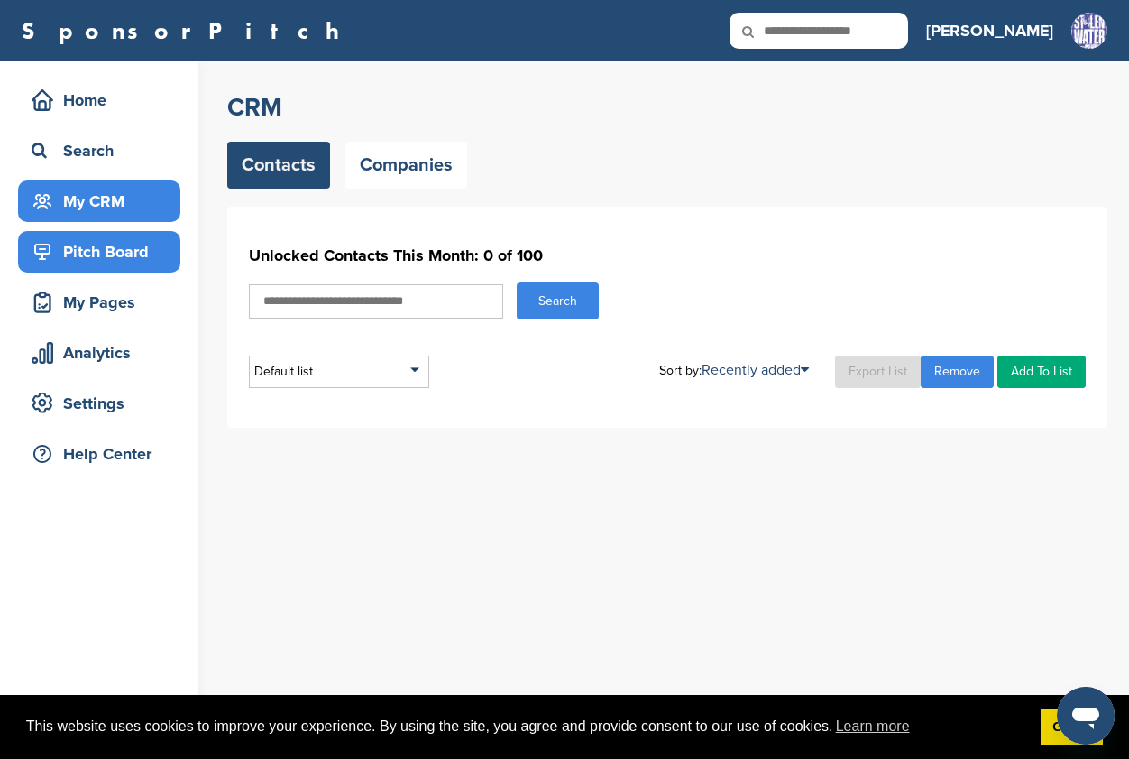
click at [124, 251] on div "Pitch Board" at bounding box center [103, 251] width 153 height 32
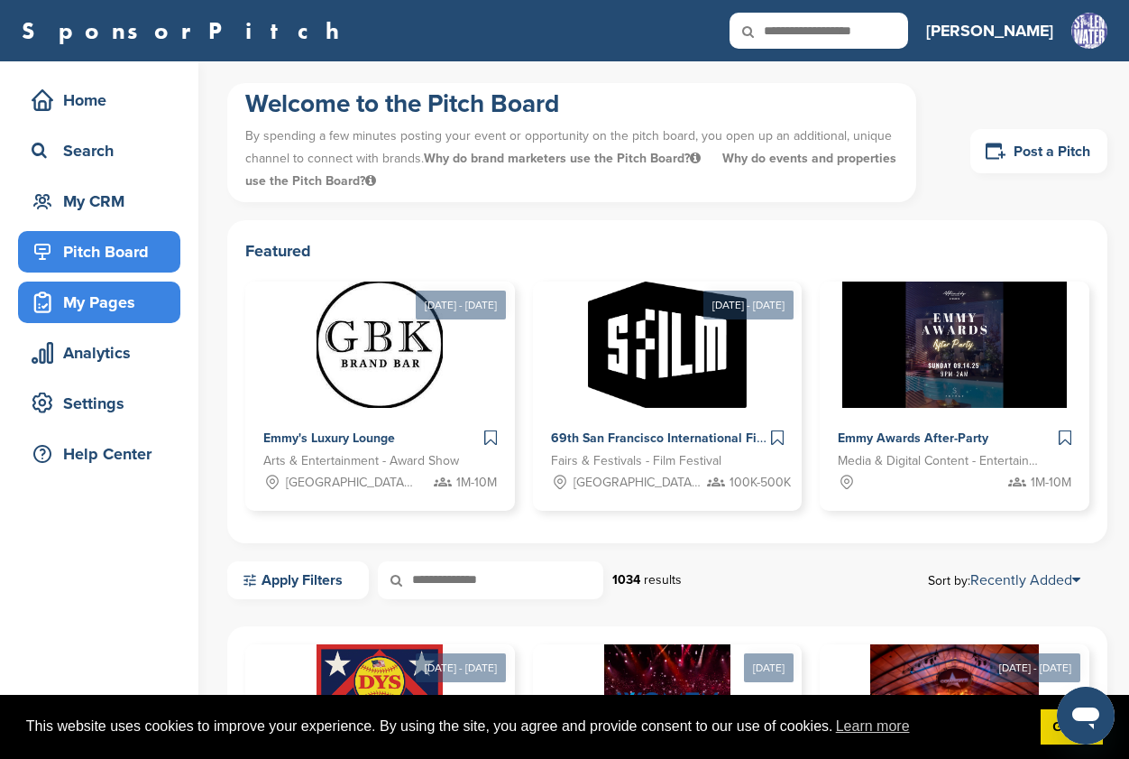
click at [100, 304] on div "My Pages" at bounding box center [103, 302] width 153 height 32
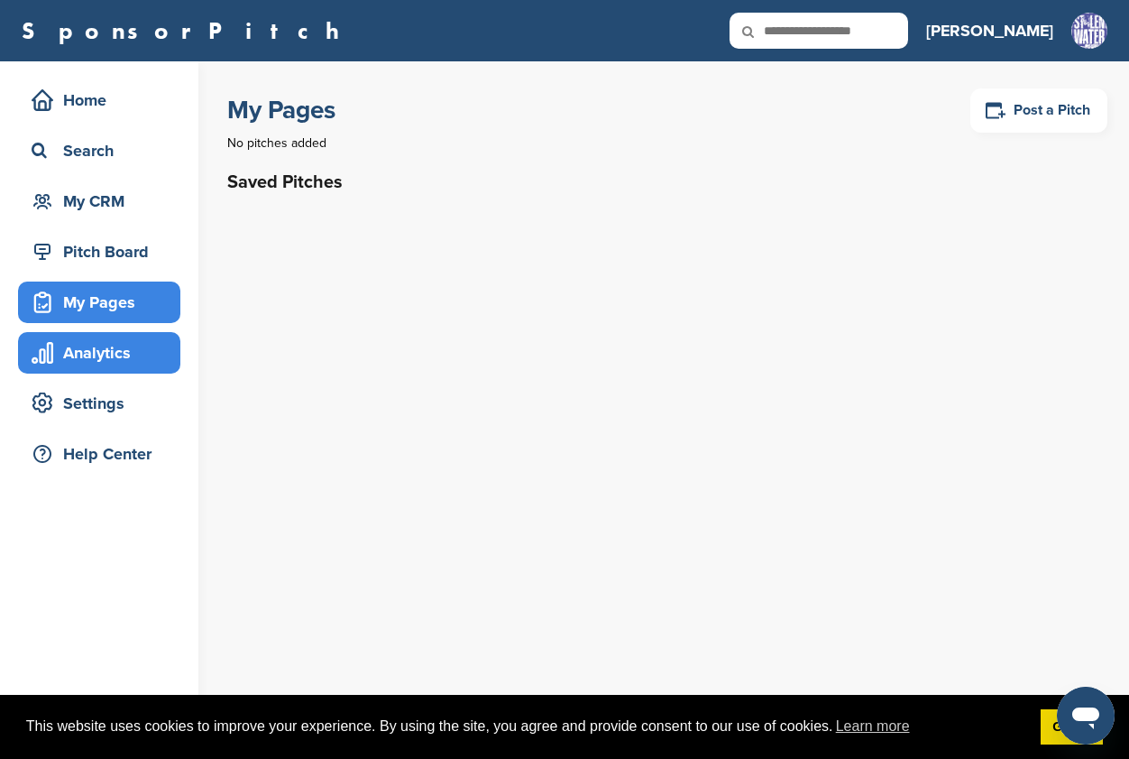
click at [83, 355] on div "Analytics" at bounding box center [103, 352] width 153 height 32
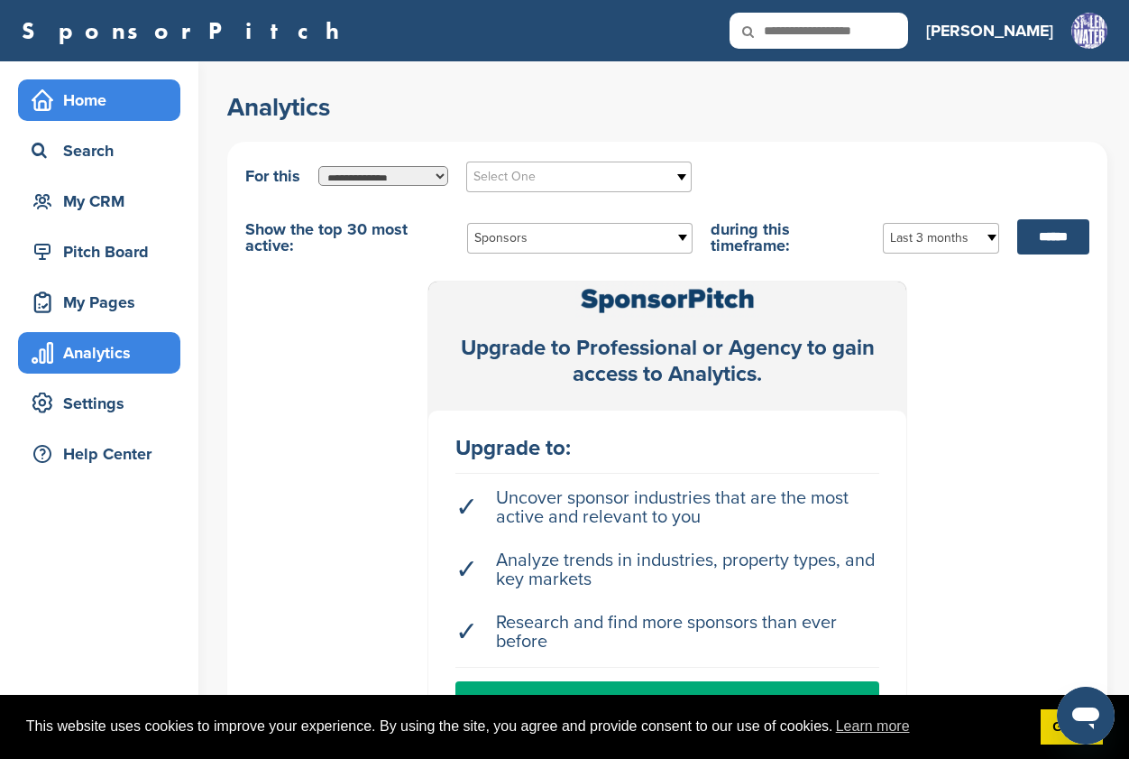
click at [88, 109] on div "Home" at bounding box center [103, 100] width 153 height 32
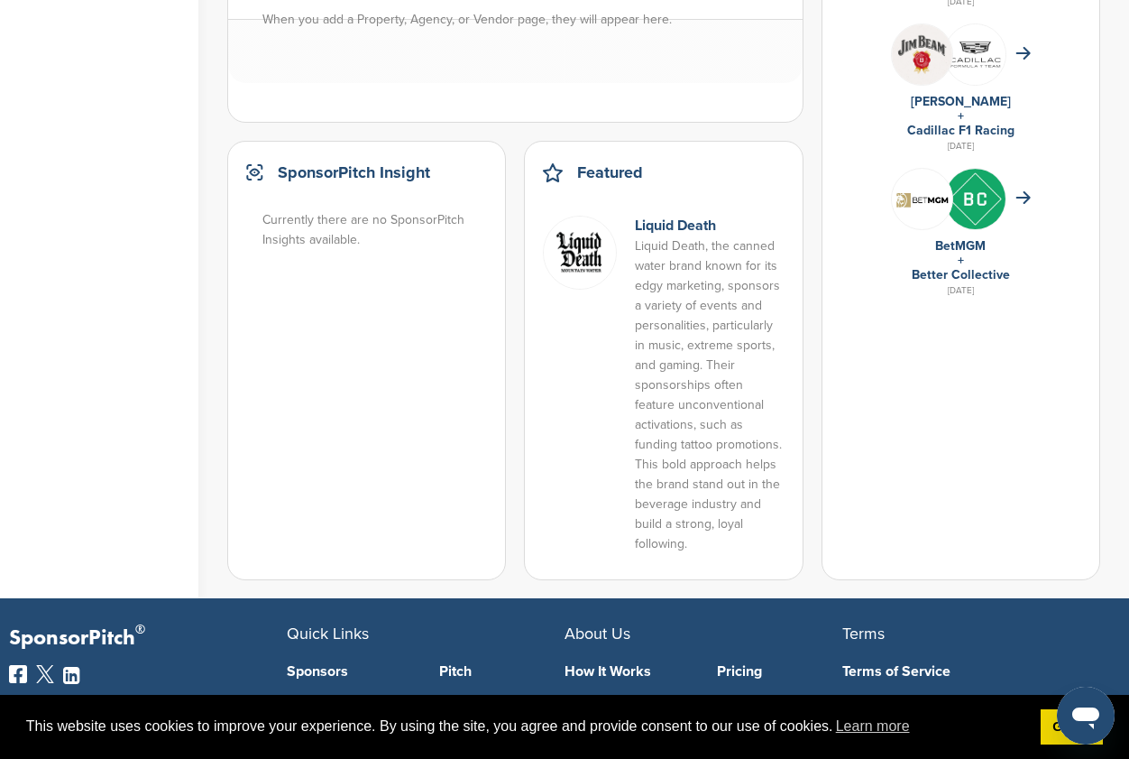
scroll to position [1304, 0]
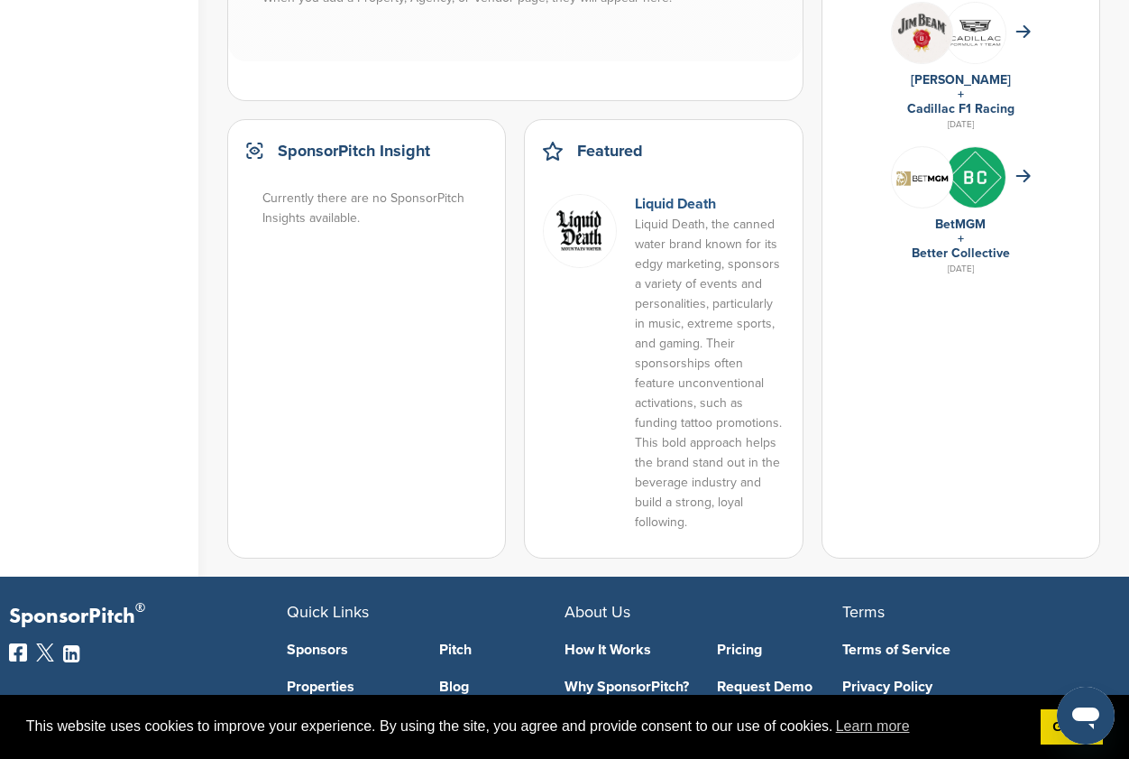
click at [651, 209] on link "Liquid Death" at bounding box center [675, 204] width 81 height 18
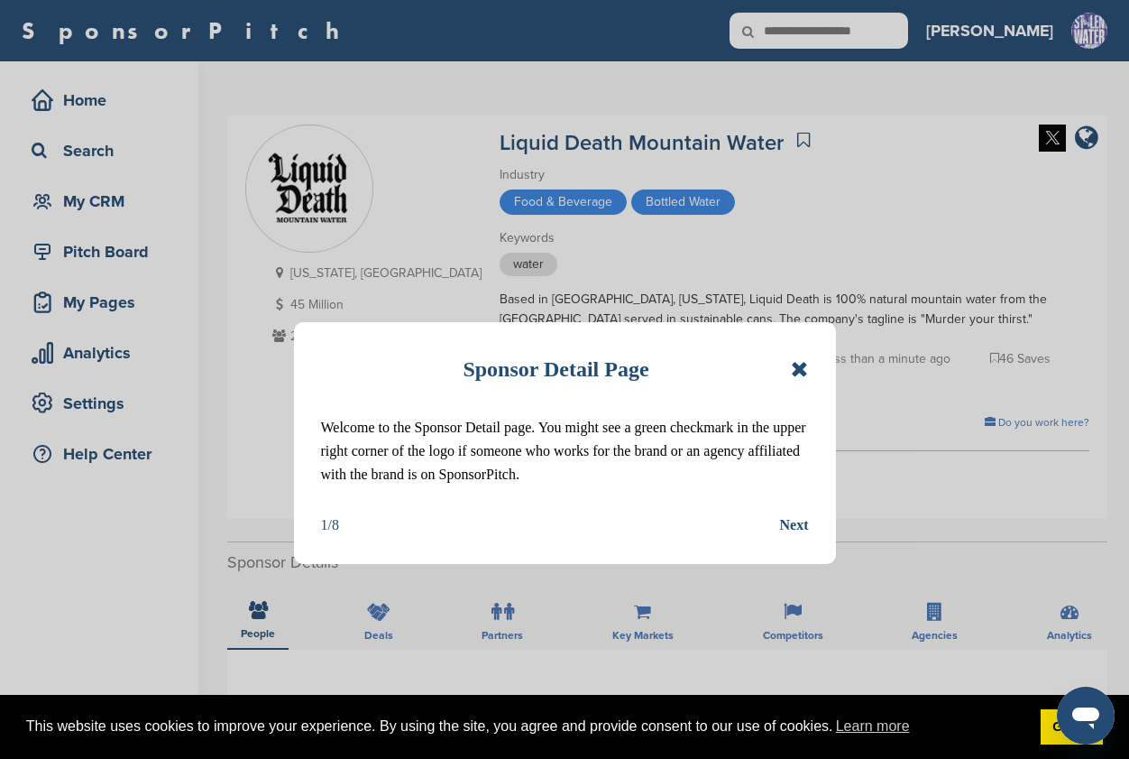
click at [801, 370] on icon at bounding box center [799, 369] width 17 height 22
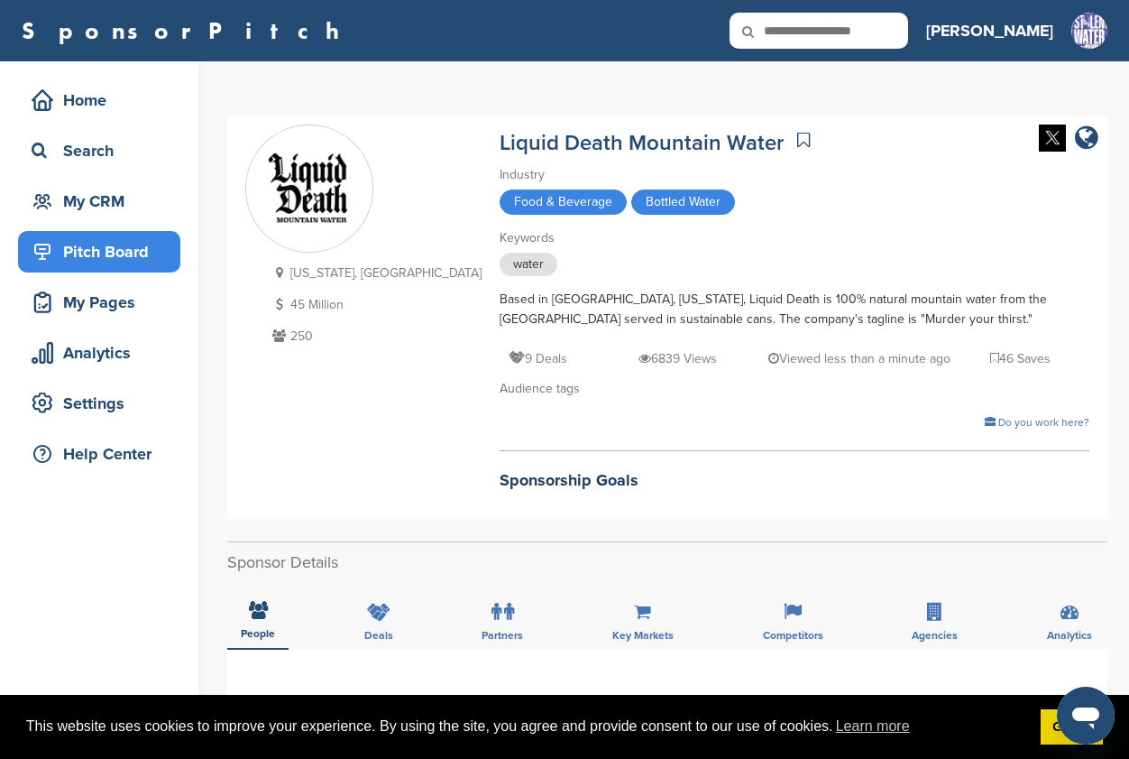
click at [92, 252] on div "Pitch Board" at bounding box center [103, 251] width 153 height 32
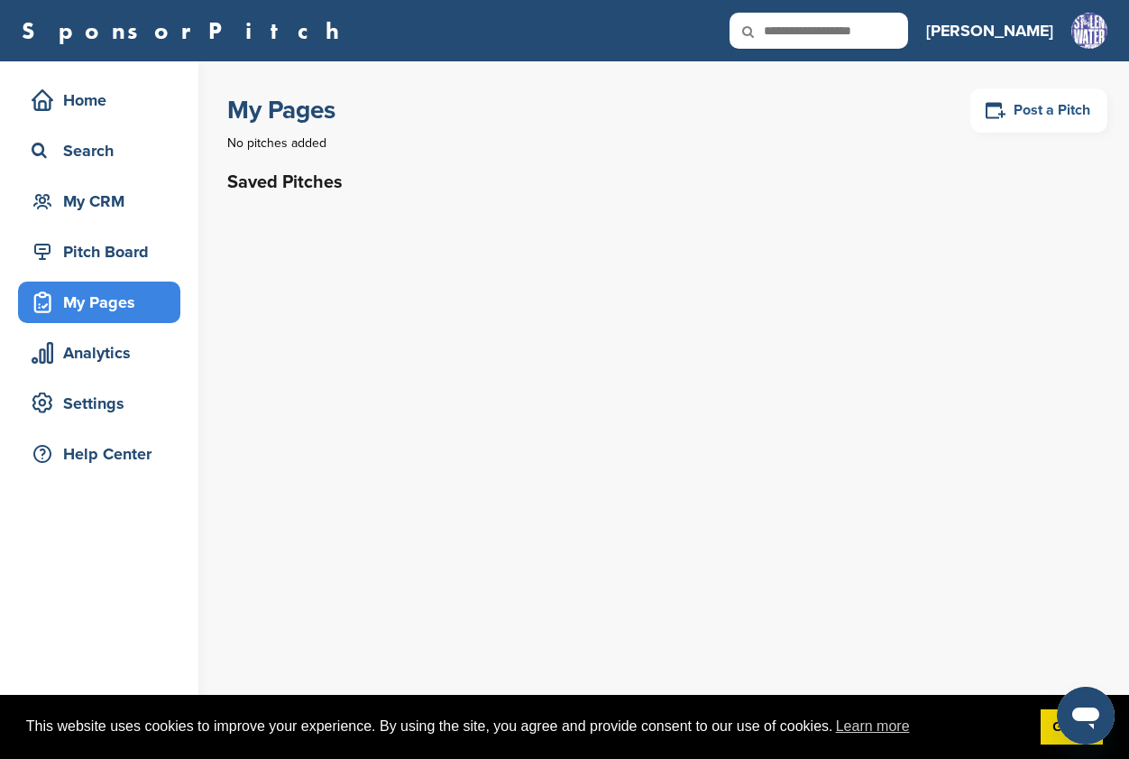
click at [1055, 106] on link "Post a Pitch" at bounding box center [1039, 110] width 137 height 44
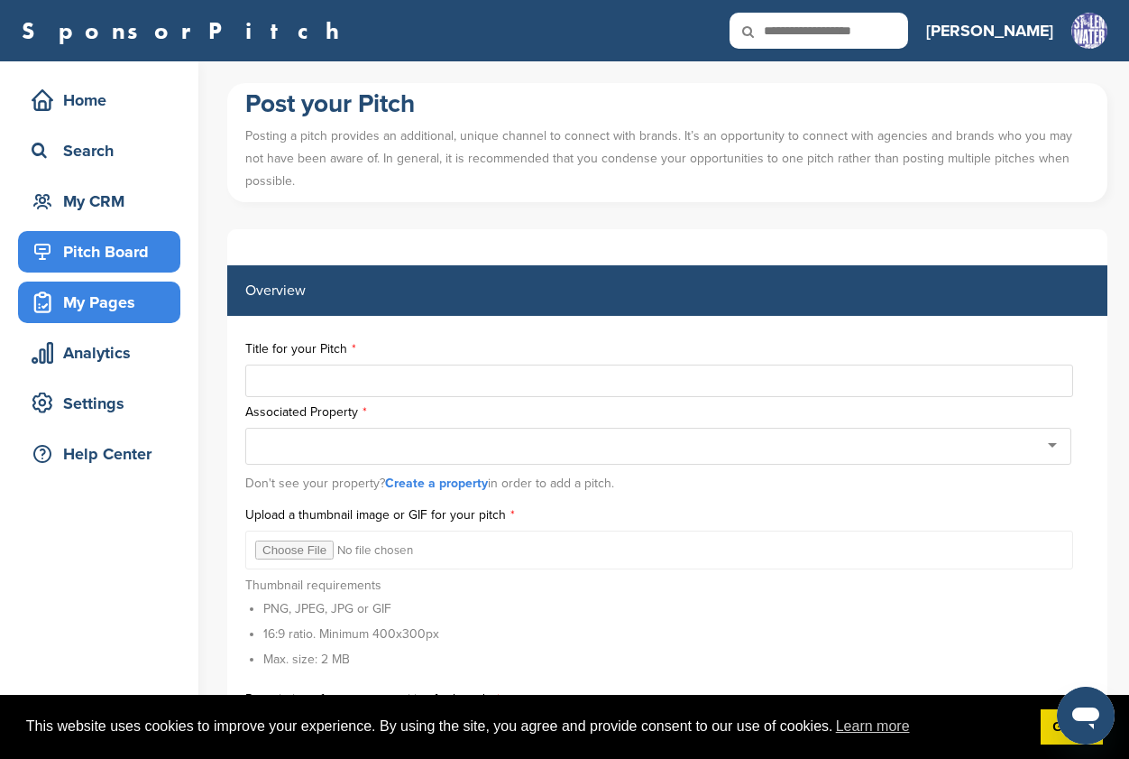
click at [109, 249] on div "Pitch Board" at bounding box center [103, 251] width 153 height 32
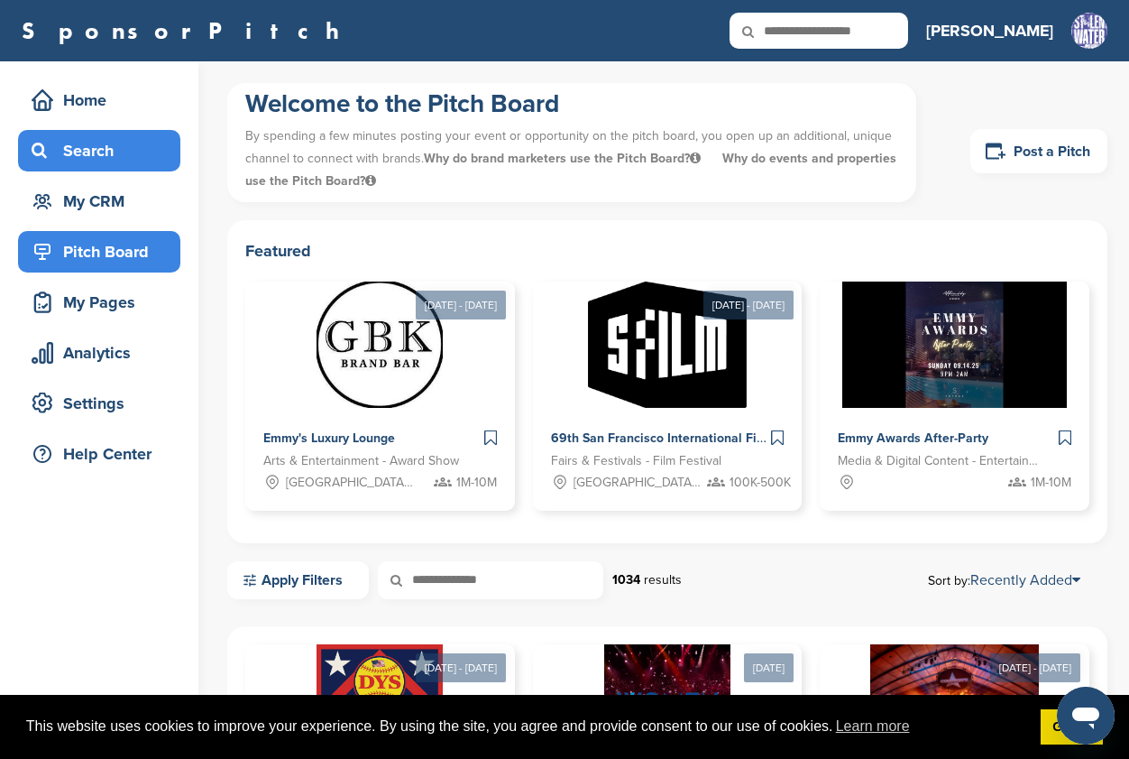
click at [88, 155] on div "Search" at bounding box center [103, 150] width 153 height 32
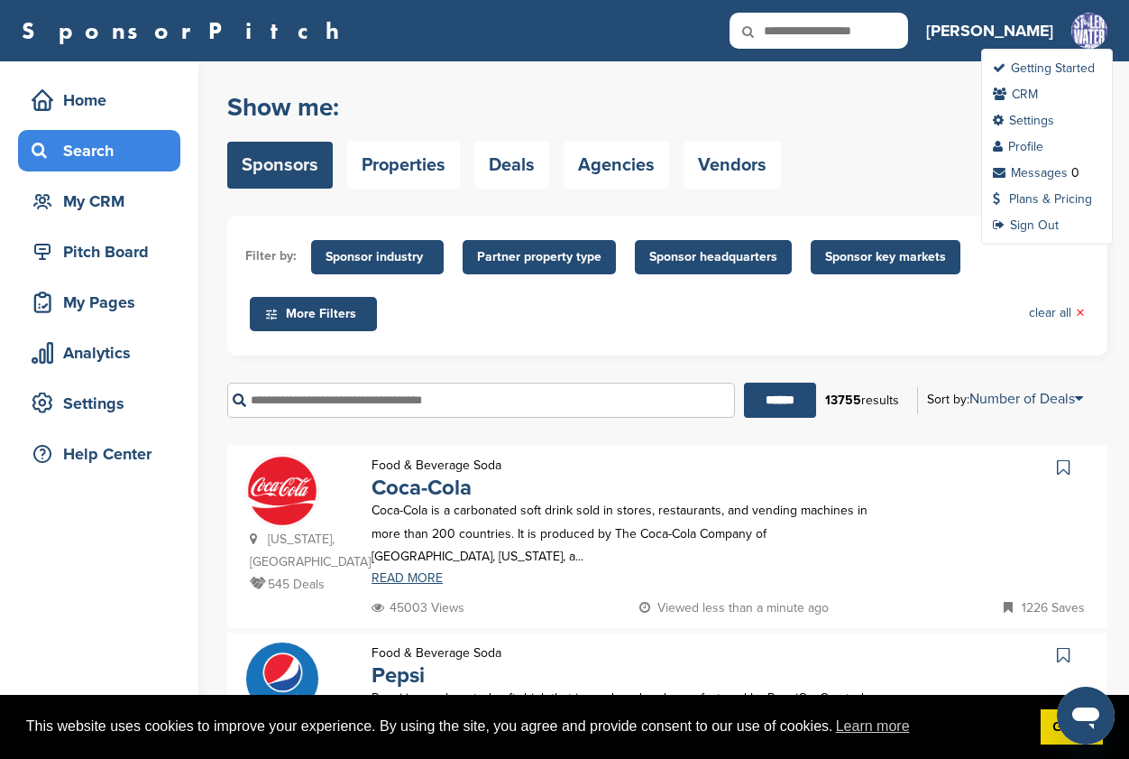
click at [1100, 32] on img at bounding box center [1090, 32] width 36 height 39
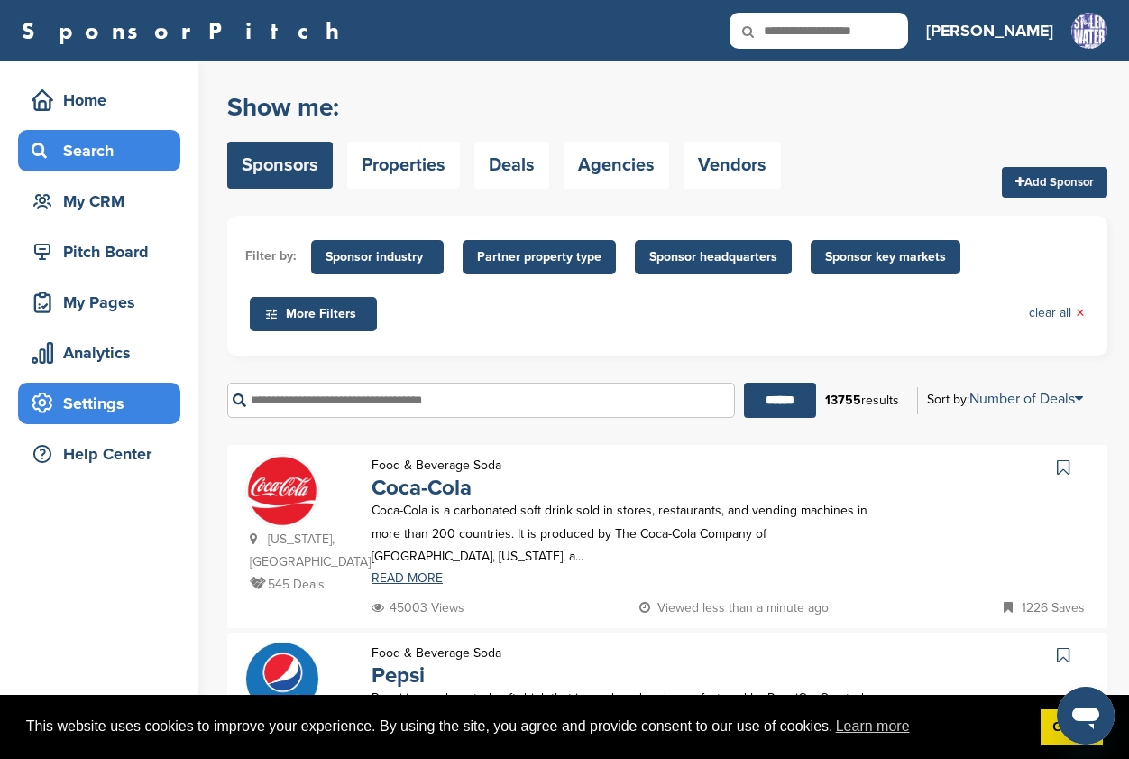
click at [162, 419] on div "Settings" at bounding box center [103, 403] width 153 height 32
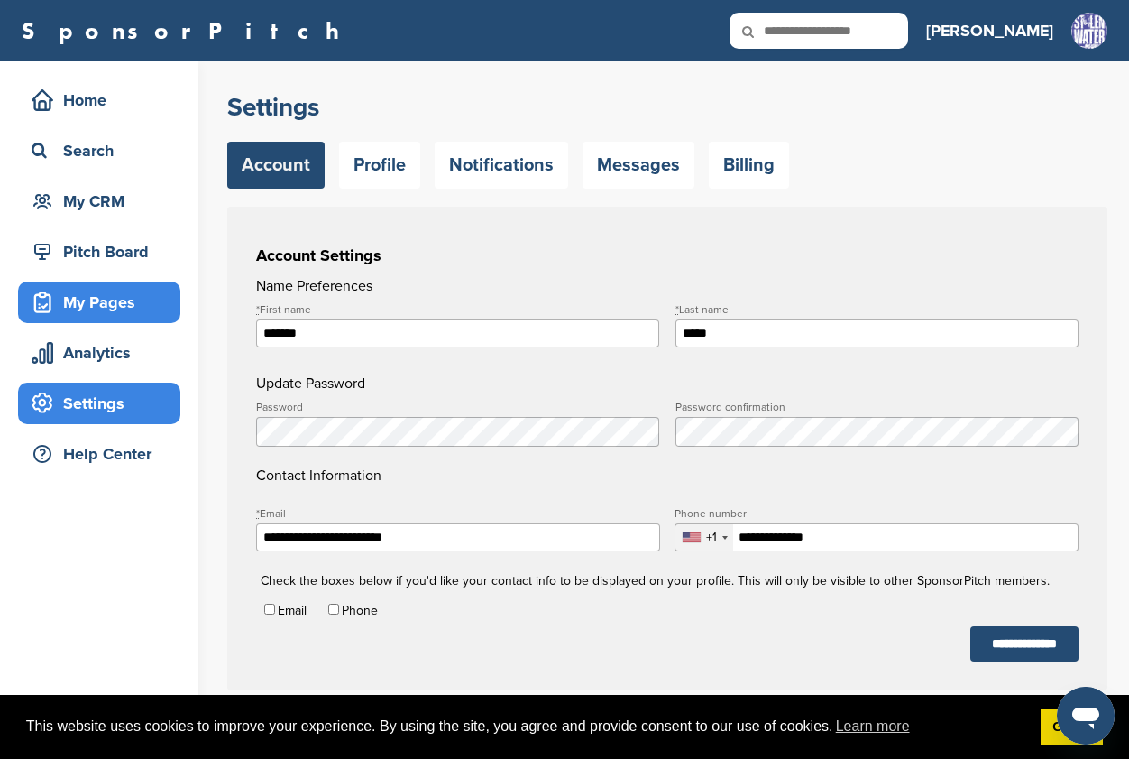
click at [124, 300] on div "My Pages" at bounding box center [103, 302] width 153 height 32
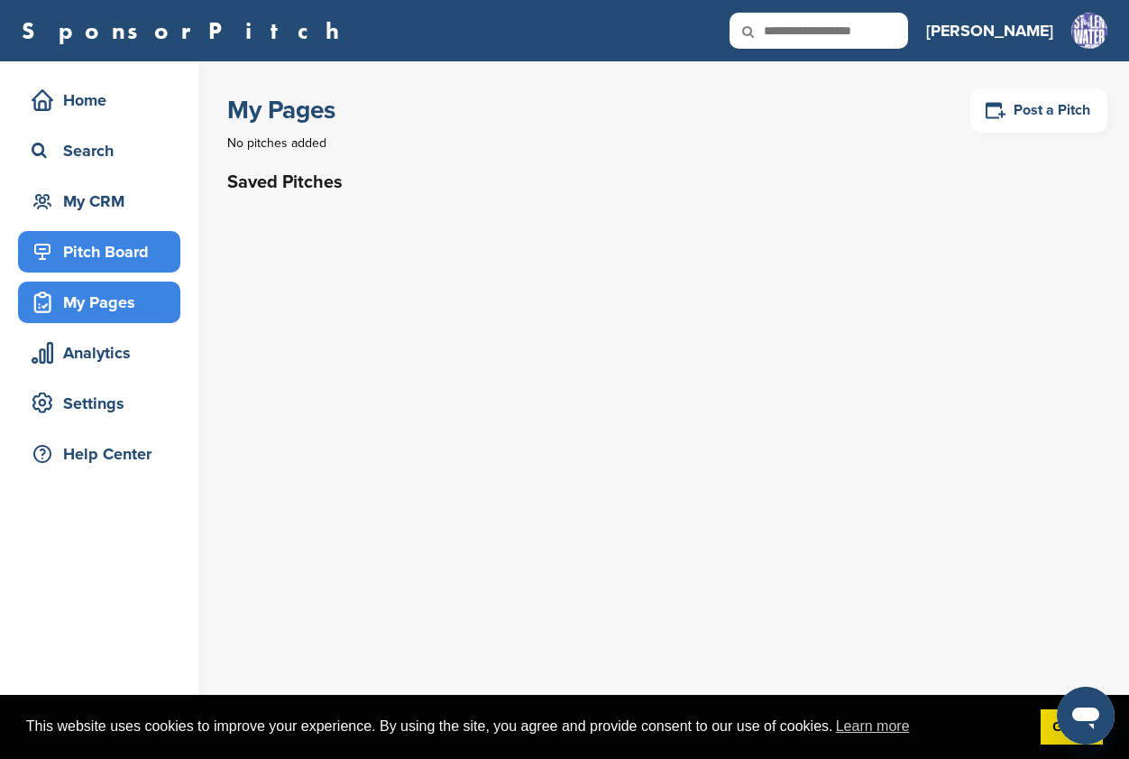
click at [94, 266] on div "Pitch Board" at bounding box center [103, 251] width 153 height 32
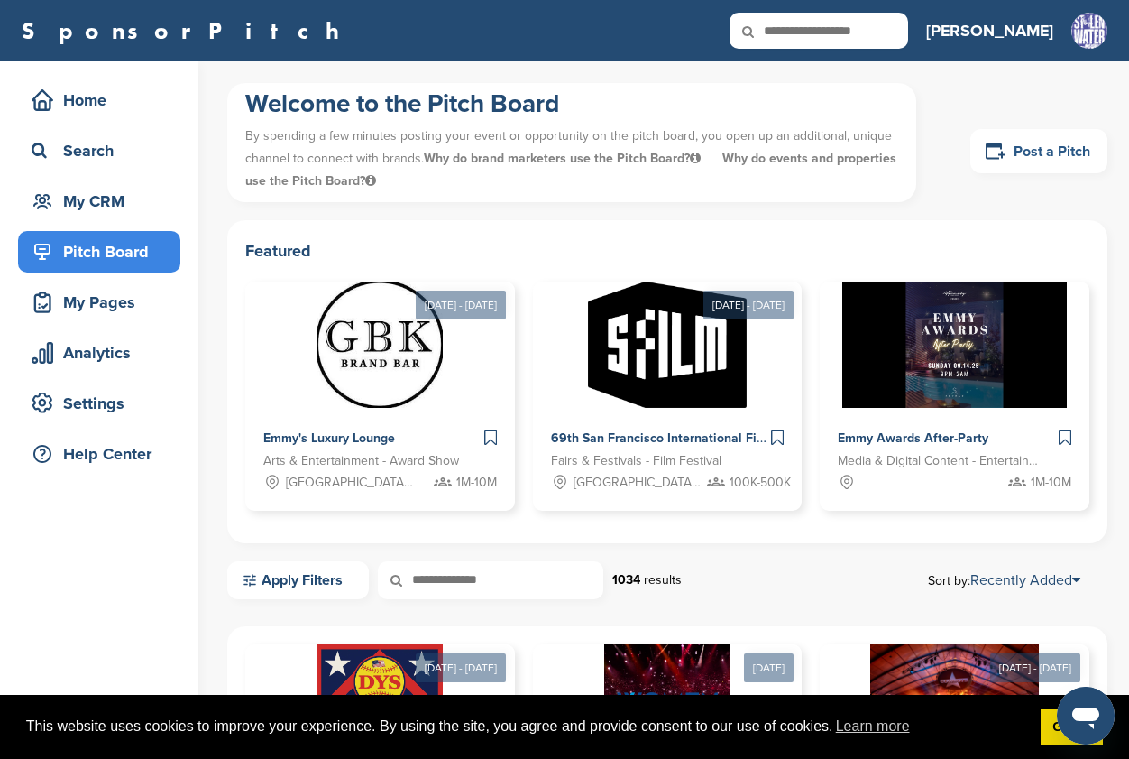
click at [1012, 151] on link "Post a Pitch" at bounding box center [1039, 151] width 137 height 44
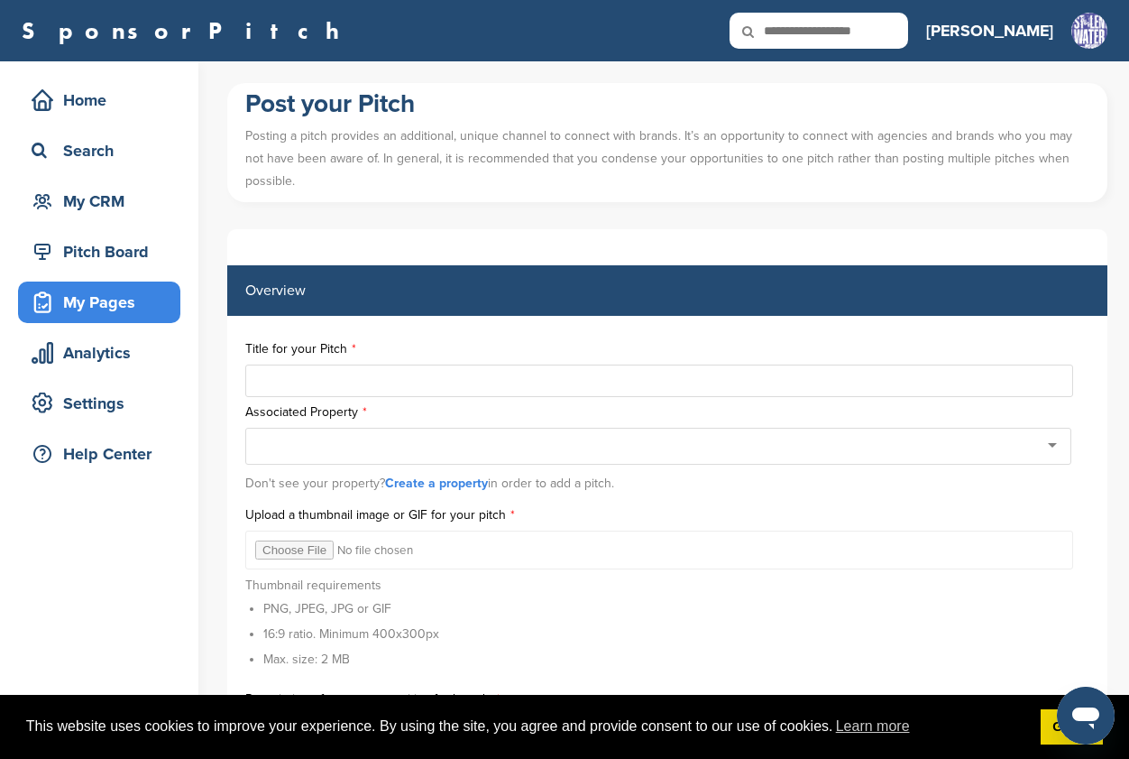
click at [1052, 428] on div at bounding box center [658, 446] width 826 height 37
click at [447, 475] on link "Create a property" at bounding box center [436, 482] width 103 height 15
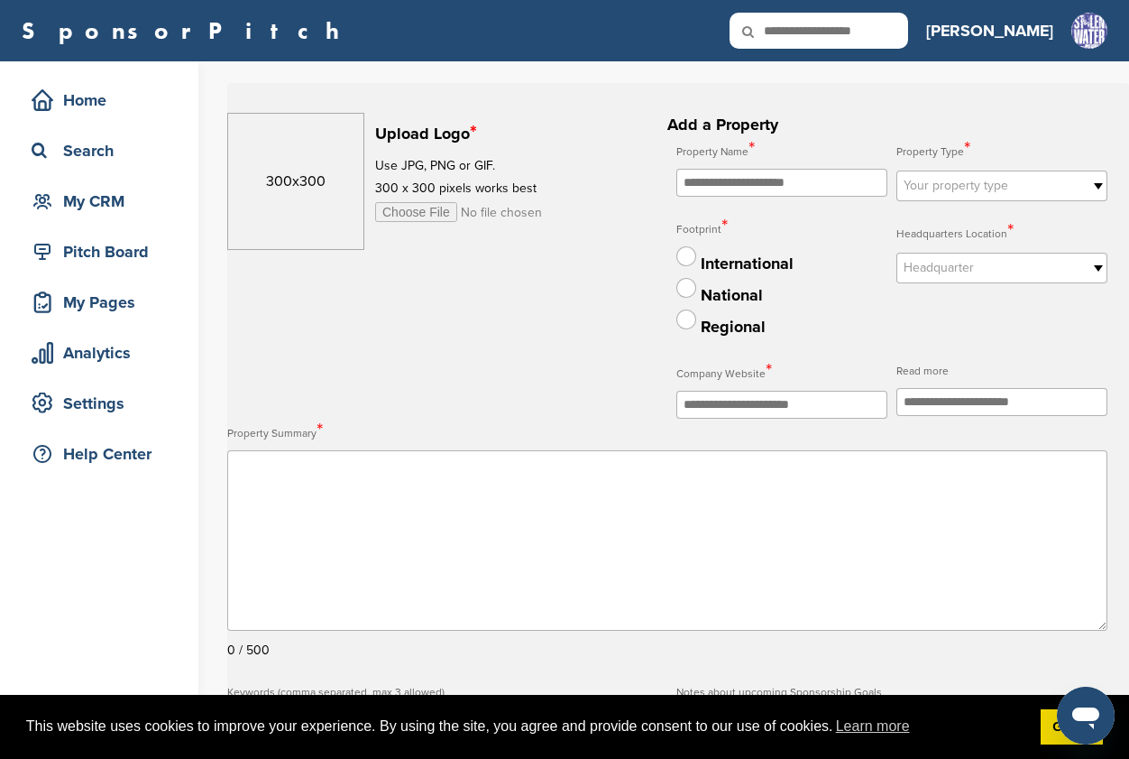
click at [399, 213] on input "file" at bounding box center [513, 212] width 276 height 20
type input "**********"
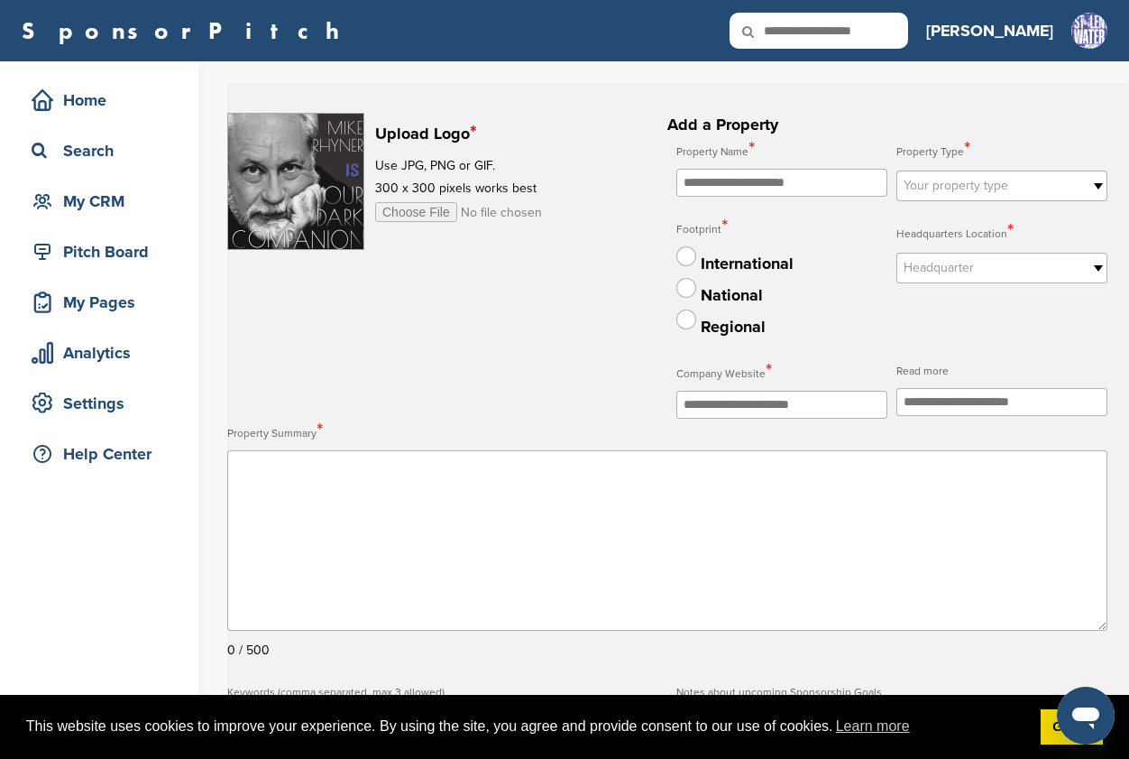
click at [781, 176] on input "text" at bounding box center [782, 183] width 211 height 28
type input "*"
type input "**********"
click at [1087, 188] on link "Your property type" at bounding box center [1002, 185] width 211 height 31
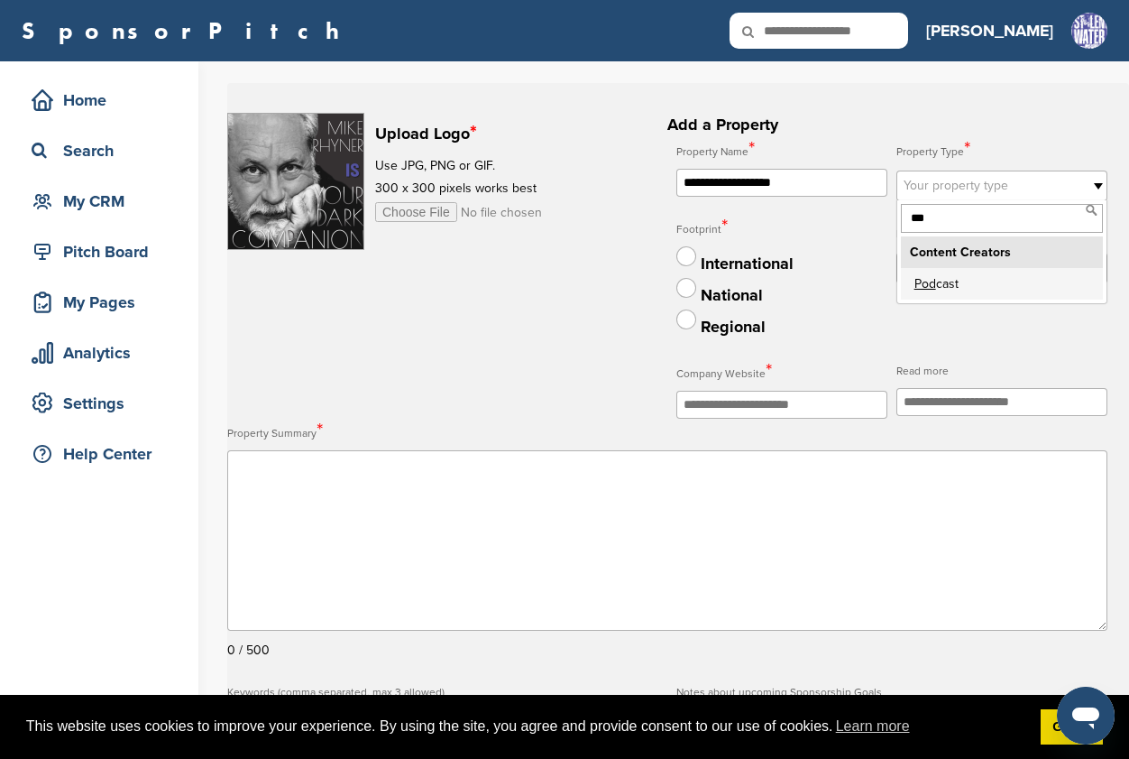
type input "***"
click at [939, 279] on li "Pod cast" at bounding box center [1002, 284] width 202 height 32
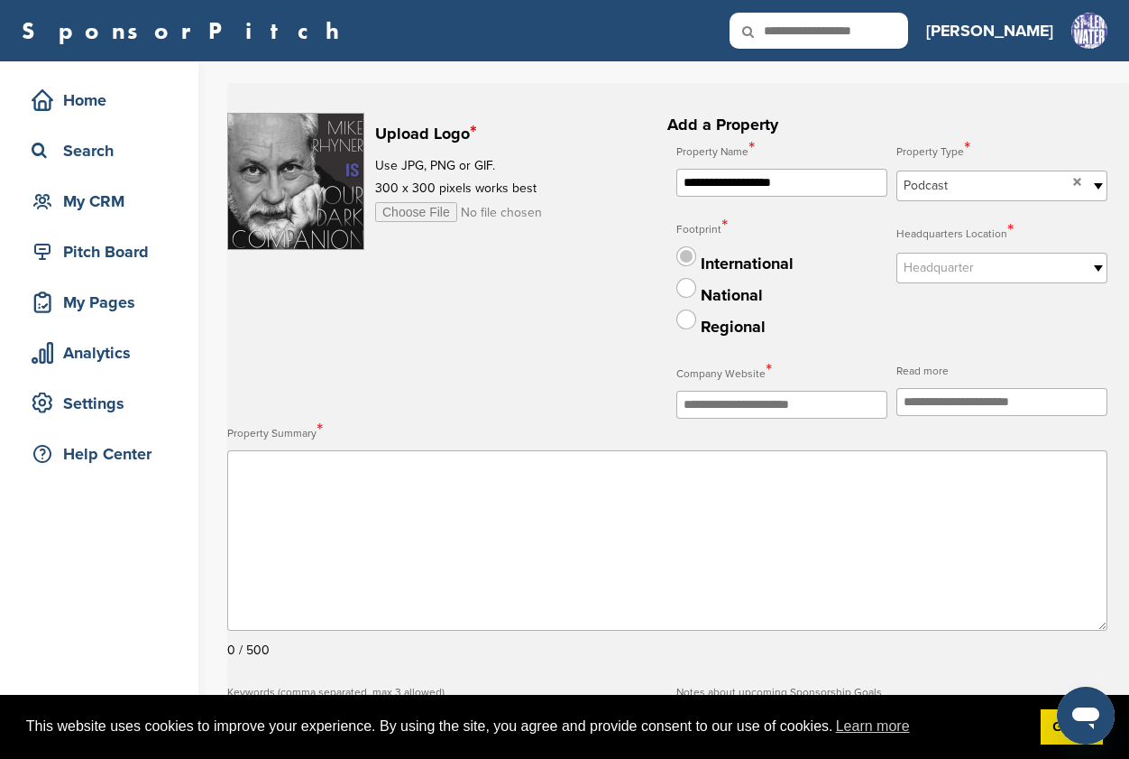
click at [692, 253] on label at bounding box center [687, 256] width 20 height 20
click at [1091, 268] on b at bounding box center [1099, 267] width 16 height 29
type input "*"
type input "**********"
click at [837, 322] on div "Regional" at bounding box center [782, 325] width 211 height 32
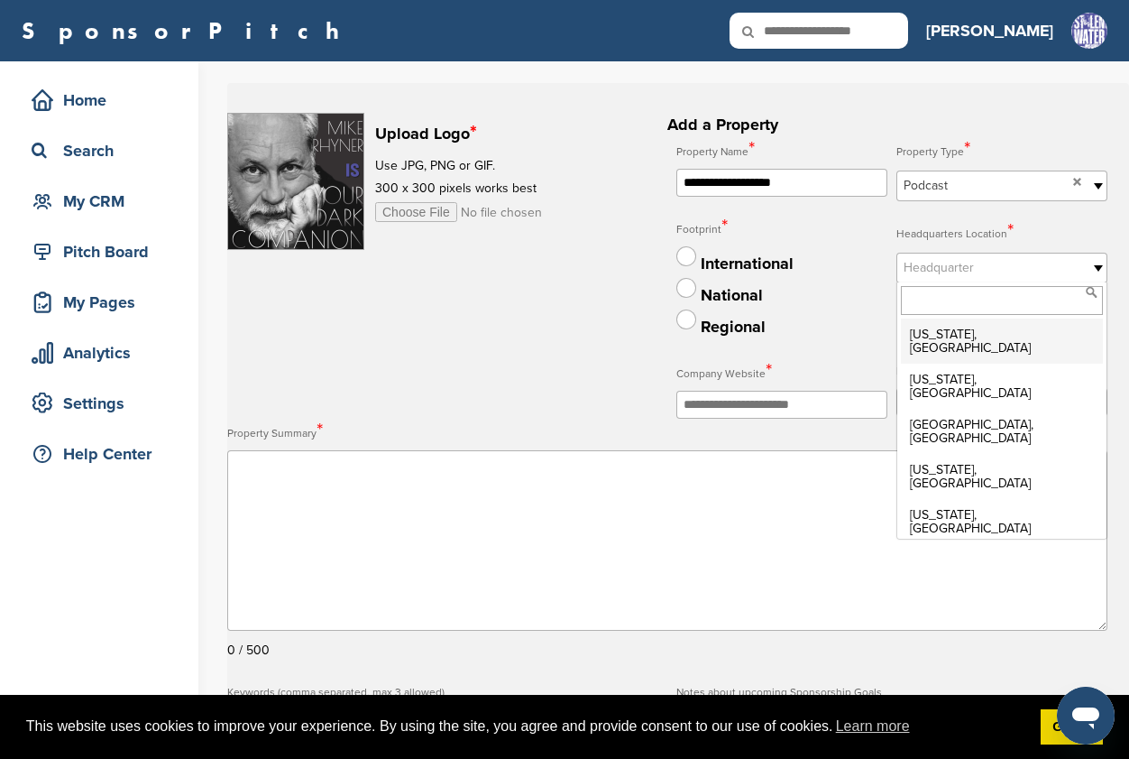
click at [1092, 264] on b at bounding box center [1099, 267] width 16 height 29
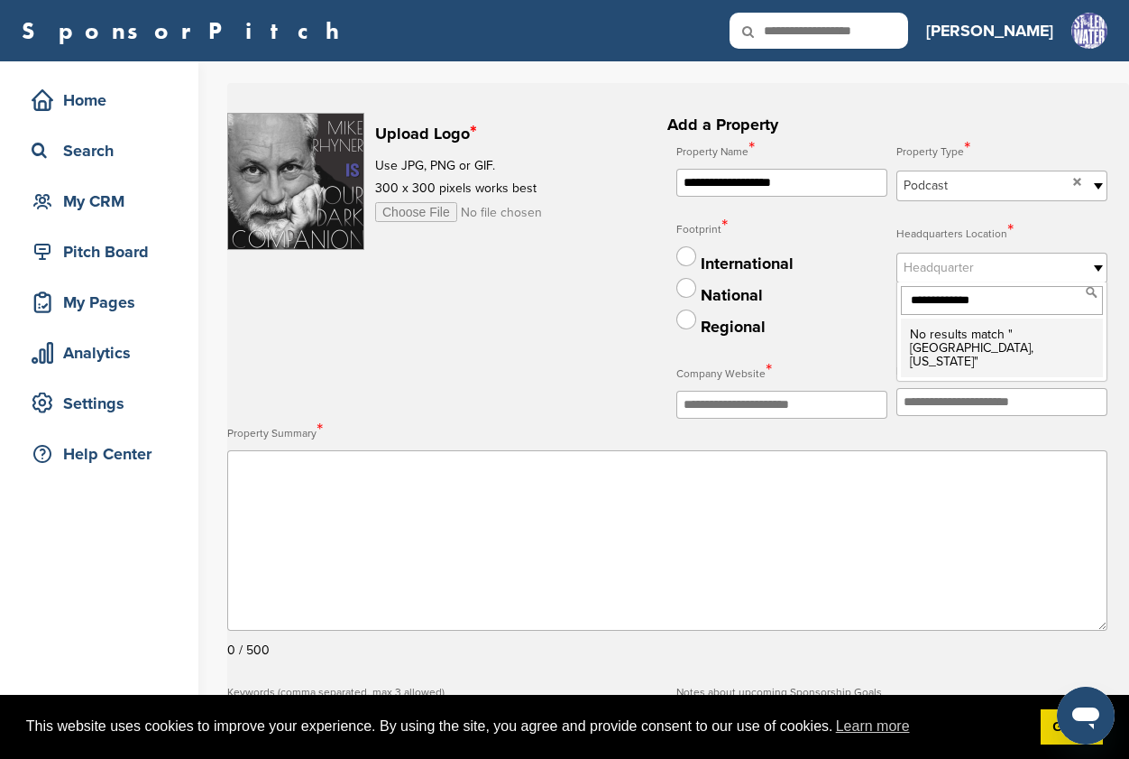
click at [1034, 342] on span "[GEOGRAPHIC_DATA], [US_STATE]" at bounding box center [972, 354] width 124 height 29
click at [996, 271] on span "Headquarter" at bounding box center [990, 268] width 173 height 22
click at [958, 295] on input "**********" at bounding box center [1002, 300] width 202 height 29
click at [1093, 264] on b at bounding box center [1099, 267] width 16 height 29
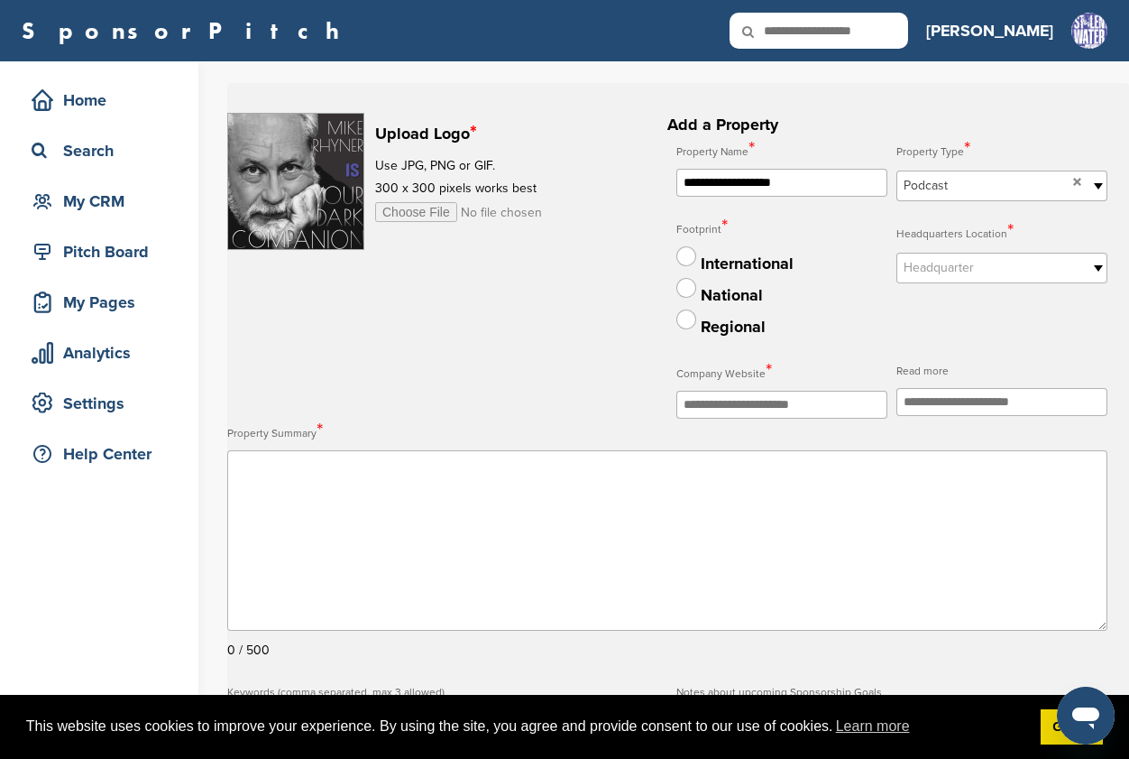
click at [1093, 264] on b at bounding box center [1099, 267] width 16 height 29
click at [951, 303] on input "**********" at bounding box center [1002, 300] width 202 height 29
type input "*****"
click at [940, 336] on em "[US_STATE]" at bounding box center [942, 334] width 64 height 15
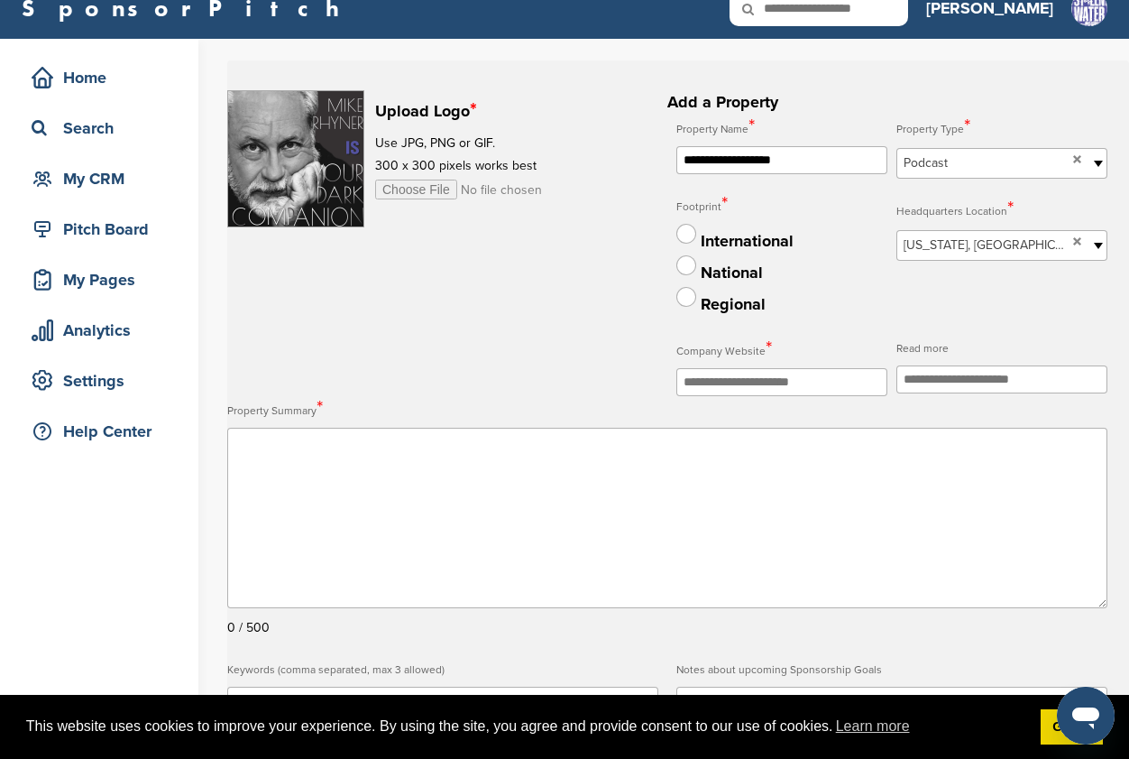
scroll to position [27, 0]
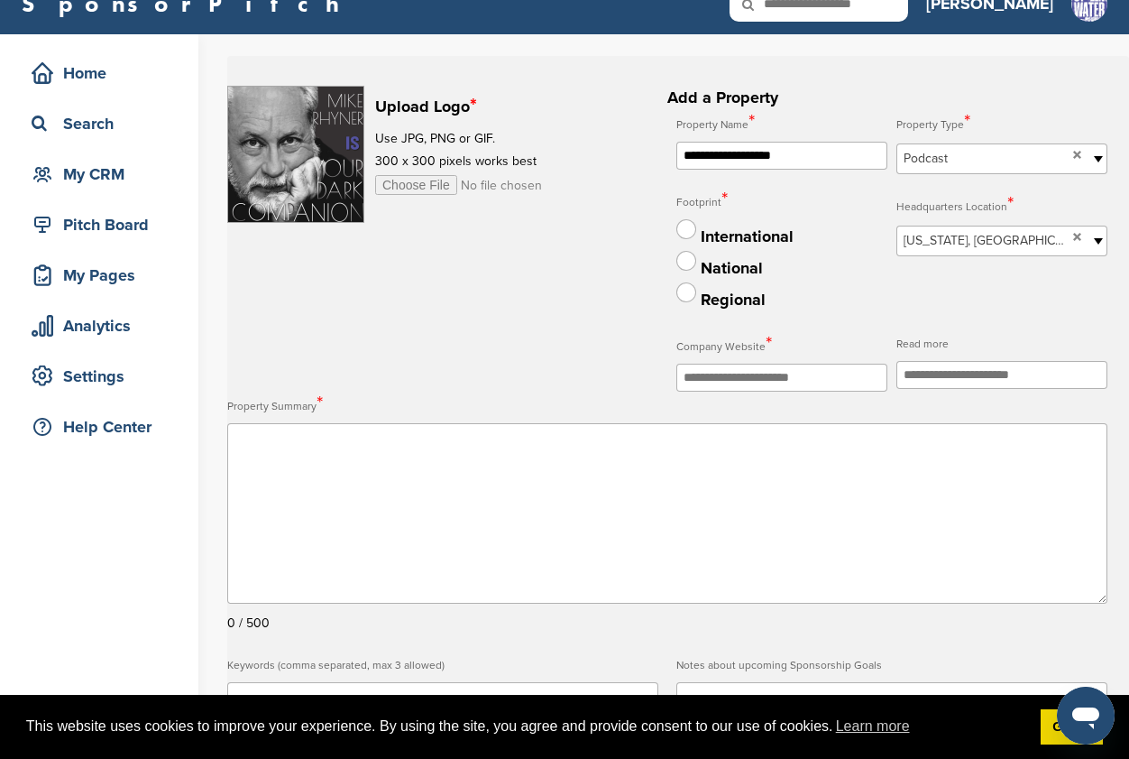
click at [687, 378] on input "text" at bounding box center [782, 378] width 211 height 28
paste input "**********"
type input "**********"
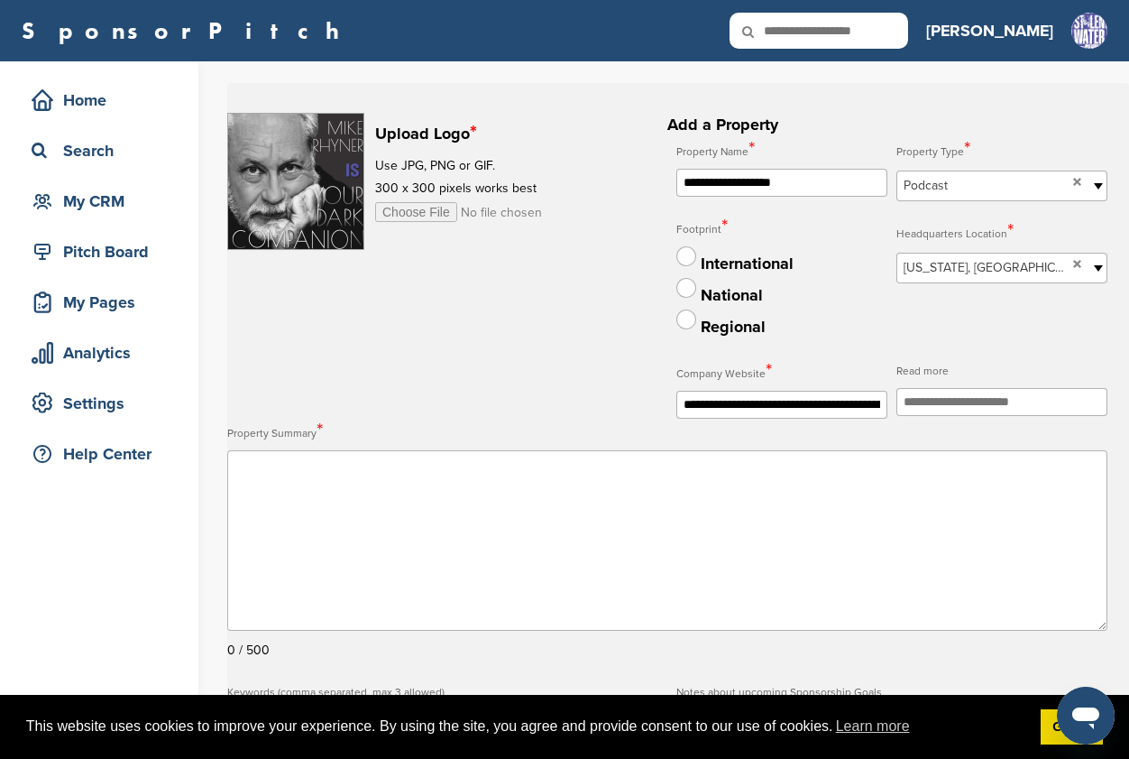
scroll to position [0, 0]
